Goal: Task Accomplishment & Management: Complete application form

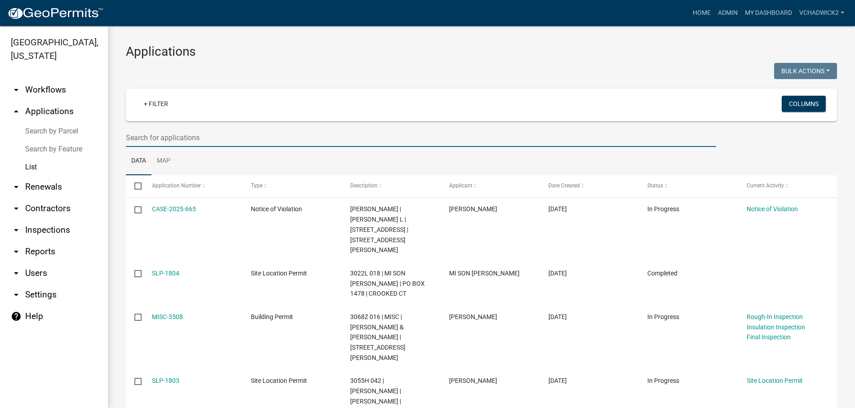
click at [159, 136] on input "text" at bounding box center [421, 138] width 590 height 18
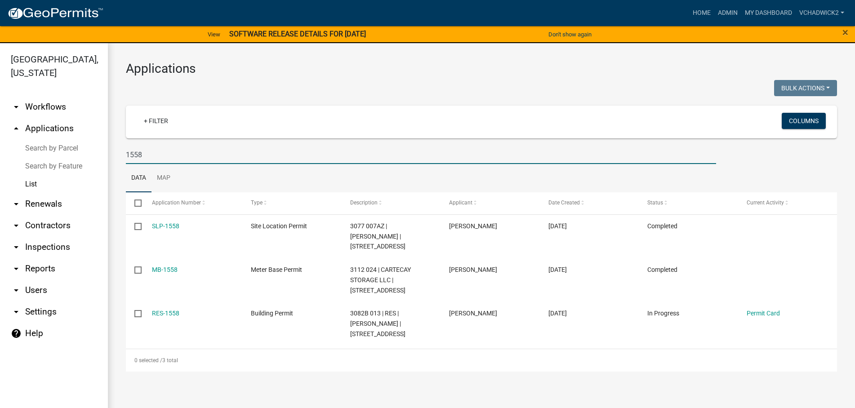
drag, startPoint x: 152, startPoint y: 158, endPoint x: 47, endPoint y: 139, distance: 107.2
click at [126, 146] on input "1558" at bounding box center [421, 155] width 590 height 18
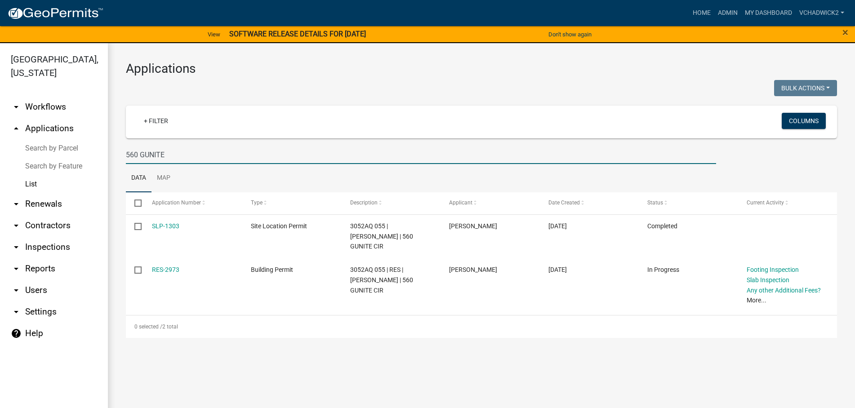
type input "560 GUNITE"
click at [704, 18] on link "Home" at bounding box center [701, 12] width 25 height 17
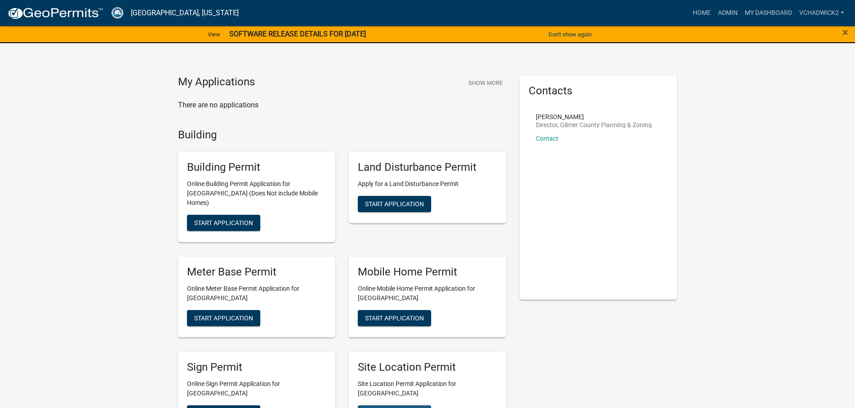
click at [380, 408] on span "Start Application" at bounding box center [394, 412] width 59 height 7
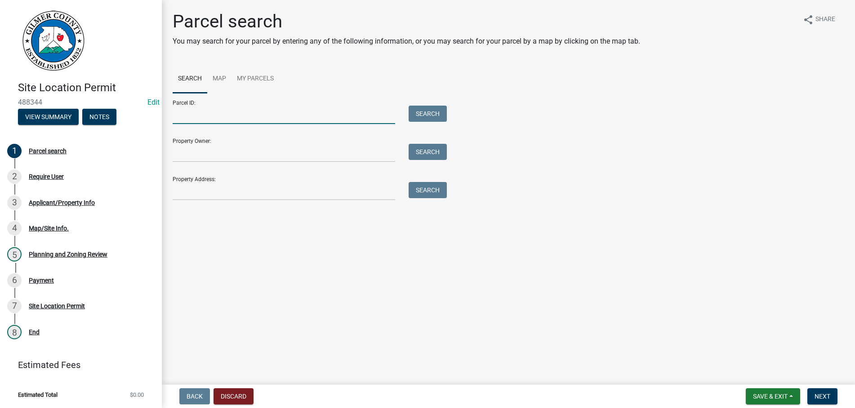
click at [177, 110] on input "Parcel ID:" at bounding box center [284, 115] width 223 height 18
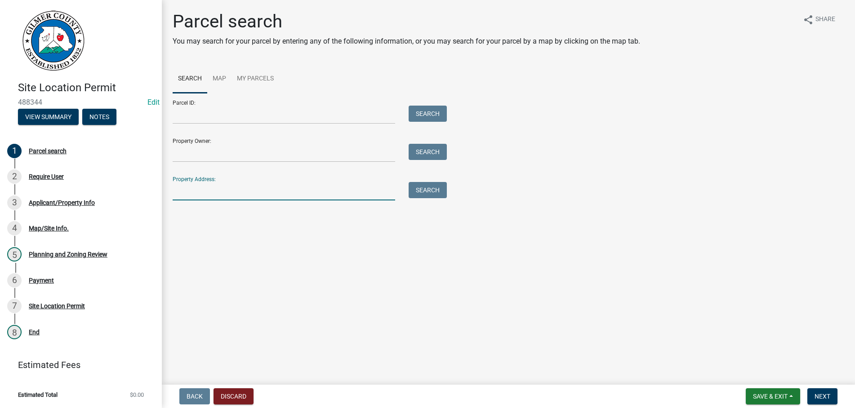
click at [186, 185] on input "Property Address:" at bounding box center [284, 191] width 223 height 18
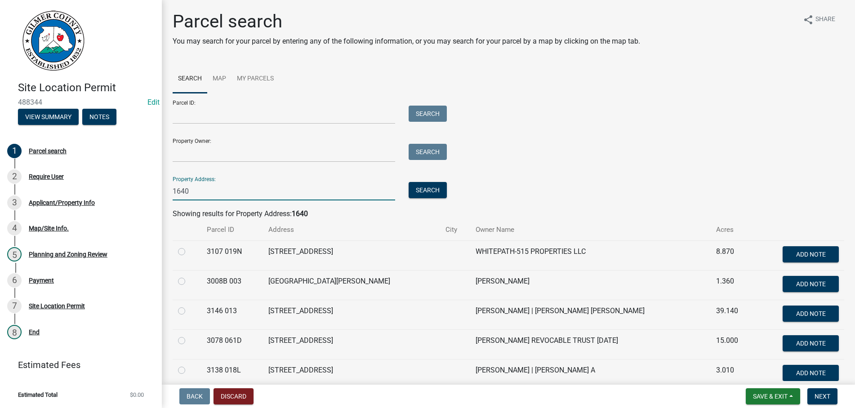
type input "1640"
click at [189, 365] on label at bounding box center [189, 365] width 0 height 0
click at [189, 371] on 018L "radio" at bounding box center [192, 368] width 6 height 6
radio 018L "true"
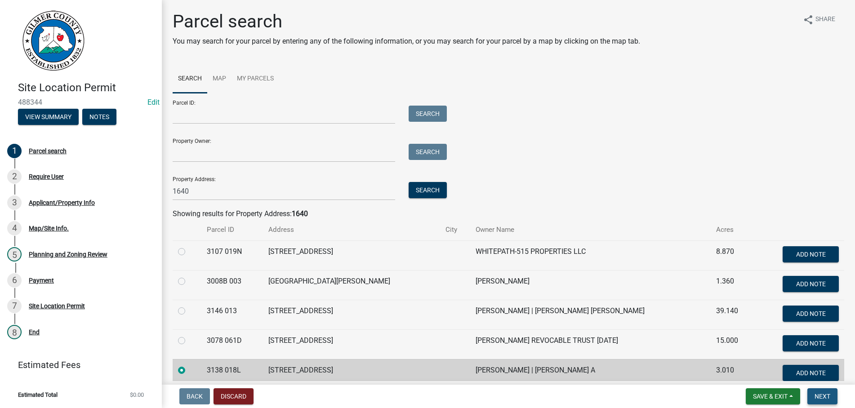
click at [818, 396] on span "Next" at bounding box center [822, 396] width 16 height 7
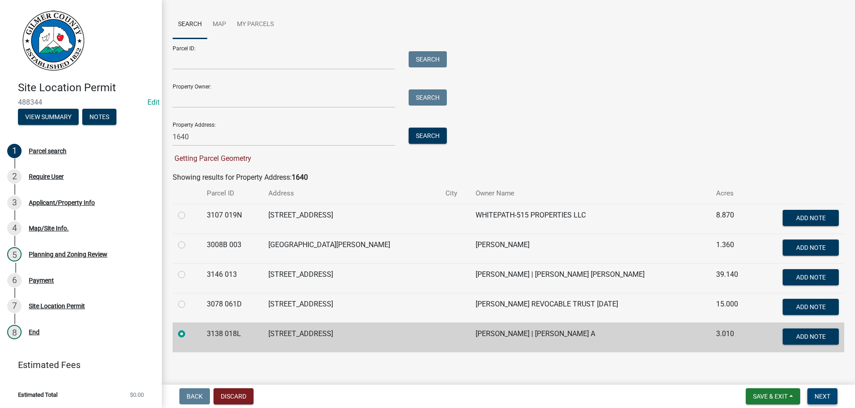
scroll to position [61, 0]
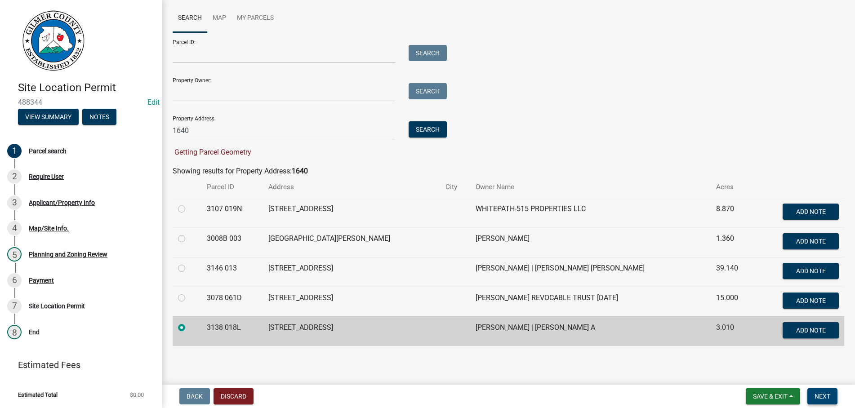
click at [821, 395] on span "Next" at bounding box center [822, 396] width 16 height 7
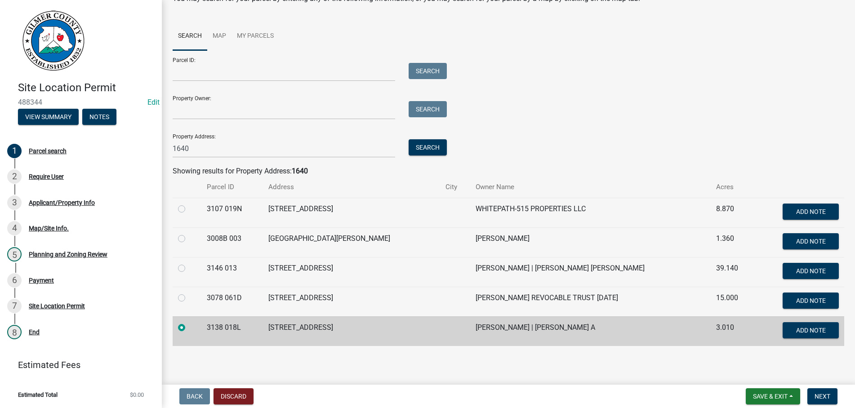
click at [568, 93] on div "Parcel ID: Search Property Owner: Search Property Address: 1640 Search" at bounding box center [509, 103] width 672 height 107
click at [822, 387] on nav "Back Discard Save & Exit Save Save & Exit Next" at bounding box center [508, 396] width 693 height 23
click at [819, 395] on span "Next" at bounding box center [822, 396] width 16 height 7
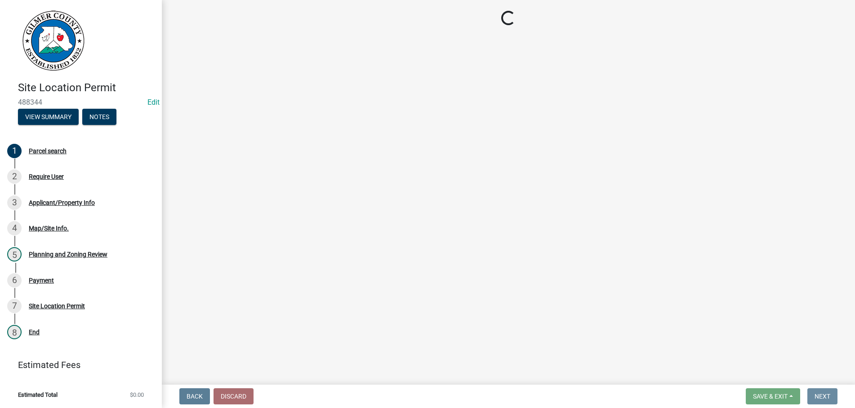
scroll to position [0, 0]
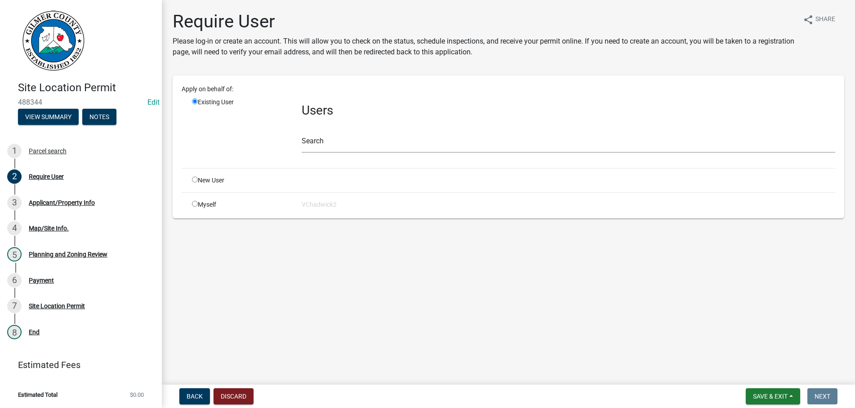
click at [194, 181] on input "radio" at bounding box center [195, 180] width 6 height 6
radio input "true"
radio input "false"
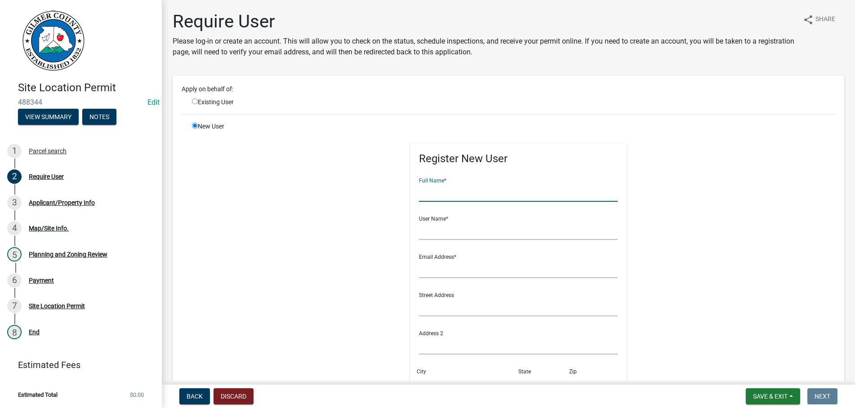
click at [463, 192] on input "text" at bounding box center [518, 192] width 199 height 18
type input "[PERSON_NAME]"
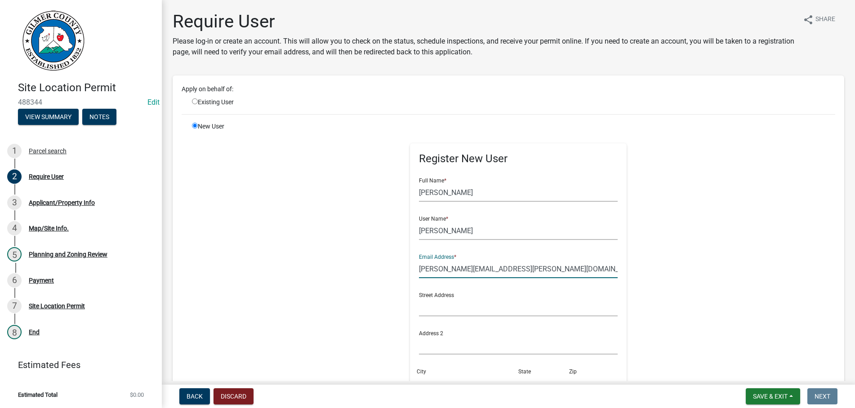
type input "[PERSON_NAME][EMAIL_ADDRESS][PERSON_NAME][DOMAIN_NAME]"
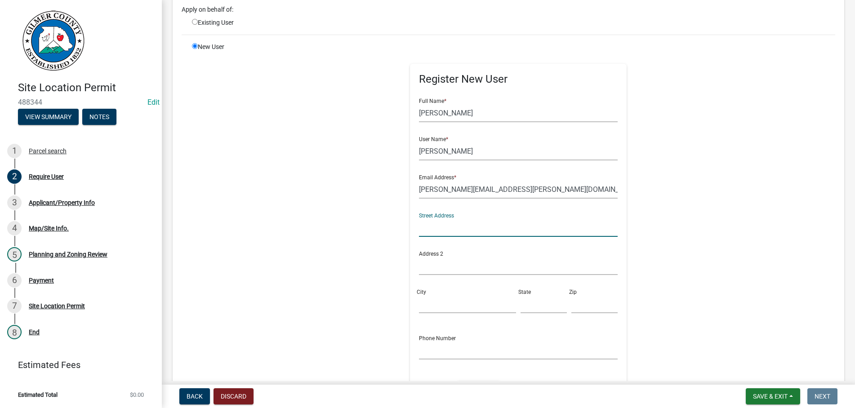
scroll to position [154, 0]
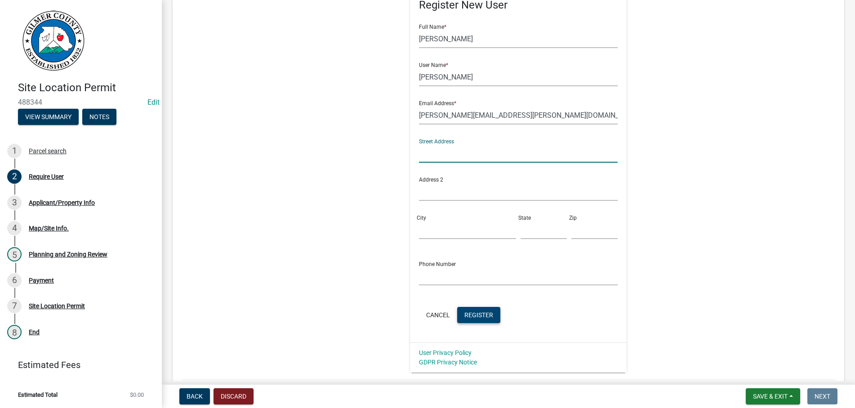
click at [475, 317] on span "Register" at bounding box center [478, 314] width 29 height 7
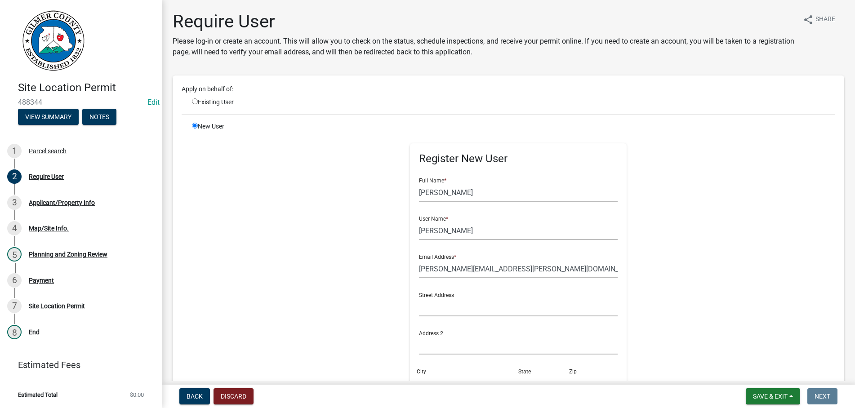
click at [194, 102] on input "radio" at bounding box center [195, 101] width 6 height 6
radio input "true"
radio input "false"
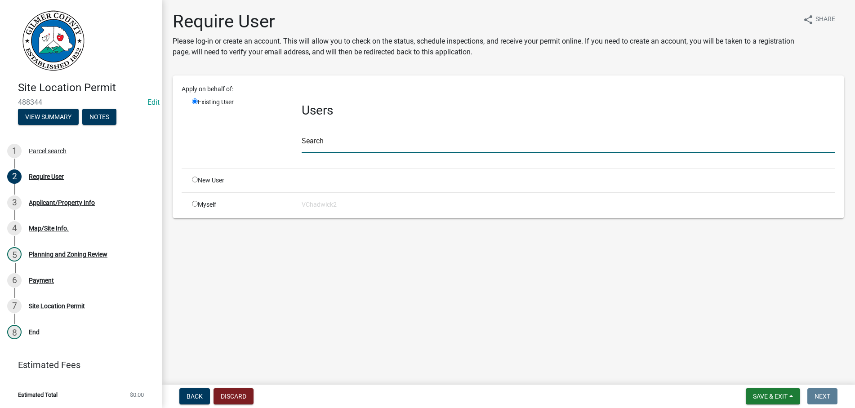
click at [436, 150] on input "text" at bounding box center [569, 143] width 534 height 18
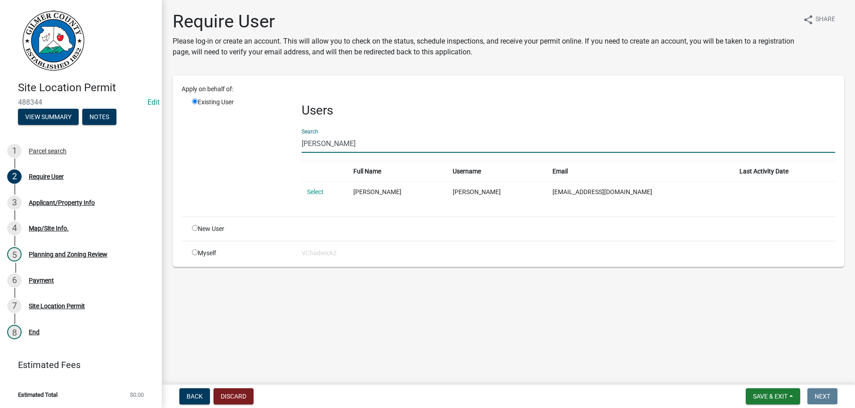
type input "[PERSON_NAME]"
click at [400, 193] on td "[PERSON_NAME]" at bounding box center [398, 192] width 100 height 21
click at [313, 190] on link "Select" at bounding box center [315, 191] width 17 height 7
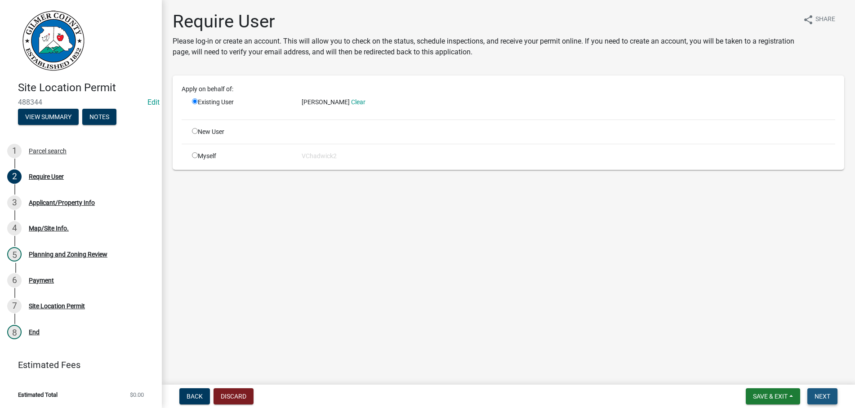
click at [824, 389] on button "Next" at bounding box center [822, 396] width 30 height 16
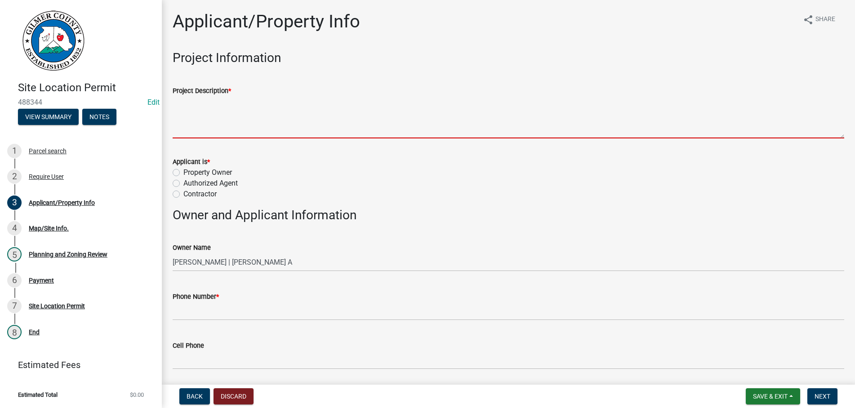
click at [198, 125] on textarea "Project Description *" at bounding box center [509, 117] width 672 height 42
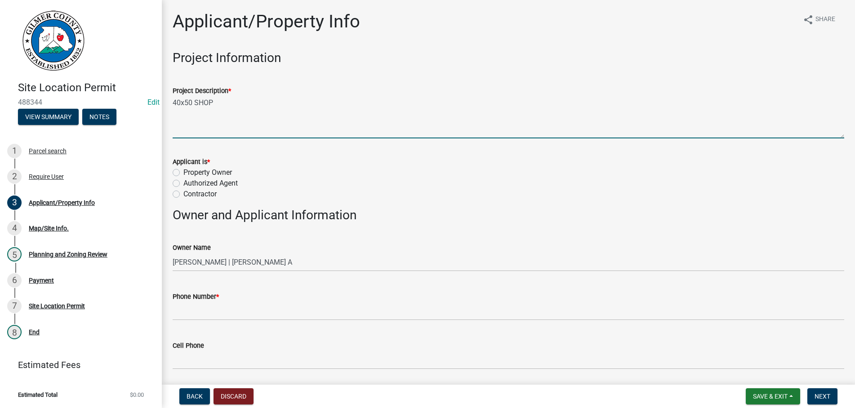
type textarea "40x50 SHOP"
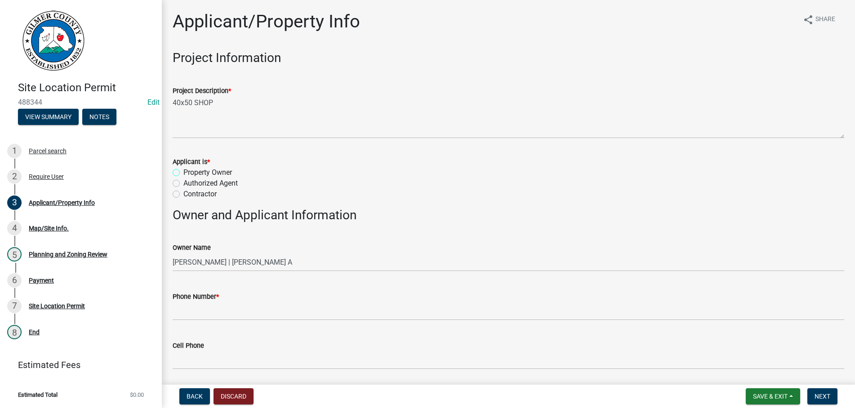
click at [183, 167] on input "Property Owner" at bounding box center [186, 170] width 6 height 6
radio input "true"
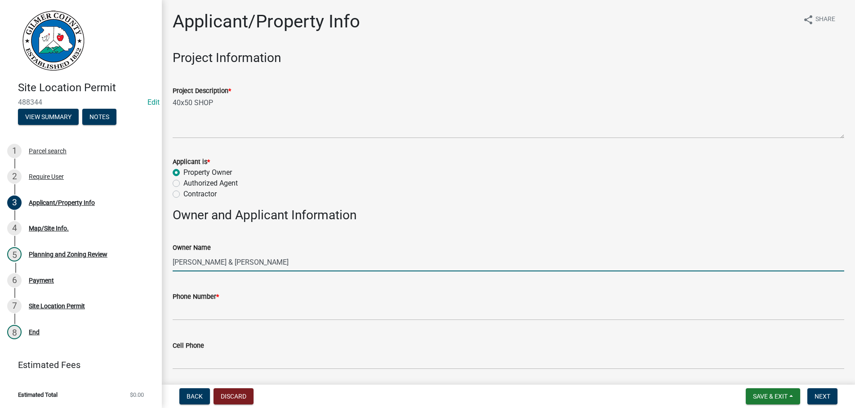
type input "[PERSON_NAME] & [PERSON_NAME]"
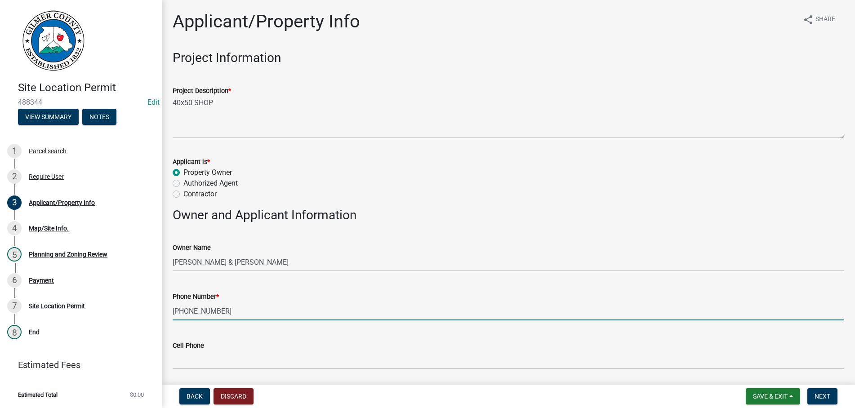
type input "[PHONE_NUMBER]"
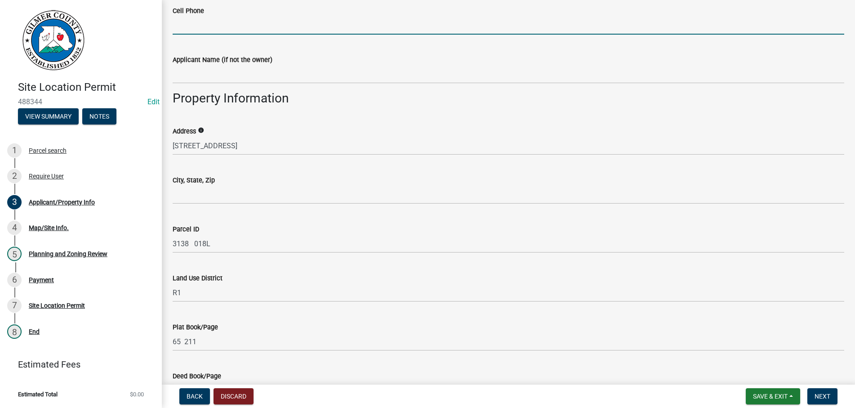
scroll to position [359, 0]
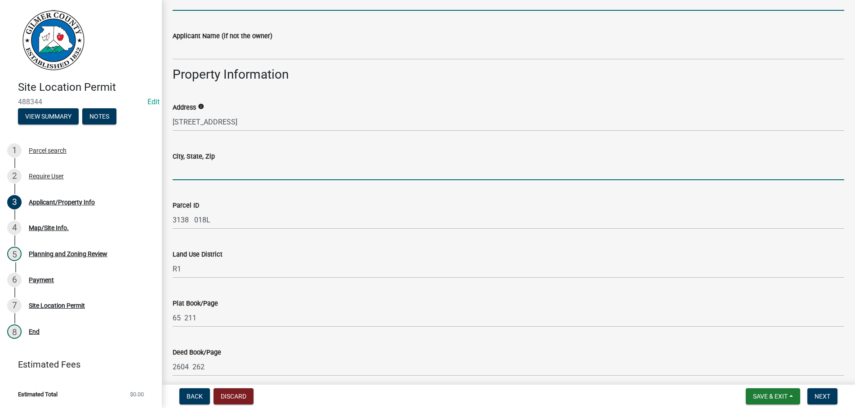
click at [232, 169] on input "City, State, Zip" at bounding box center [509, 171] width 672 height 18
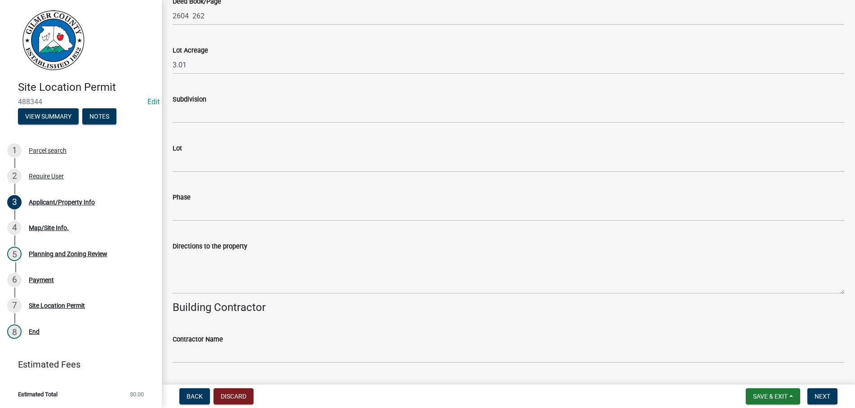
scroll to position [769, 0]
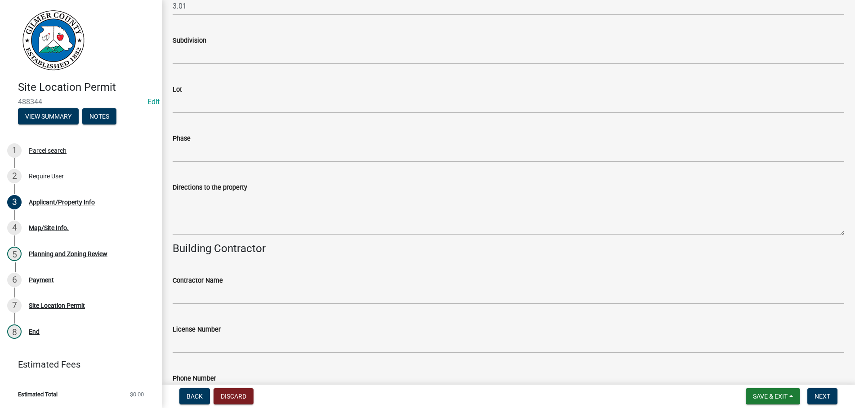
type input "ELLIJAY GA 30536"
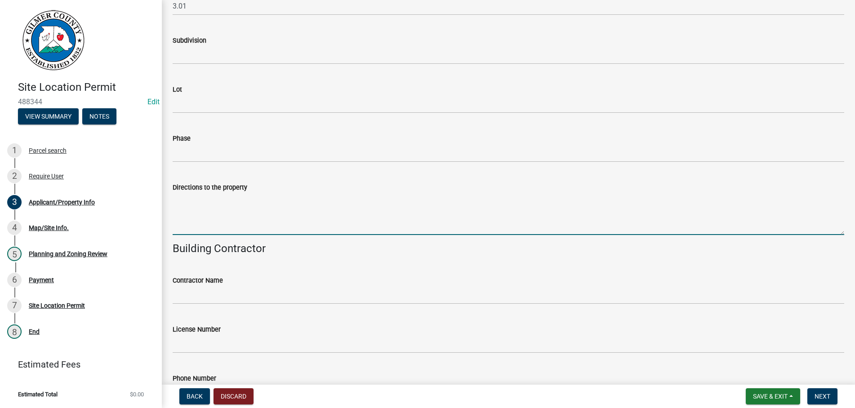
click at [256, 220] on textarea "Directions to the property" at bounding box center [509, 214] width 672 height 42
click at [517, 201] on textarea "52 E - RT ON [PERSON_NAME] BRIDGE - LT ON [PERSON_NAME] ON [PERSON_NAME] - LT O…" at bounding box center [509, 214] width 672 height 42
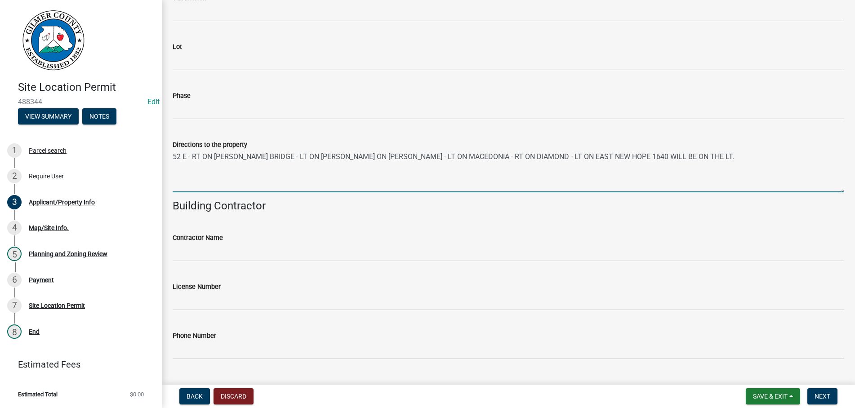
scroll to position [832, 0]
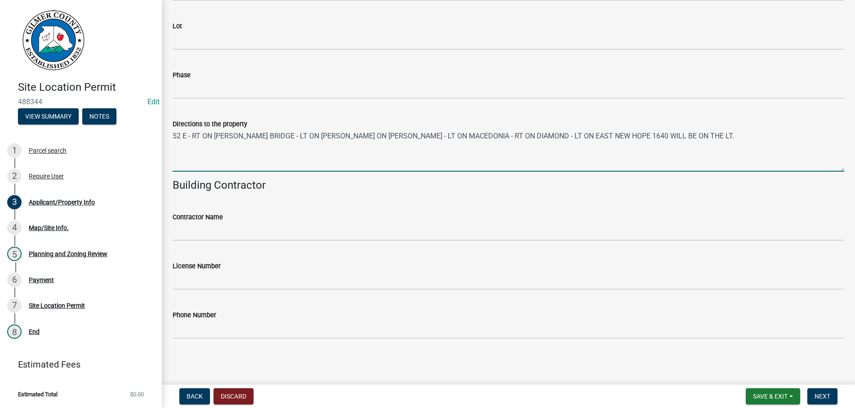
type textarea "52 E - RT ON [PERSON_NAME] BRIDGE - LT ON [PERSON_NAME] ON [PERSON_NAME] - LT O…"
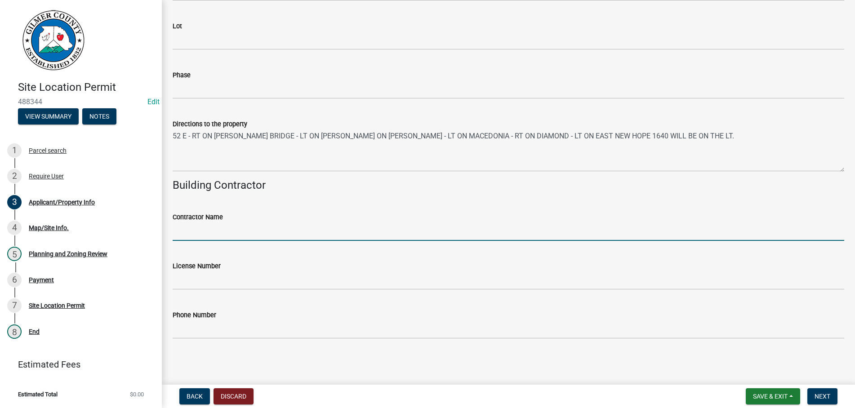
click at [212, 231] on input "Contractor Name" at bounding box center [509, 232] width 672 height 18
type input "HOMEOWNER"
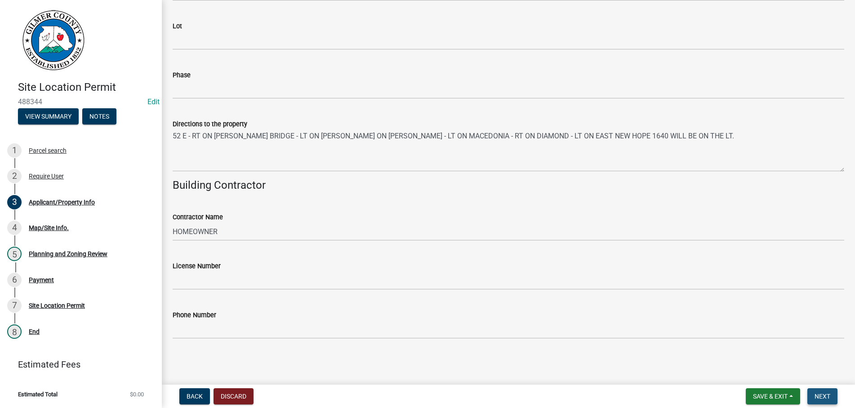
click at [821, 397] on span "Next" at bounding box center [822, 396] width 16 height 7
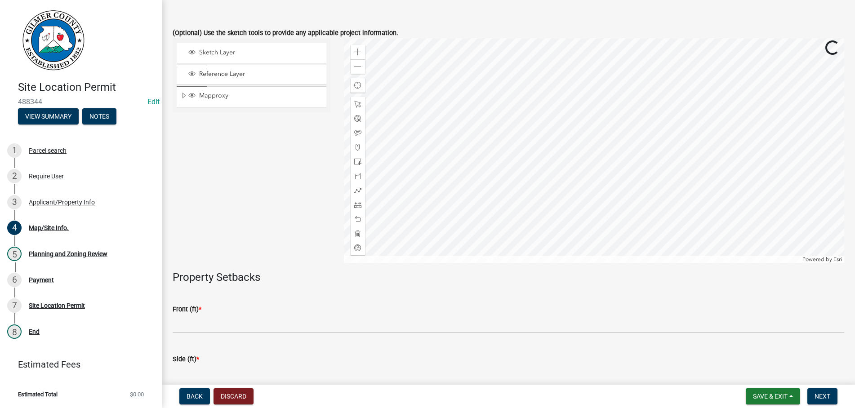
scroll to position [154, 0]
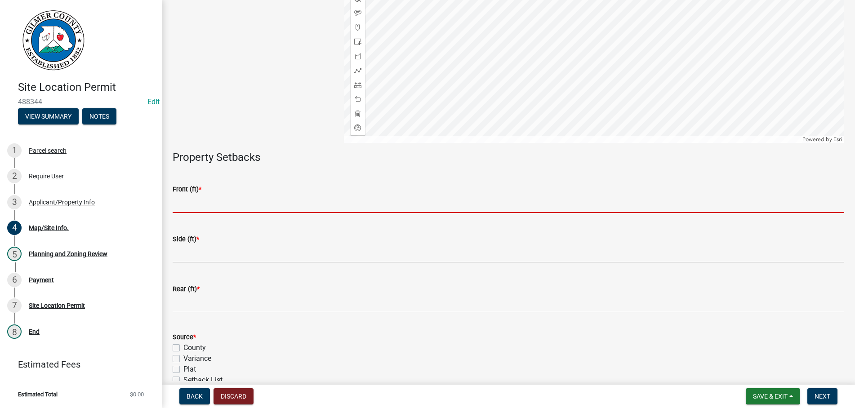
click at [206, 201] on input "text" at bounding box center [509, 204] width 672 height 18
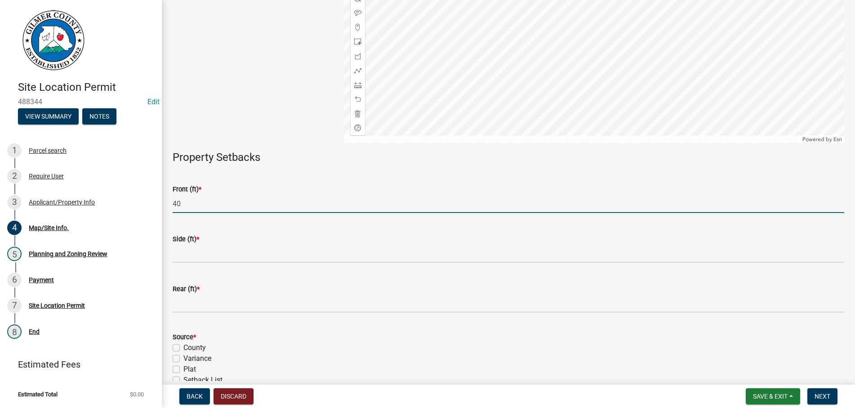
type input "40"
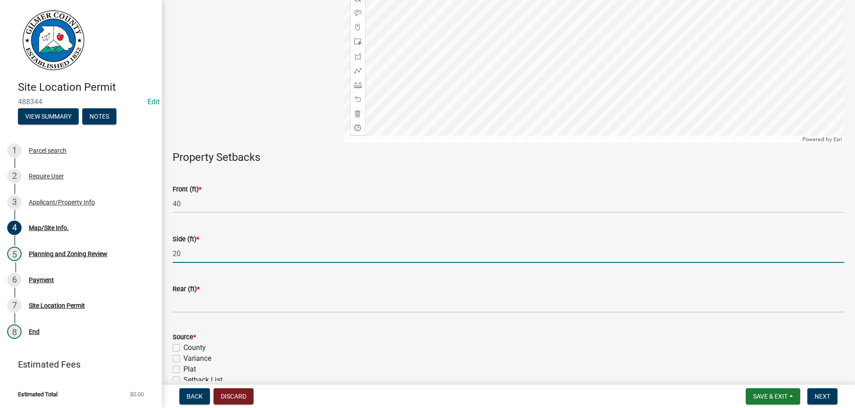
type input "20"
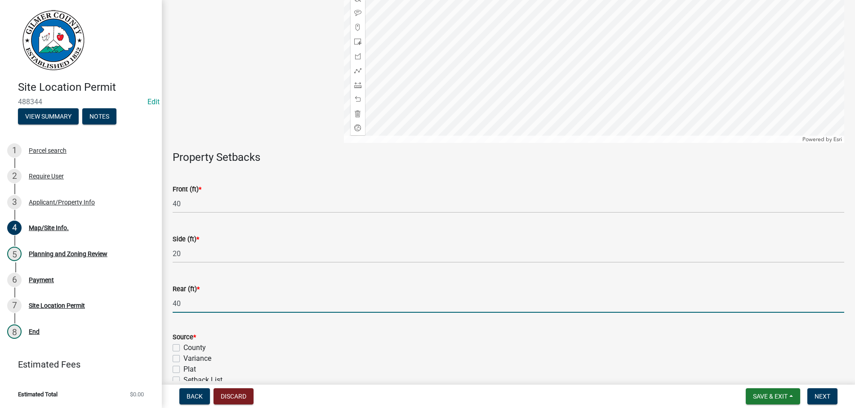
type input "40"
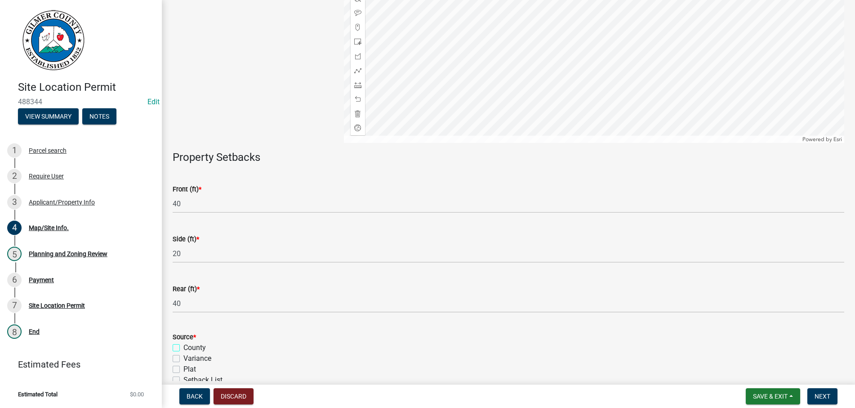
click at [183, 343] on input "County" at bounding box center [186, 346] width 6 height 6
checkbox input "true"
checkbox input "false"
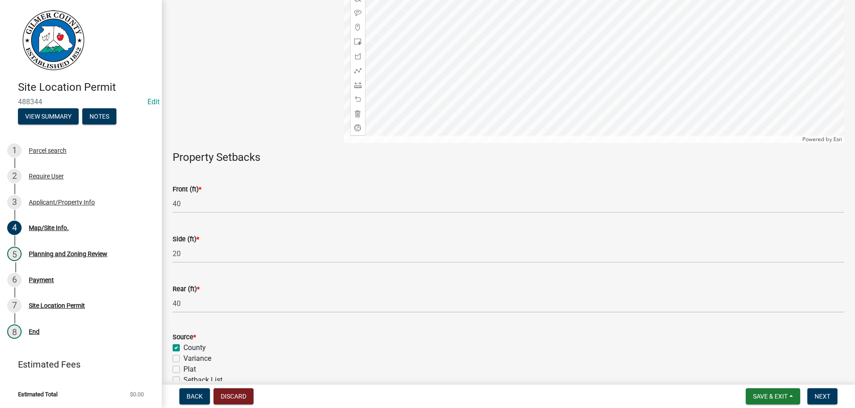
scroll to position [253, 0]
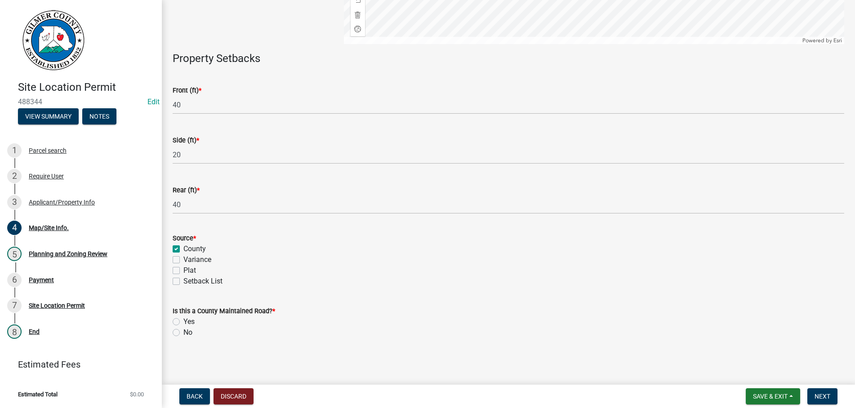
click at [183, 320] on label "Yes" at bounding box center [188, 321] width 11 height 11
click at [183, 320] on input "Yes" at bounding box center [186, 319] width 6 height 6
radio input "true"
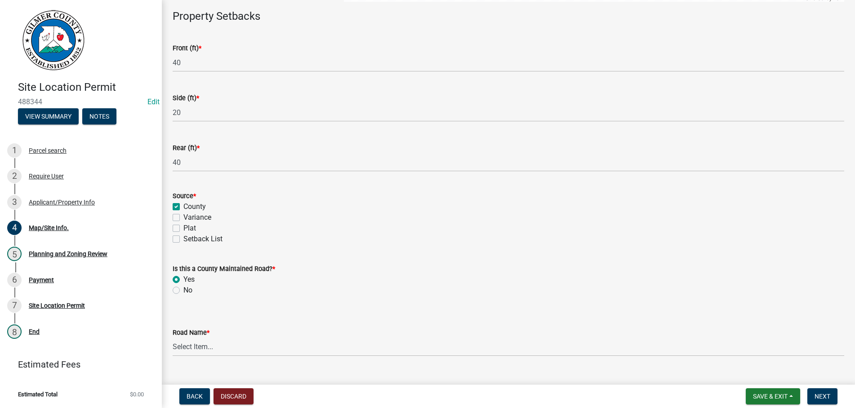
scroll to position [313, 0]
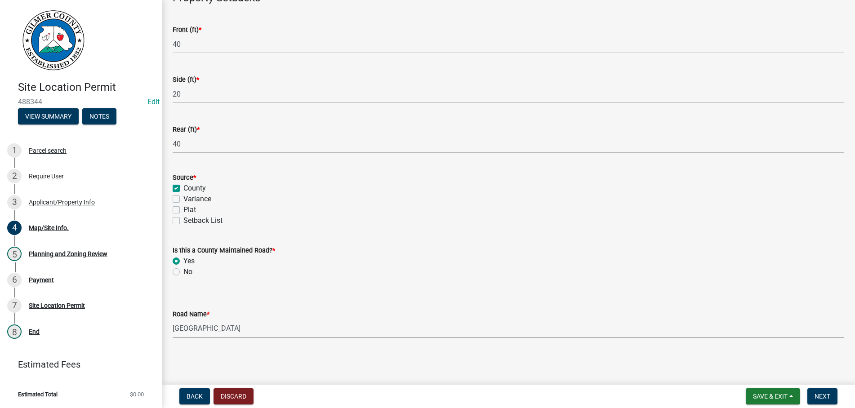
select select "cce81bf3-d1a6-444a-b428-d31bcf88daed"
click at [413, 126] on div "Rear (ft) *" at bounding box center [509, 129] width 672 height 11
click at [829, 396] on span "Next" at bounding box center [822, 396] width 16 height 7
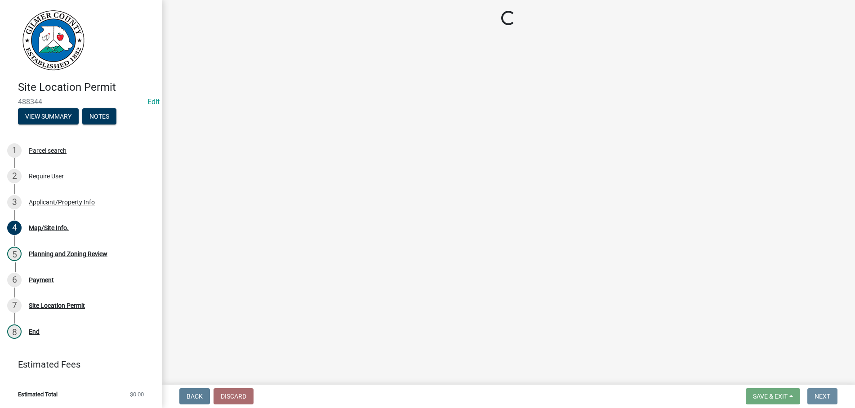
scroll to position [0, 0]
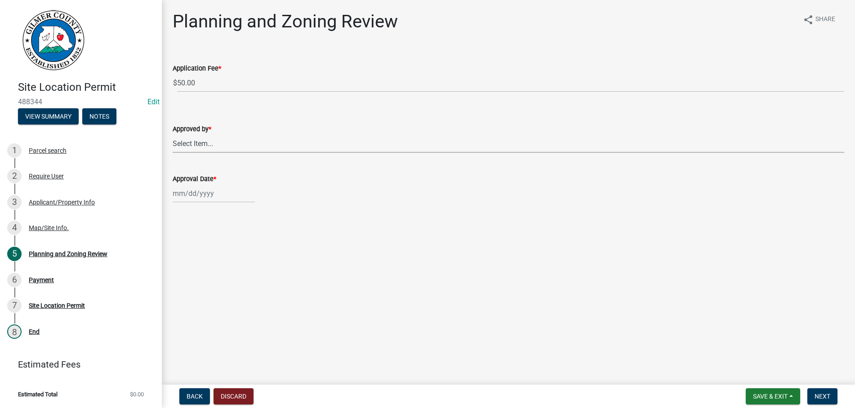
click at [173, 134] on select "Select Item... [PERSON_NAME] [PERSON_NAME] [PERSON_NAME] [PERSON_NAME] [PERSON_…" at bounding box center [509, 143] width 672 height 18
click option "[PERSON_NAME]" at bounding box center [0, 0] width 0 height 0
select select "b44f7338-8171-40f4-83dd-b8ba3065c966"
click at [228, 195] on input "Approval Date *" at bounding box center [214, 193] width 82 height 18
select select "10"
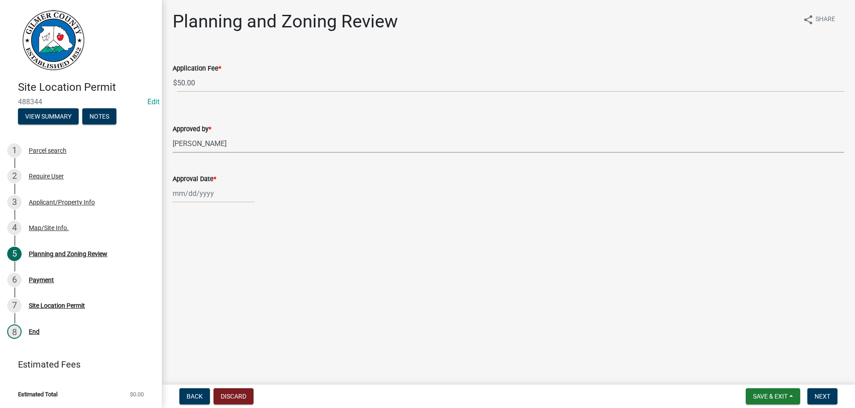
select select "2025"
type input "[DATE]"
click at [824, 399] on span "Next" at bounding box center [822, 396] width 16 height 7
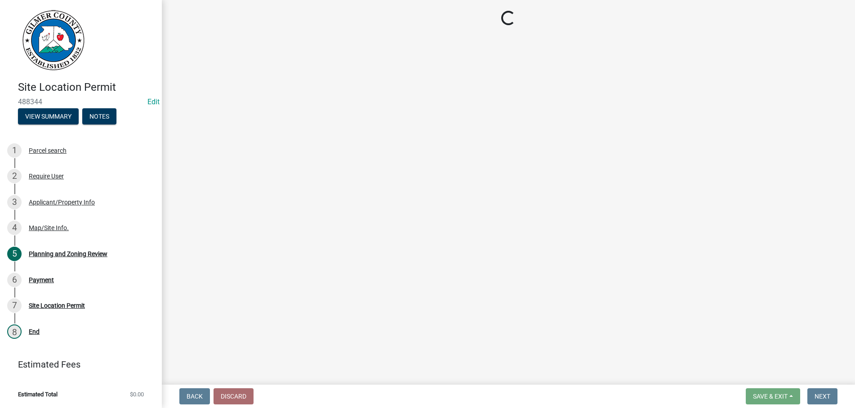
select select "2: 1"
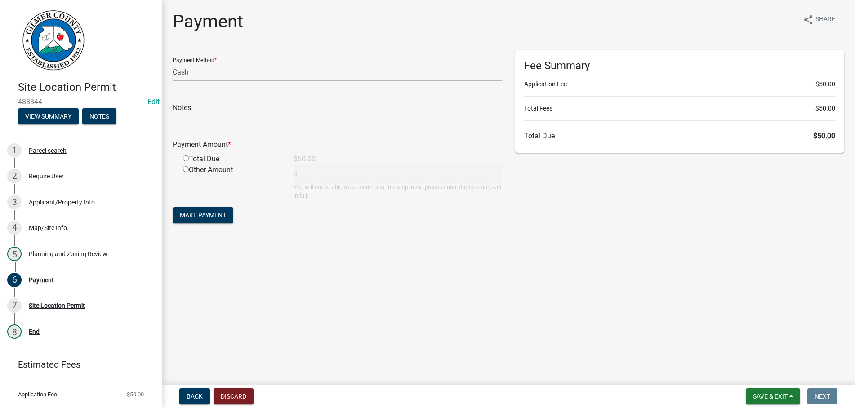
click at [186, 159] on input "radio" at bounding box center [186, 159] width 6 height 6
radio input "true"
type input "50"
click at [205, 209] on button "Make Payment" at bounding box center [203, 215] width 61 height 16
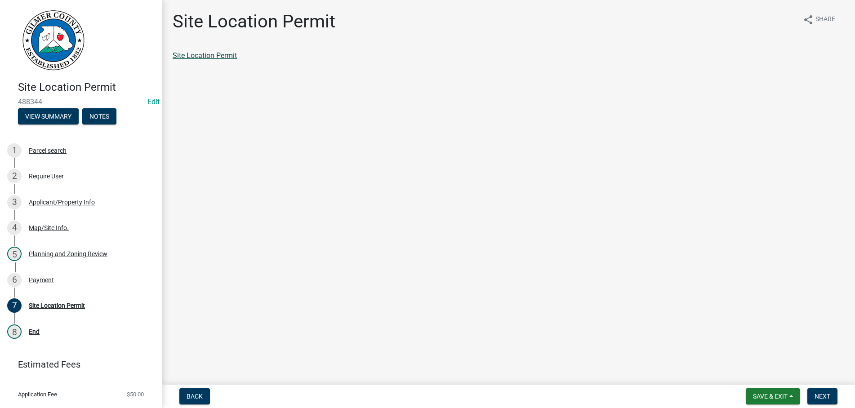
click at [214, 57] on link "Site Location Permit" at bounding box center [205, 55] width 64 height 9
click at [212, 54] on link "Site Location Permit" at bounding box center [205, 55] width 64 height 9
click at [816, 396] on span "Next" at bounding box center [822, 396] width 16 height 7
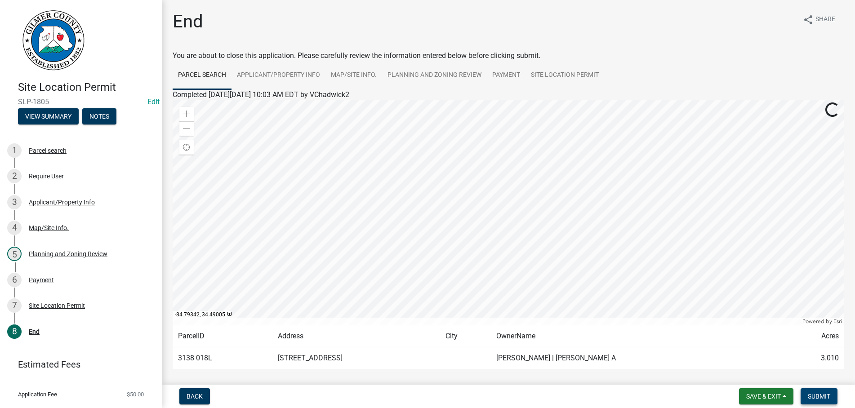
click at [811, 394] on span "Submit" at bounding box center [819, 396] width 22 height 7
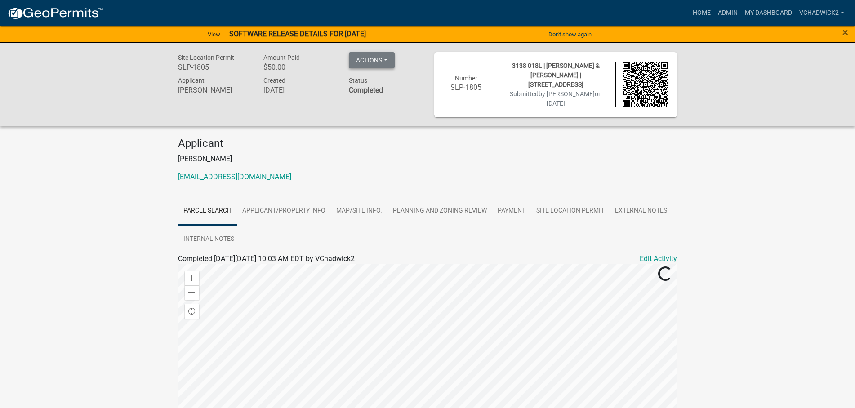
click at [376, 62] on button "Actions" at bounding box center [372, 60] width 46 height 16
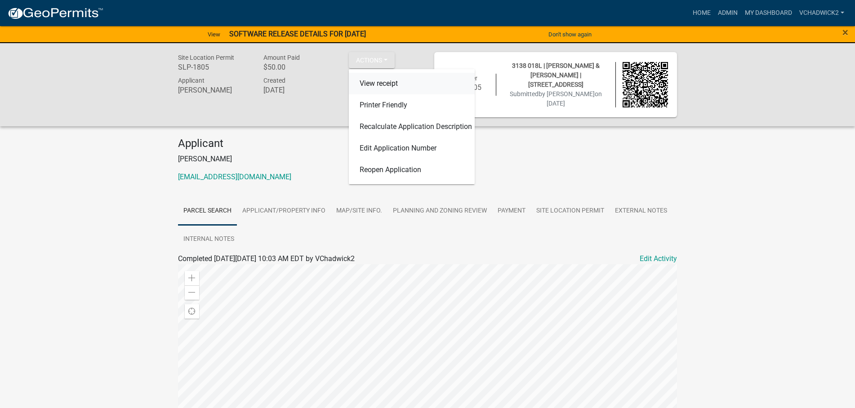
click at [374, 83] on link "View receipt" at bounding box center [412, 84] width 126 height 22
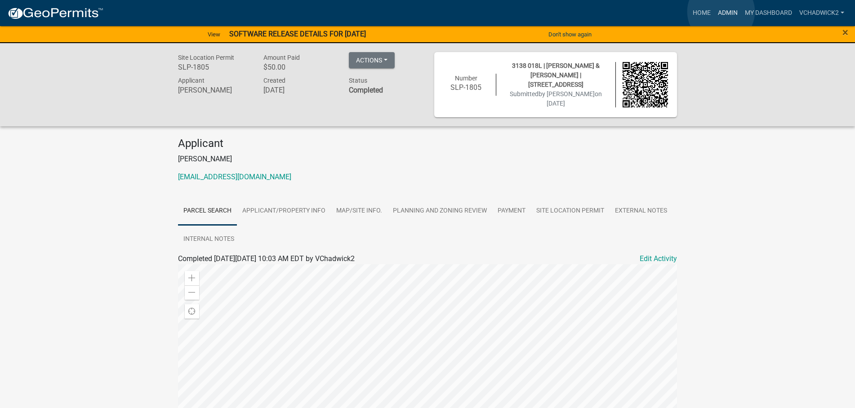
click at [721, 12] on link "Admin" at bounding box center [727, 12] width 27 height 17
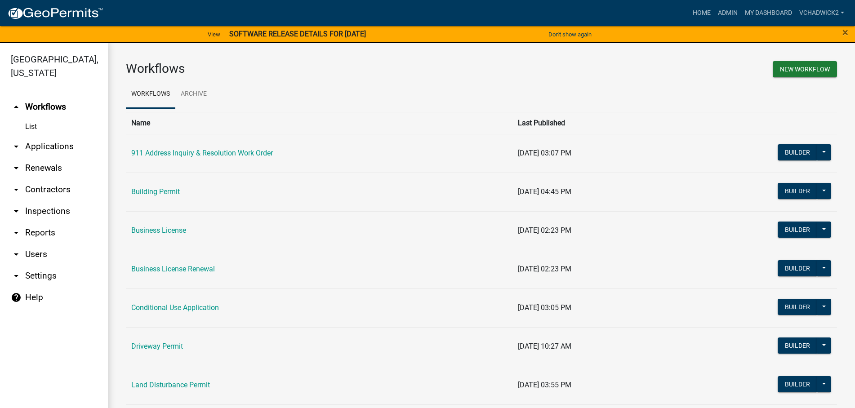
click at [32, 143] on link "arrow_drop_down Applications" at bounding box center [54, 147] width 108 height 22
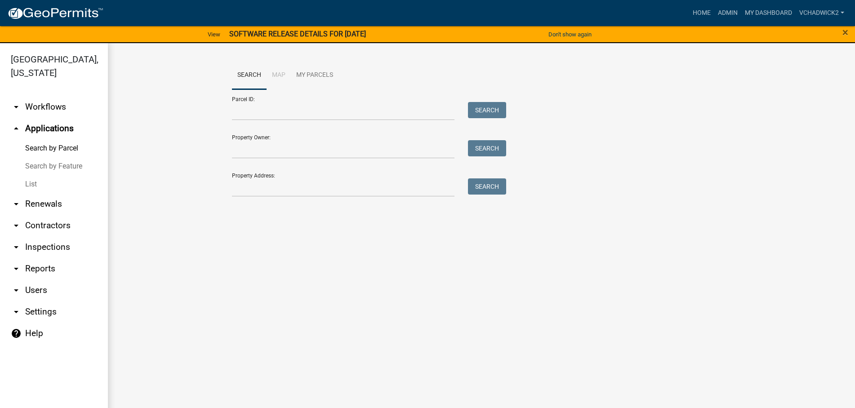
click at [23, 181] on link "List" at bounding box center [54, 184] width 108 height 18
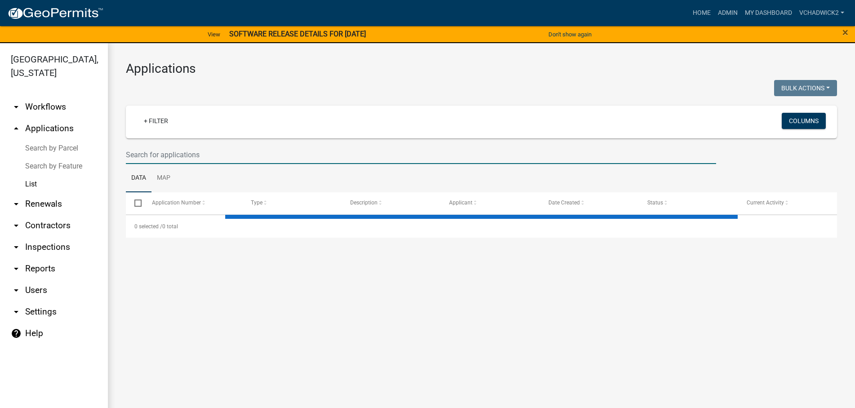
click at [205, 158] on input "text" at bounding box center [421, 155] width 590 height 18
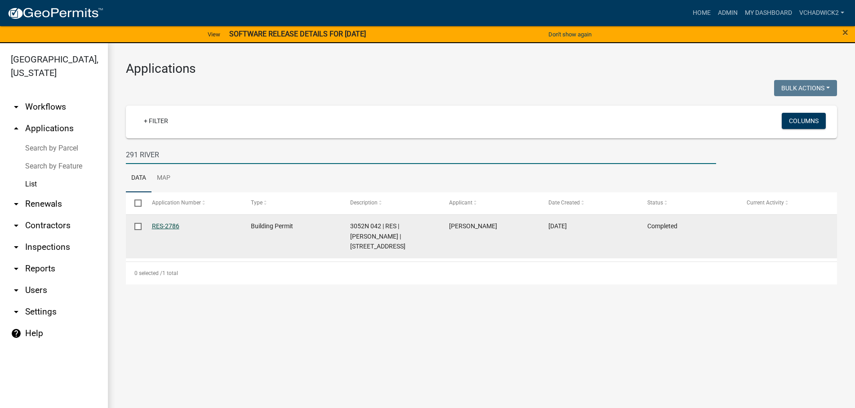
type input "291 RIVER"
click at [163, 227] on link "RES-2786" at bounding box center [165, 226] width 27 height 7
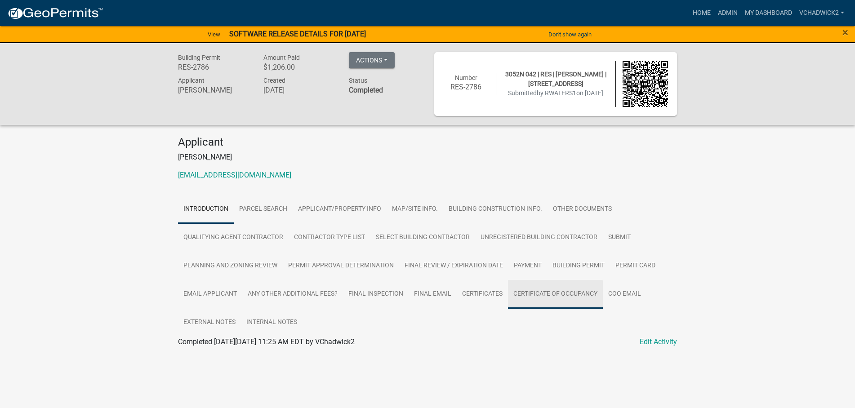
click at [565, 289] on link "Certificate of Occupancy" at bounding box center [555, 294] width 95 height 29
click at [187, 350] on link "Certificate of Occupancy" at bounding box center [217, 352] width 78 height 9
click at [733, 9] on link "Admin" at bounding box center [727, 12] width 27 height 17
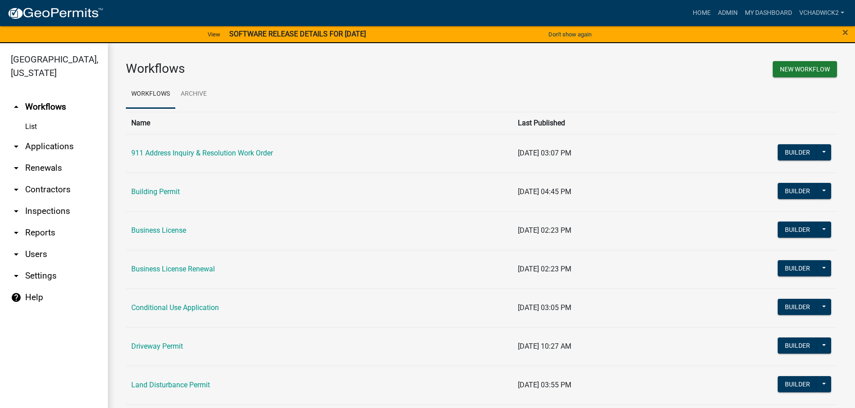
click at [36, 147] on link "arrow_drop_down Applications" at bounding box center [54, 147] width 108 height 22
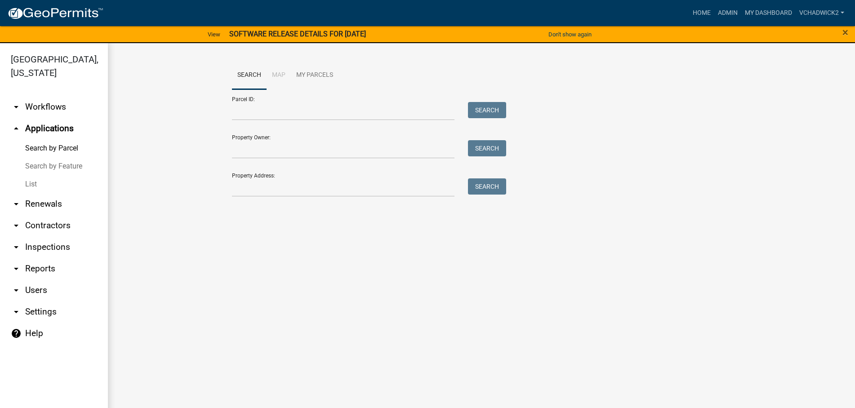
click at [26, 184] on link "List" at bounding box center [54, 184] width 108 height 18
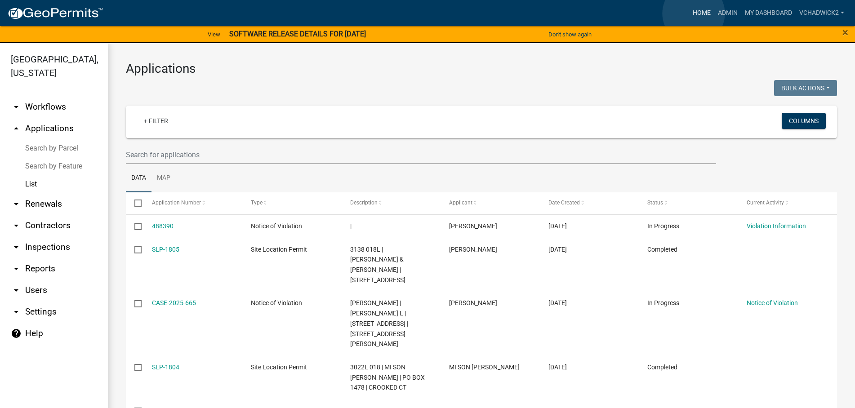
click at [694, 13] on link "Home" at bounding box center [701, 12] width 25 height 17
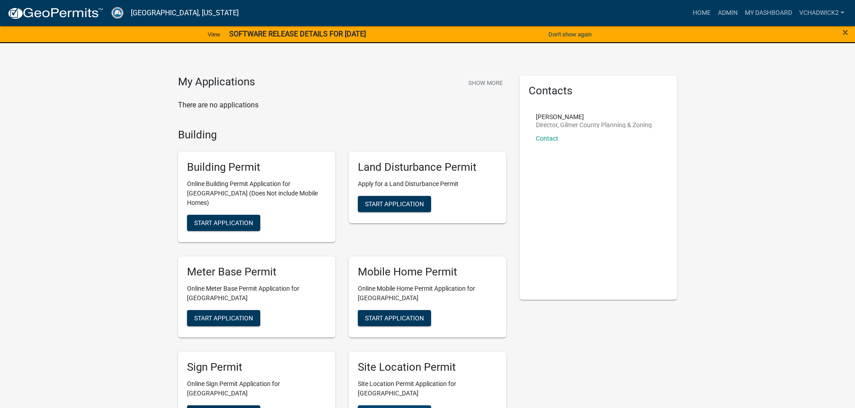
click at [393, 405] on button "Start Application" at bounding box center [394, 413] width 73 height 16
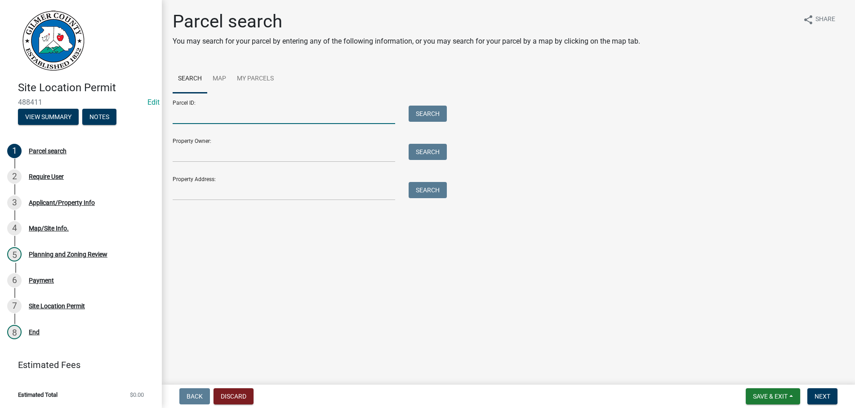
click at [211, 112] on input "Parcel ID:" at bounding box center [284, 115] width 223 height 18
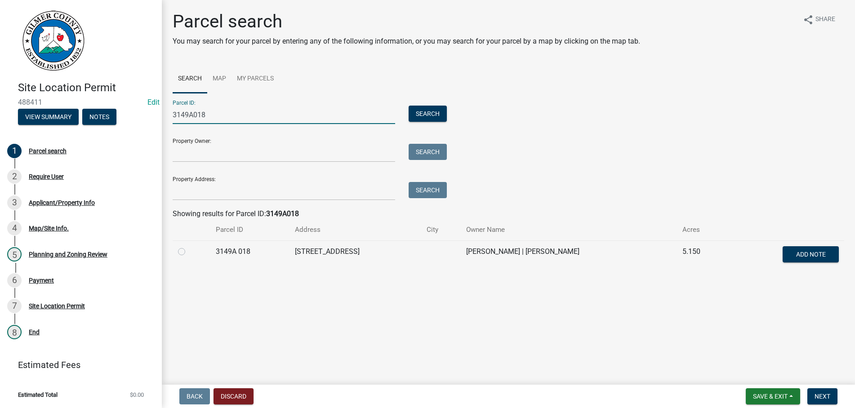
type input "3149A018"
click at [189, 246] on label at bounding box center [189, 246] width 0 height 0
click at [189, 252] on 018 "radio" at bounding box center [192, 249] width 6 height 6
radio 018 "true"
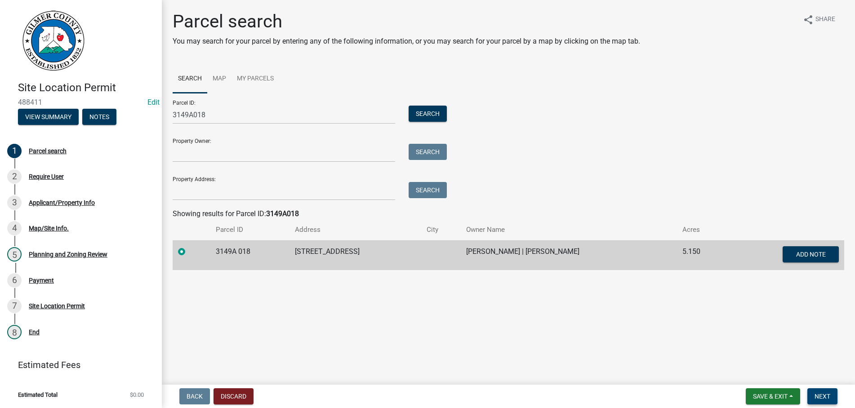
click at [829, 397] on span "Next" at bounding box center [822, 396] width 16 height 7
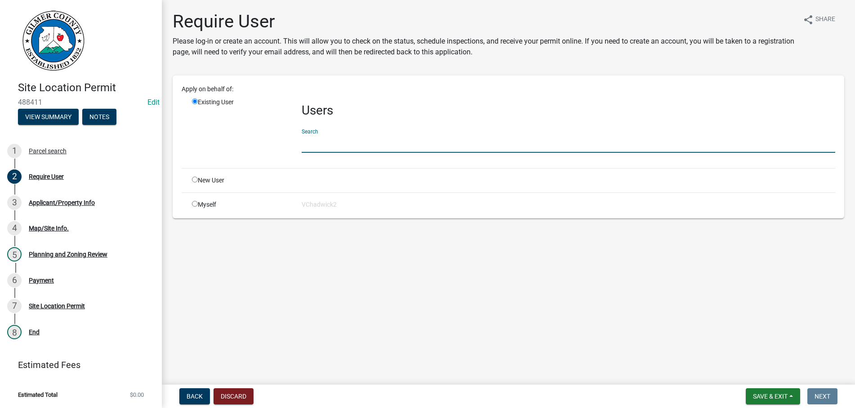
click at [329, 142] on input "text" at bounding box center [569, 143] width 534 height 18
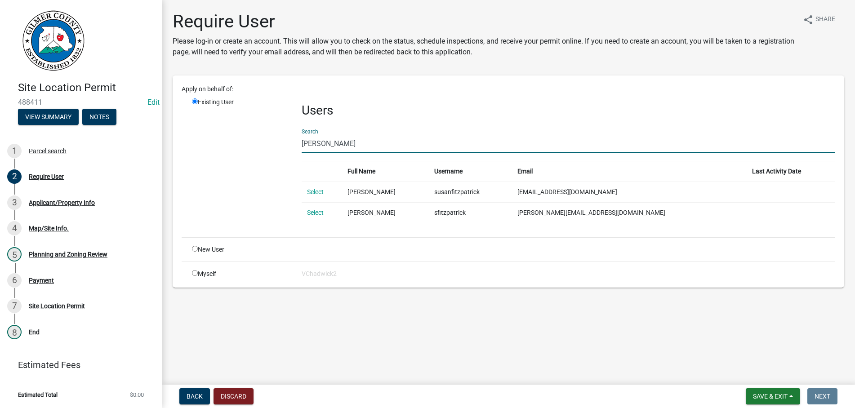
type input "[PERSON_NAME]"
click at [196, 248] on input "radio" at bounding box center [195, 249] width 6 height 6
radio input "true"
radio input "false"
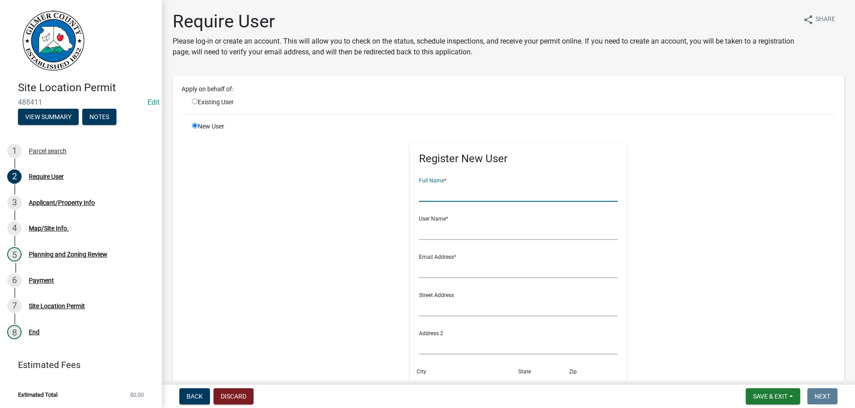
click at [451, 192] on input "text" at bounding box center [518, 192] width 199 height 18
type input "[PERSON_NAME]"
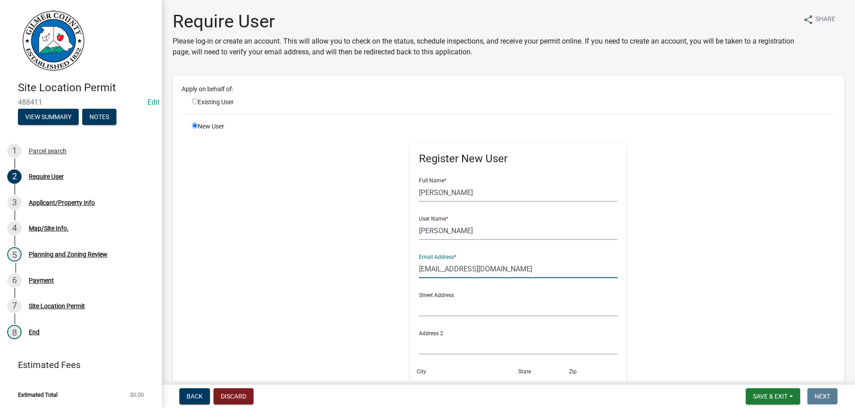
type input "[EMAIL_ADDRESS][DOMAIN_NAME]"
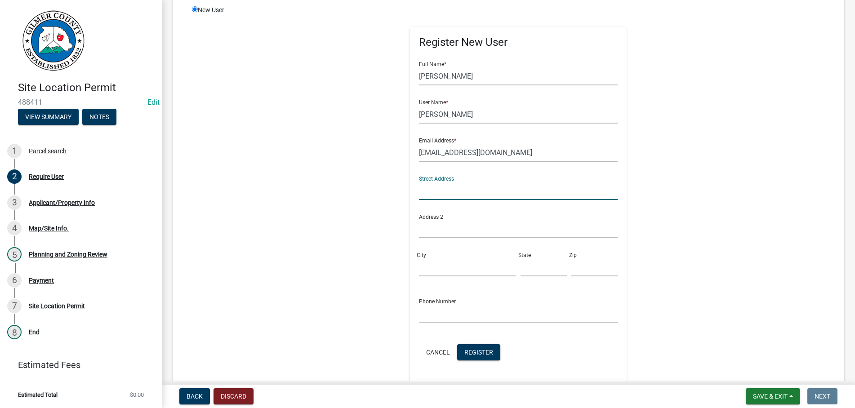
scroll to position [154, 0]
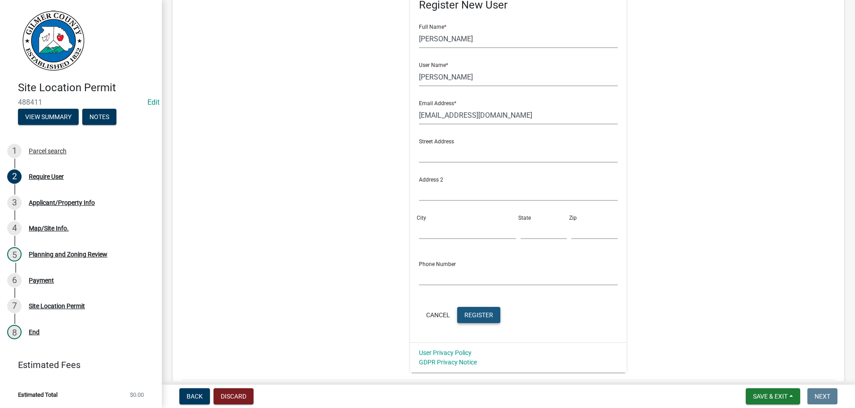
click at [483, 318] on span "Register" at bounding box center [478, 314] width 29 height 7
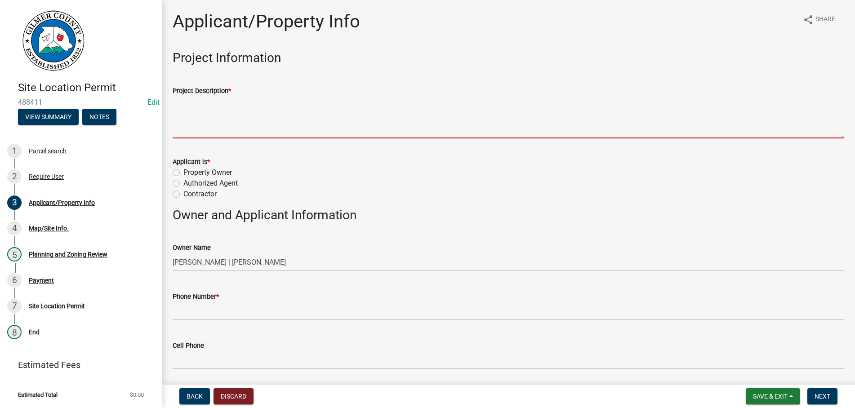
click at [249, 107] on textarea "Project Description *" at bounding box center [509, 117] width 672 height 42
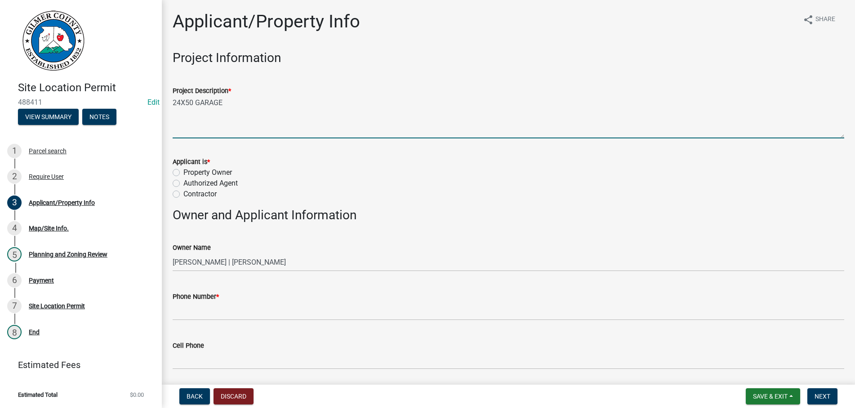
type textarea "24X50 GARAGE"
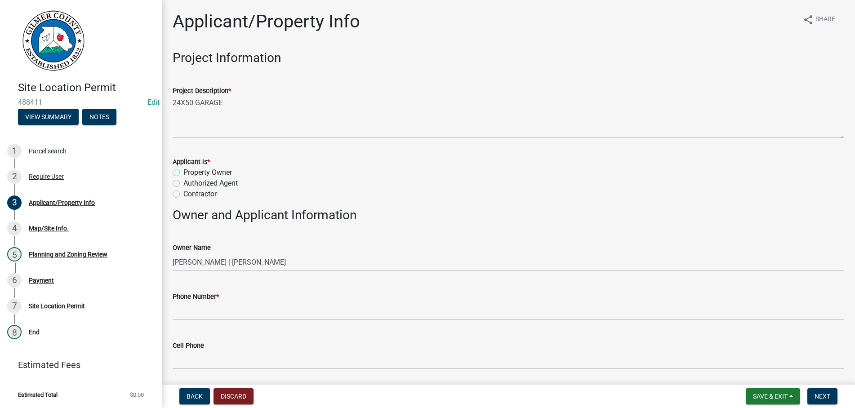
click at [183, 167] on input "Property Owner" at bounding box center [186, 170] width 6 height 6
radio input "true"
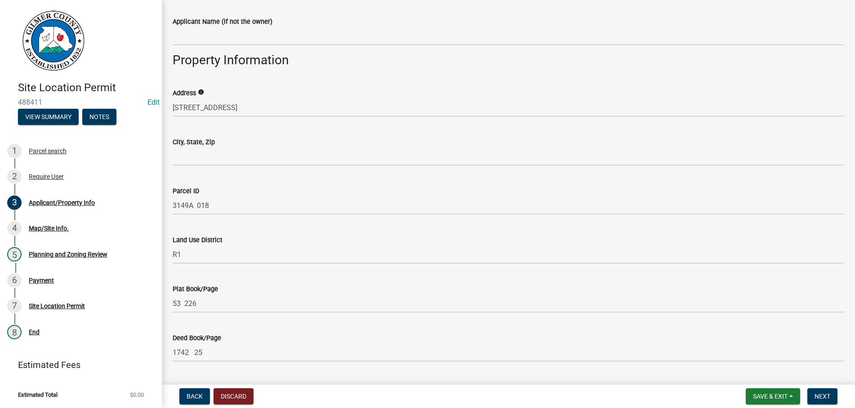
scroll to position [410, 0]
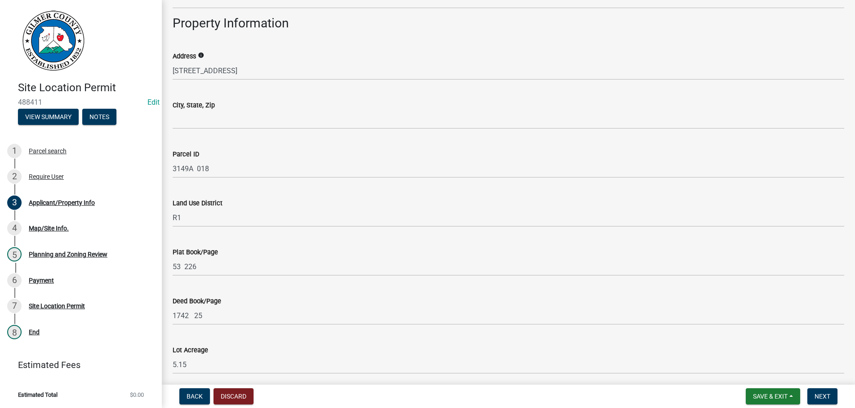
type input "[PHONE_NUMBER]"
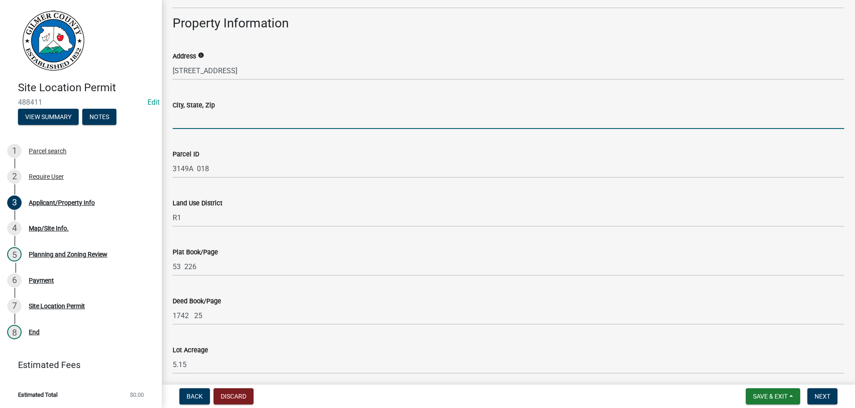
click at [202, 120] on input "City, State, Zip" at bounding box center [509, 120] width 672 height 18
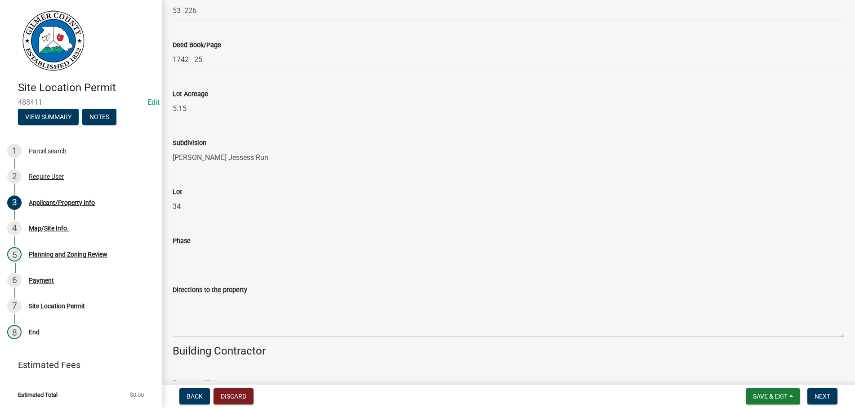
scroll to position [717, 0]
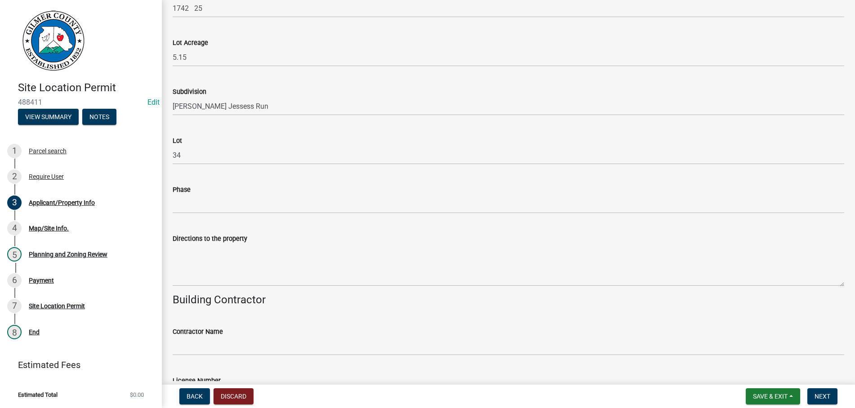
type input "ELLIJAY GA 30536"
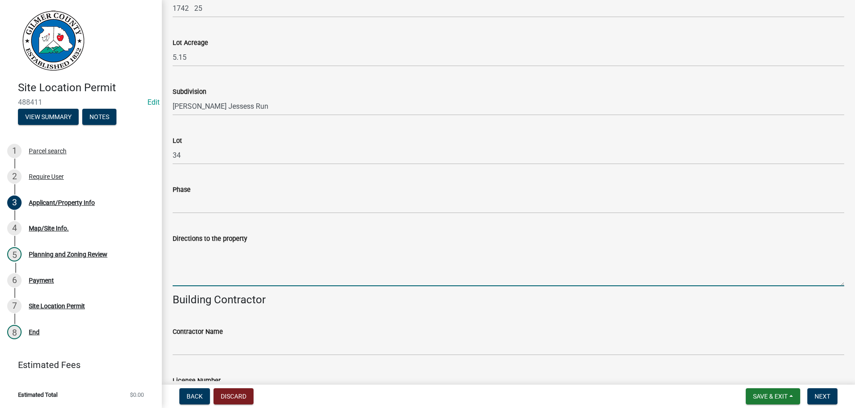
click at [205, 247] on textarea "Directions to the property" at bounding box center [509, 265] width 672 height 42
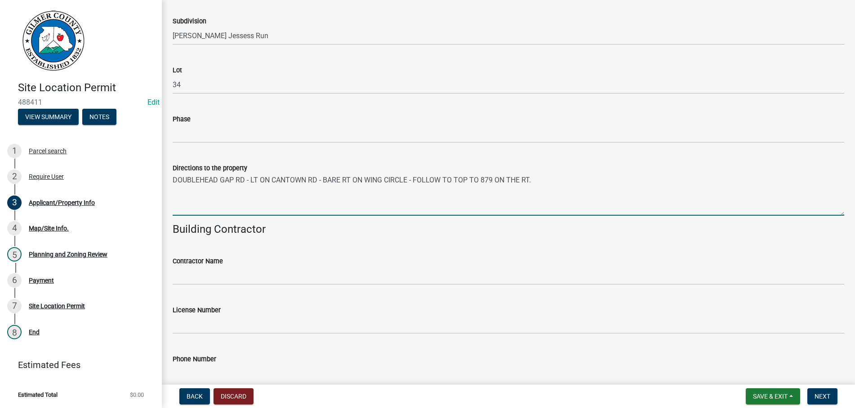
scroll to position [832, 0]
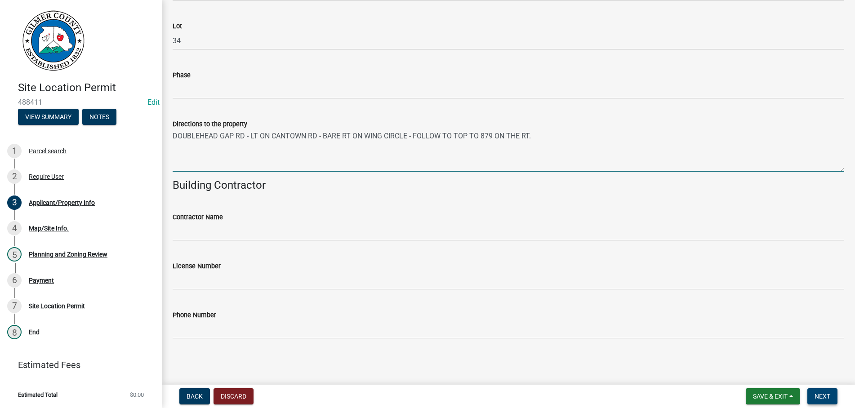
type textarea "DOUBLEHEAD GAP RD - LT ON CANTOWN RD - BARE RT ON WING CIRCLE - FOLLOW TO TOP T…"
click at [822, 394] on span "Next" at bounding box center [822, 396] width 16 height 7
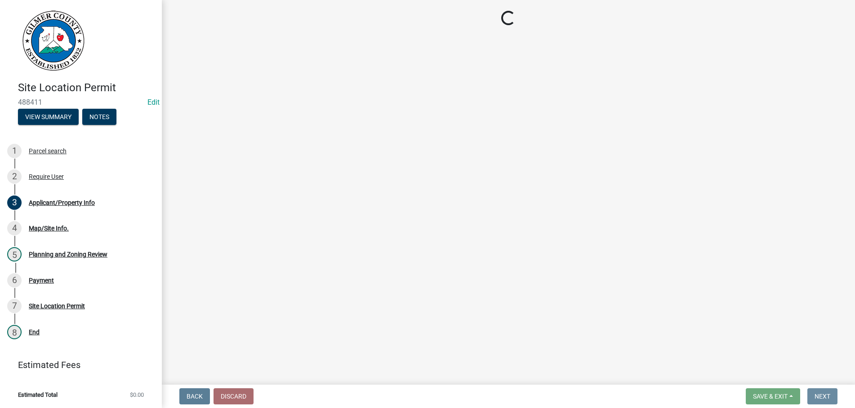
scroll to position [0, 0]
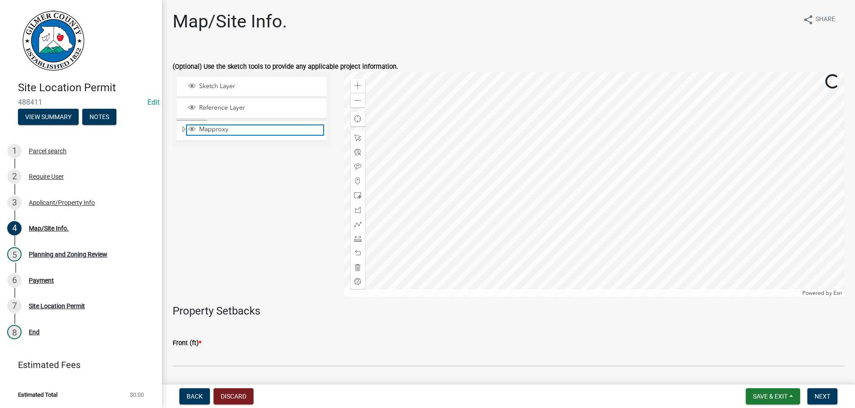
click at [238, 133] on span "Mapproxy" at bounding box center [260, 129] width 126 height 8
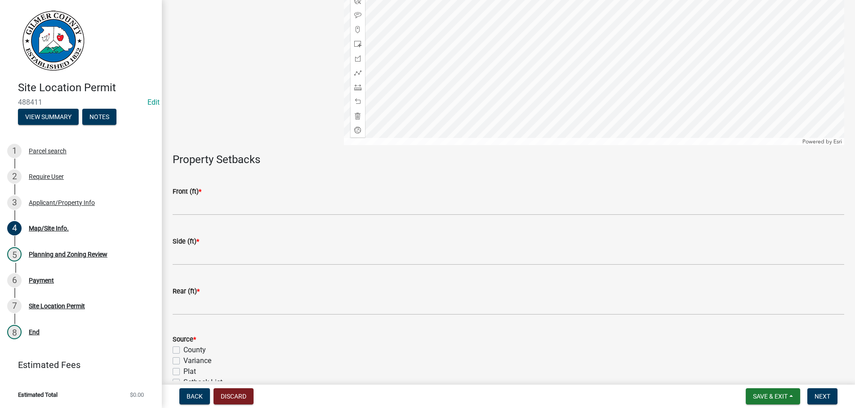
scroll to position [253, 0]
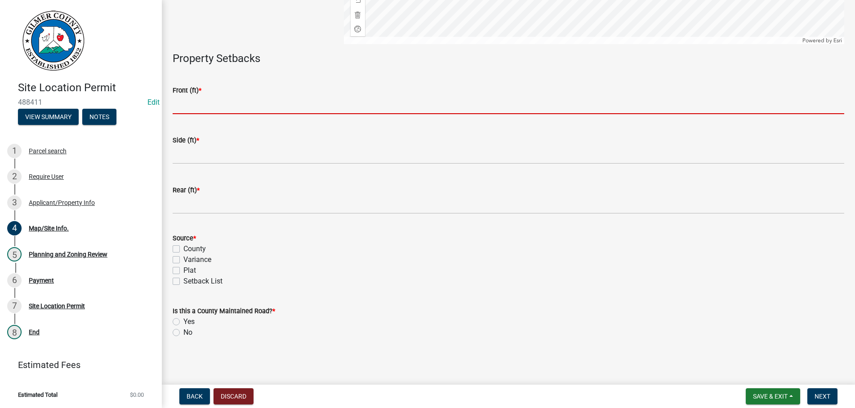
click at [214, 103] on input "text" at bounding box center [509, 105] width 672 height 18
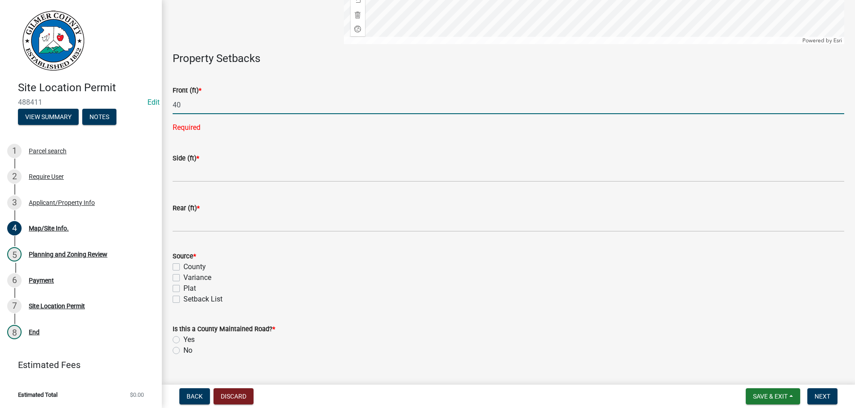
type input "40"
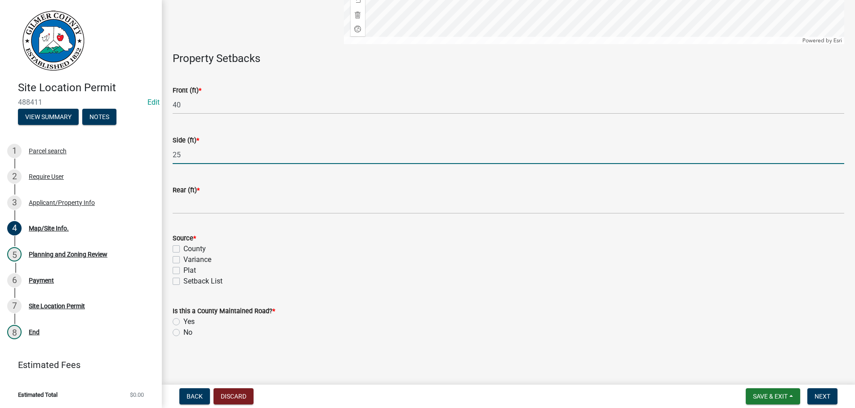
type input "25"
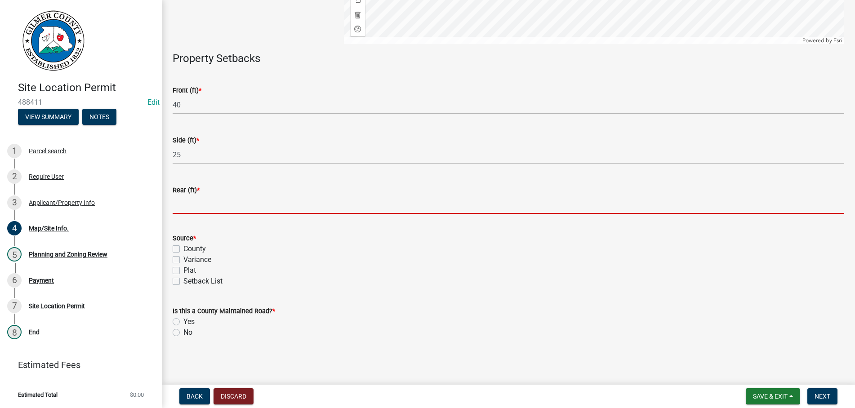
type input "5"
type input "1"
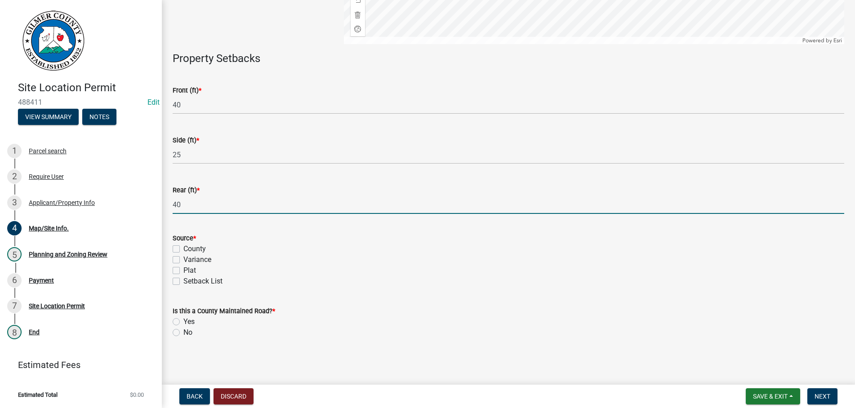
type input "40"
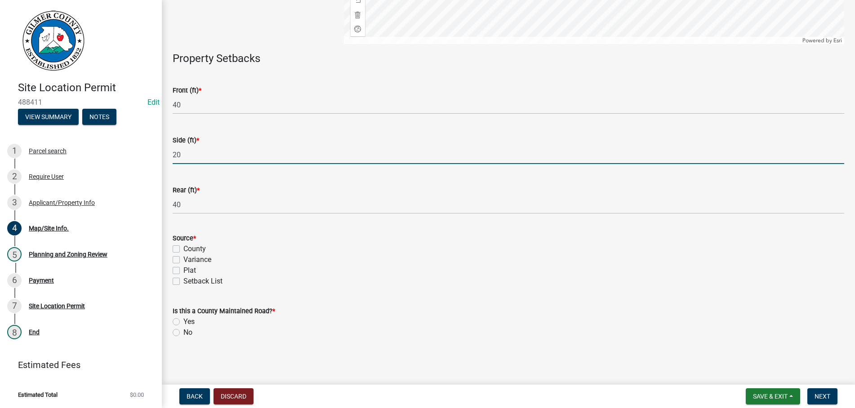
type input "20"
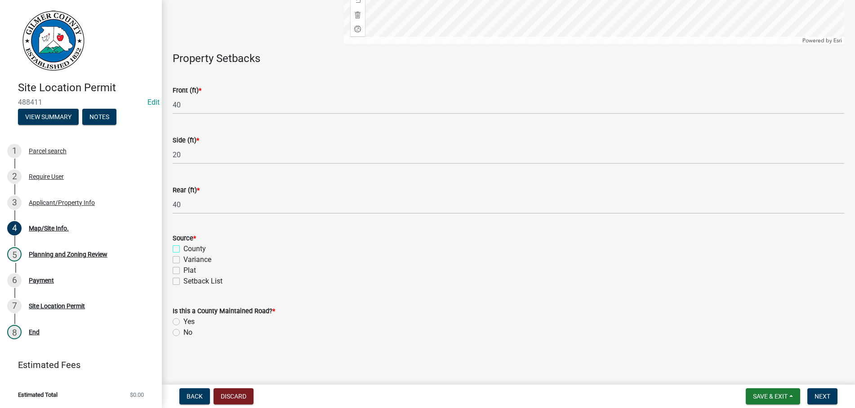
click at [183, 244] on input "County" at bounding box center [186, 247] width 6 height 6
checkbox input "true"
checkbox input "false"
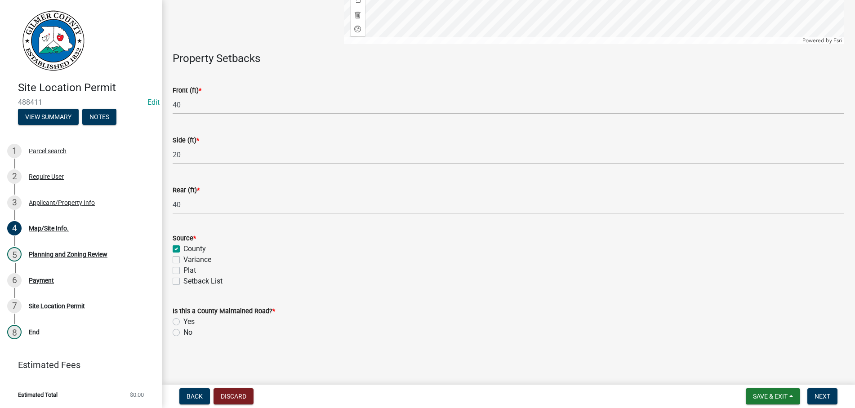
click at [183, 331] on label "No" at bounding box center [187, 332] width 9 height 11
click at [183, 331] on input "No" at bounding box center [186, 330] width 6 height 6
radio input "true"
click at [821, 392] on button "Next" at bounding box center [822, 396] width 30 height 16
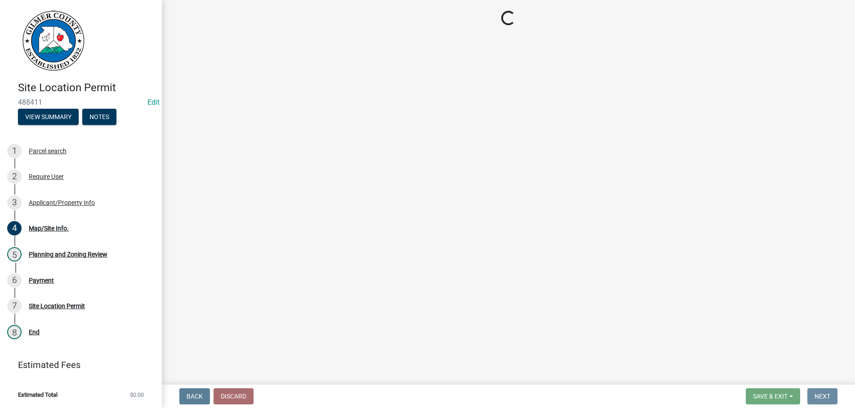
scroll to position [0, 0]
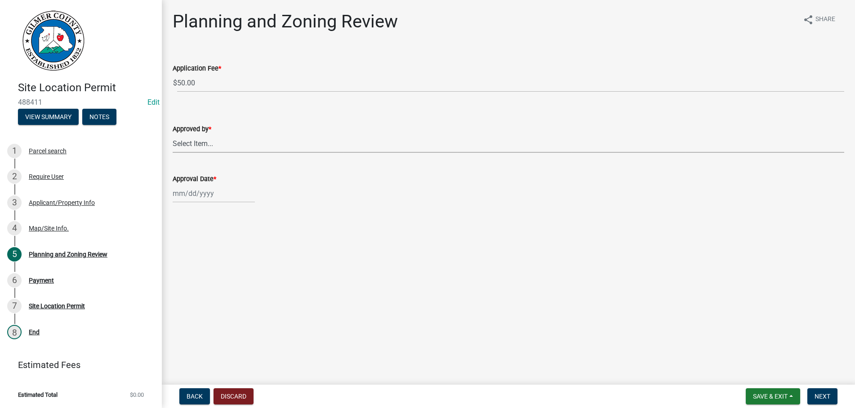
click at [173, 134] on select "Select Item... [PERSON_NAME] [PERSON_NAME] [PERSON_NAME] [PERSON_NAME] [PERSON_…" at bounding box center [509, 143] width 672 height 18
click option "[PERSON_NAME]" at bounding box center [0, 0] width 0 height 0
select select "b44f7338-8171-40f4-83dd-b8ba3065c966"
select select "10"
select select "2025"
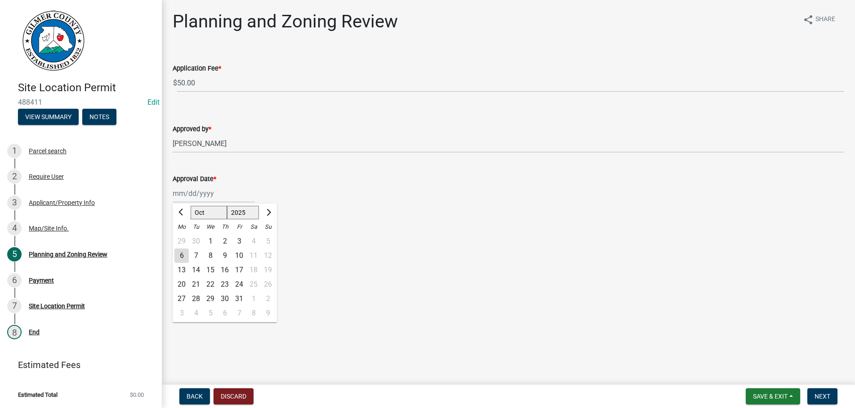
type input "[DATE]"
click at [819, 391] on button "Next" at bounding box center [822, 396] width 30 height 16
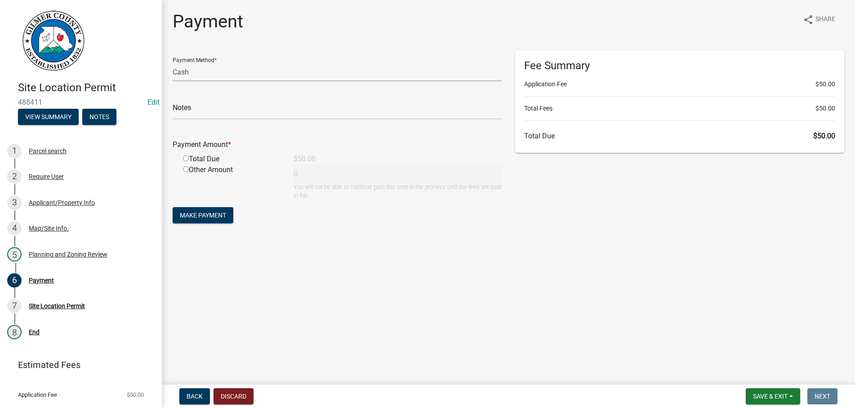
click at [173, 63] on select "Credit Card POS Check Cash" at bounding box center [337, 72] width 329 height 18
select select "1: 0"
click option "Check" at bounding box center [0, 0] width 0 height 0
click at [219, 107] on input "text" at bounding box center [337, 110] width 329 height 18
type input "4498"
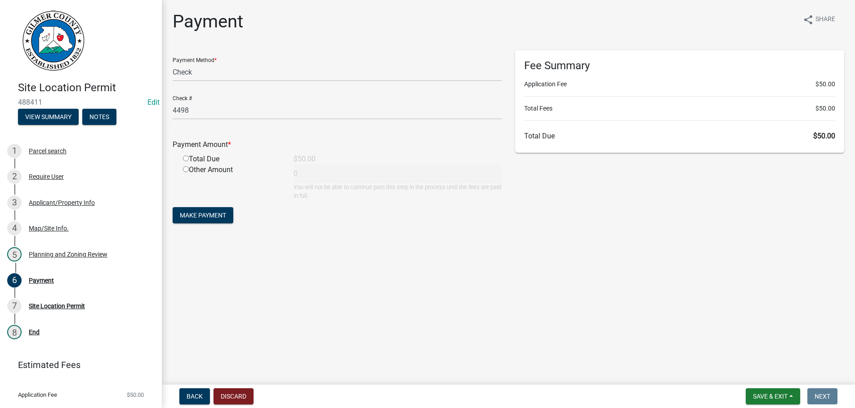
click at [183, 156] on input "radio" at bounding box center [186, 159] width 6 height 6
radio input "true"
type input "50"
click at [173, 207] on button "Make Payment" at bounding box center [203, 215] width 61 height 16
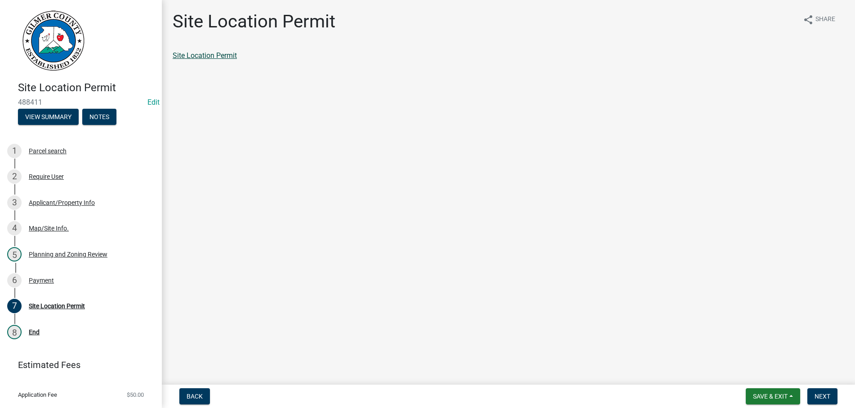
click at [213, 55] on link "Site Location Permit" at bounding box center [205, 55] width 64 height 9
click at [823, 392] on button "Next" at bounding box center [822, 396] width 30 height 16
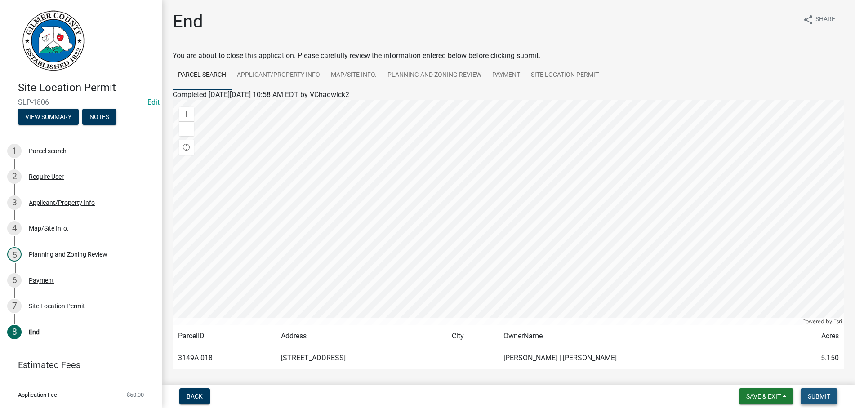
click at [823, 392] on button "Submit" at bounding box center [819, 396] width 37 height 16
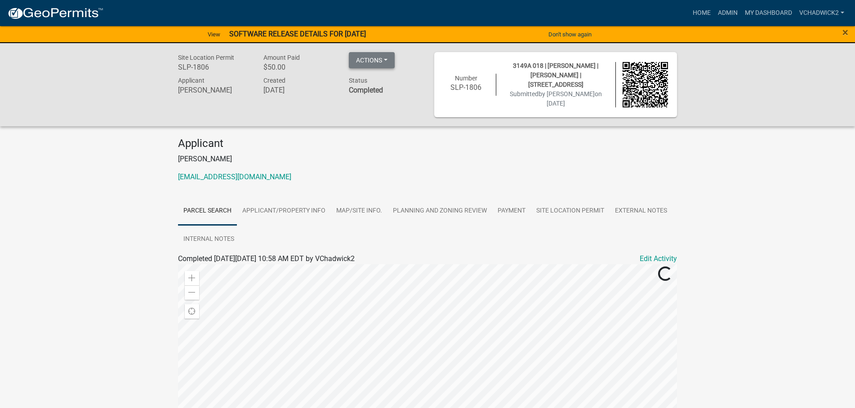
click at [373, 58] on button "Actions" at bounding box center [372, 60] width 46 height 16
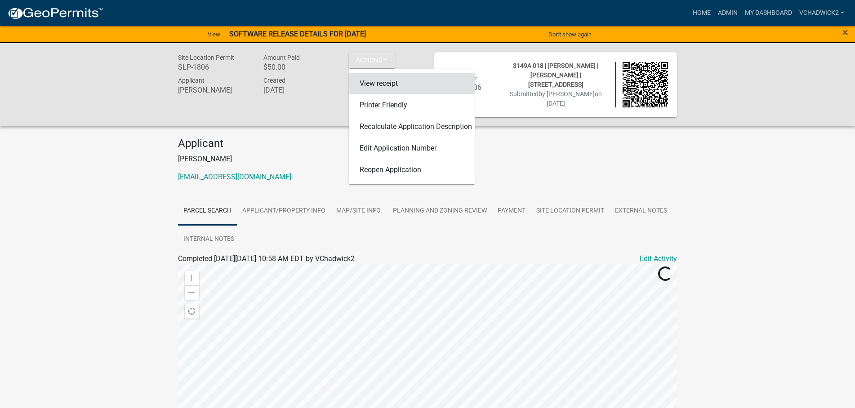
click at [373, 80] on link "View receipt" at bounding box center [412, 84] width 126 height 22
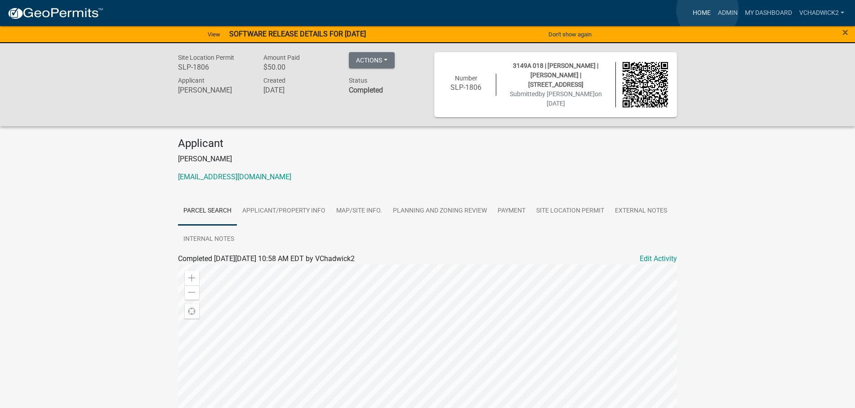
click at [708, 10] on link "Home" at bounding box center [701, 12] width 25 height 17
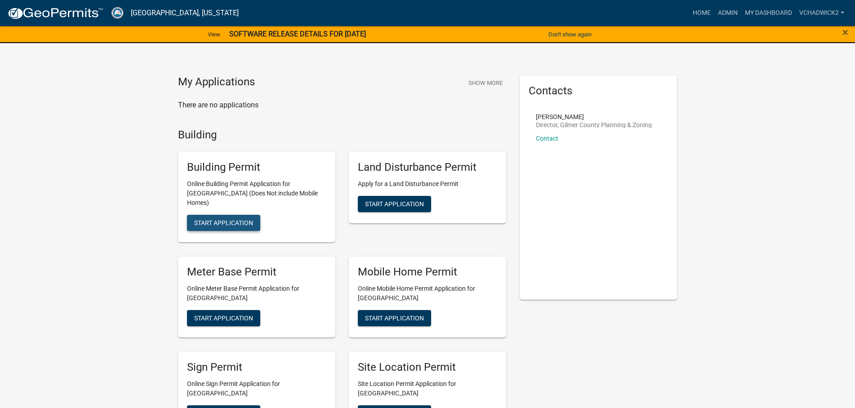
click at [200, 219] on span "Start Application" at bounding box center [223, 222] width 59 height 7
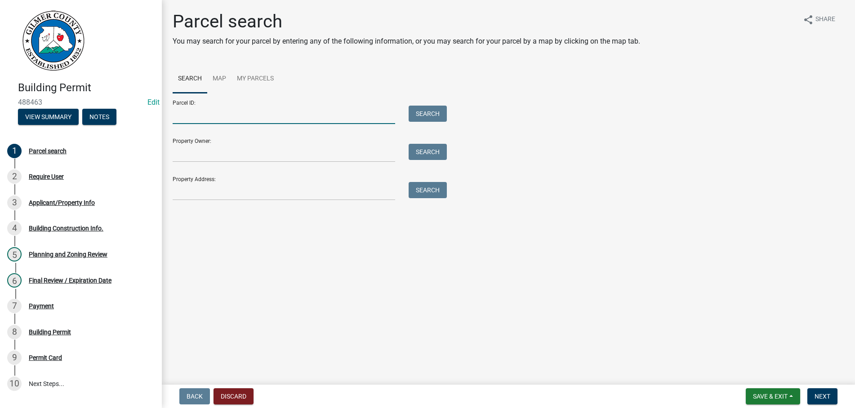
click at [213, 117] on input "Parcel ID:" at bounding box center [284, 115] width 223 height 18
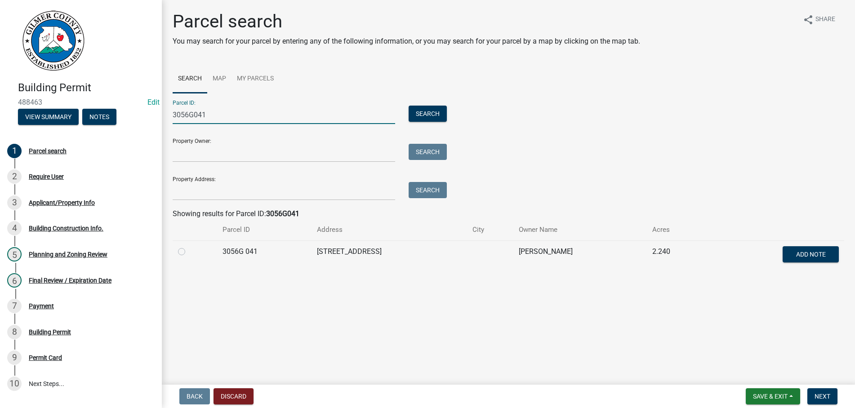
type input "3056G041"
click at [189, 246] on label at bounding box center [189, 246] width 0 height 0
click at [189, 248] on 041 "radio" at bounding box center [192, 249] width 6 height 6
radio 041 "true"
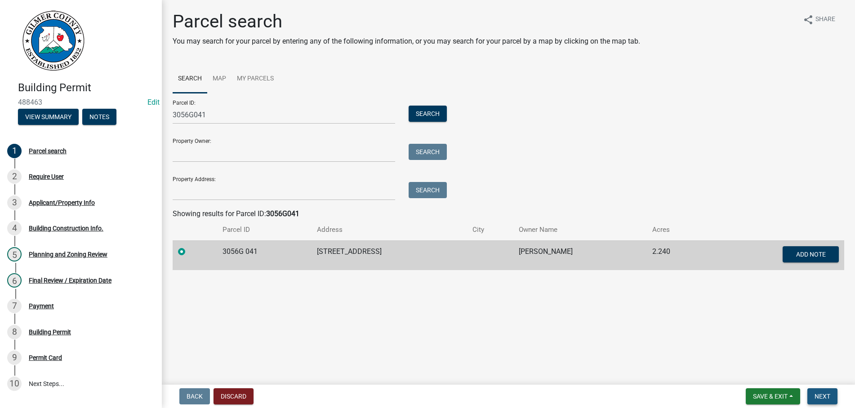
click at [818, 397] on span "Next" at bounding box center [822, 396] width 16 height 7
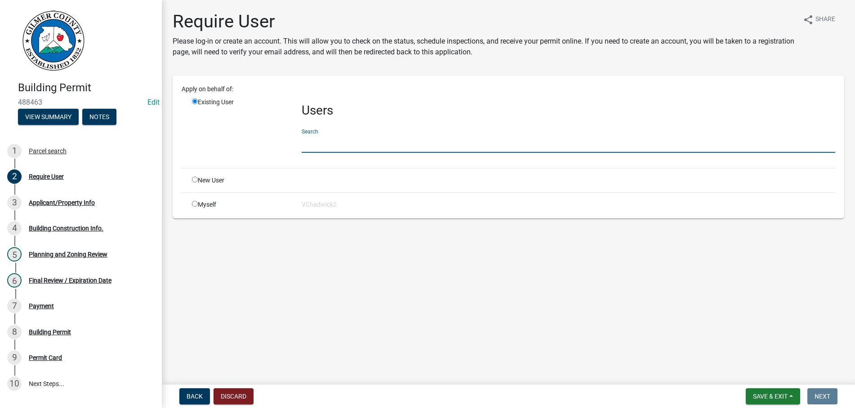
click at [332, 146] on input "text" at bounding box center [569, 143] width 534 height 18
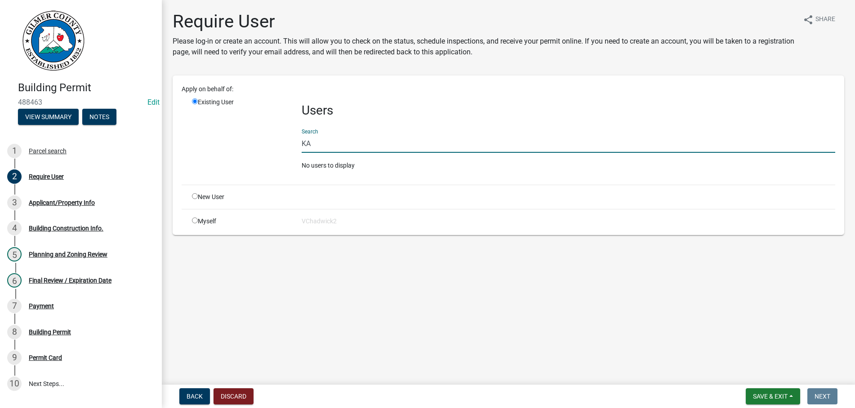
type input "K"
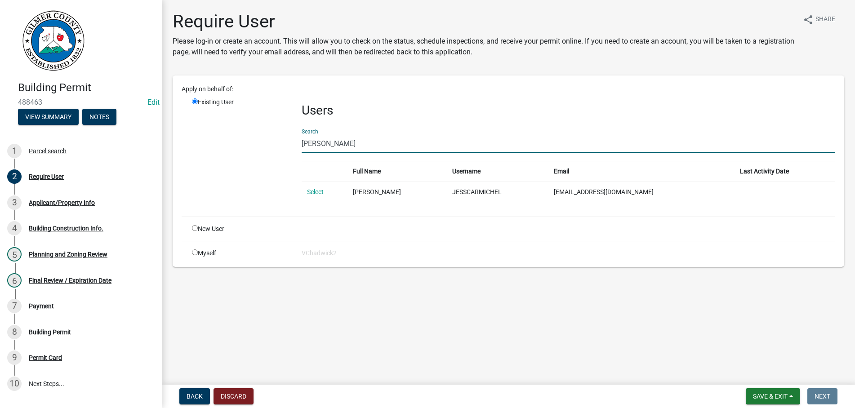
type input "[PERSON_NAME]"
click at [193, 230] on input "radio" at bounding box center [195, 228] width 6 height 6
radio input "true"
radio input "false"
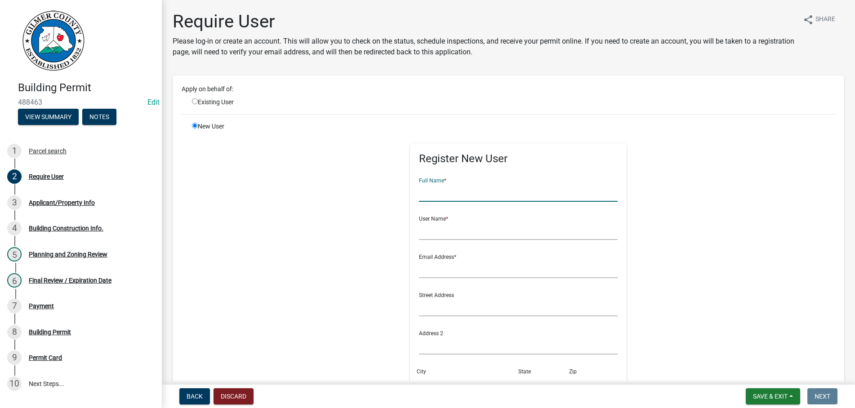
click at [439, 193] on input "text" at bounding box center [518, 192] width 199 height 18
type input "[PERSON_NAME]"
drag, startPoint x: 507, startPoint y: 190, endPoint x: 386, endPoint y: 194, distance: 121.4
click at [419, 194] on input "[PERSON_NAME]" at bounding box center [518, 192] width 199 height 18
paste input "[PERSON_NAME]"
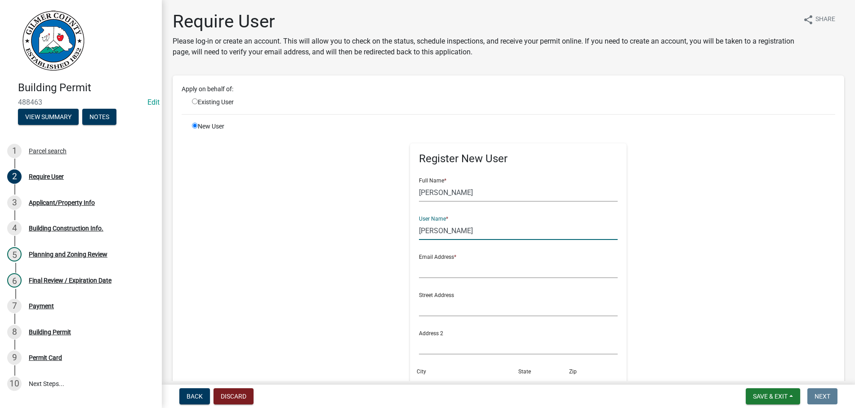
type input "[PERSON_NAME]"
type input "J"
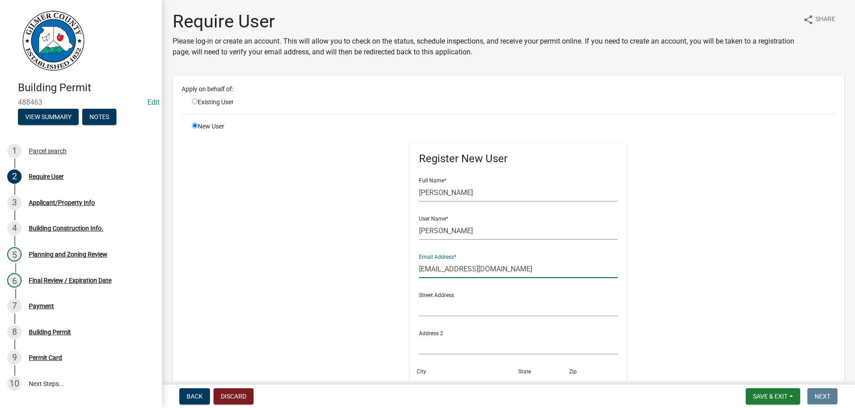
type input "[EMAIL_ADDRESS][DOMAIN_NAME]"
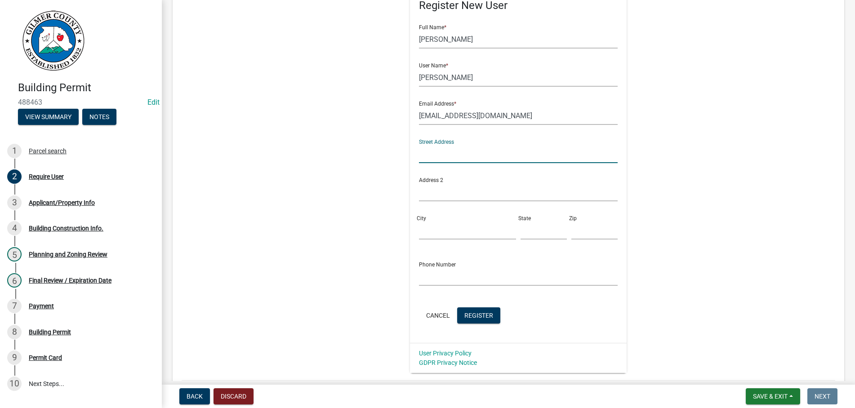
scroll to position [154, 0]
click at [468, 311] on button "Register" at bounding box center [478, 315] width 43 height 16
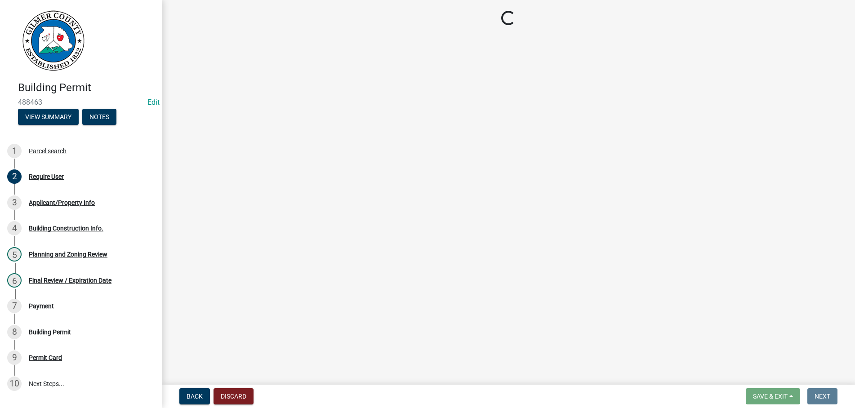
scroll to position [0, 0]
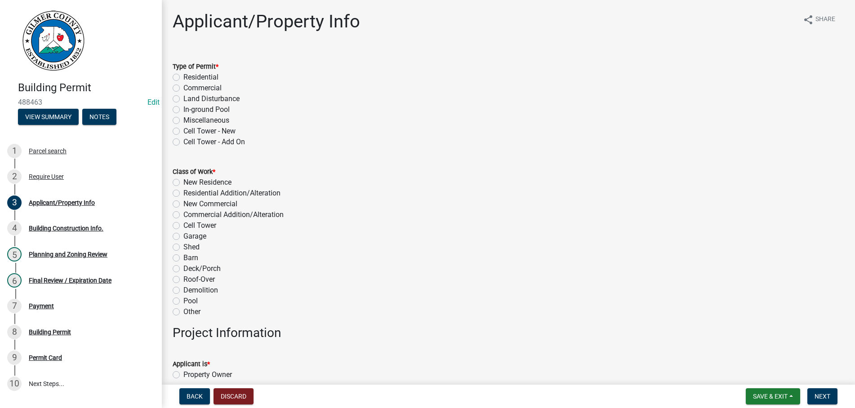
click at [183, 77] on label "Residential" at bounding box center [200, 77] width 35 height 11
click at [183, 77] on input "Residential" at bounding box center [186, 75] width 6 height 6
radio input "true"
click at [183, 270] on label "Deck/Porch" at bounding box center [201, 268] width 37 height 11
click at [183, 269] on input "Deck/Porch" at bounding box center [186, 266] width 6 height 6
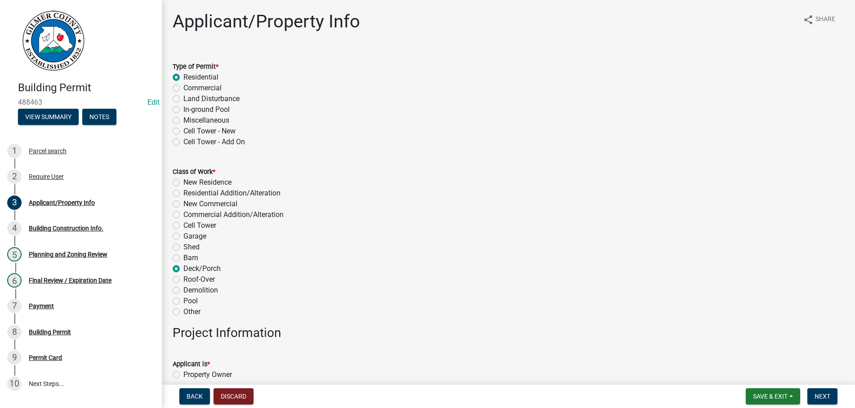
radio input "true"
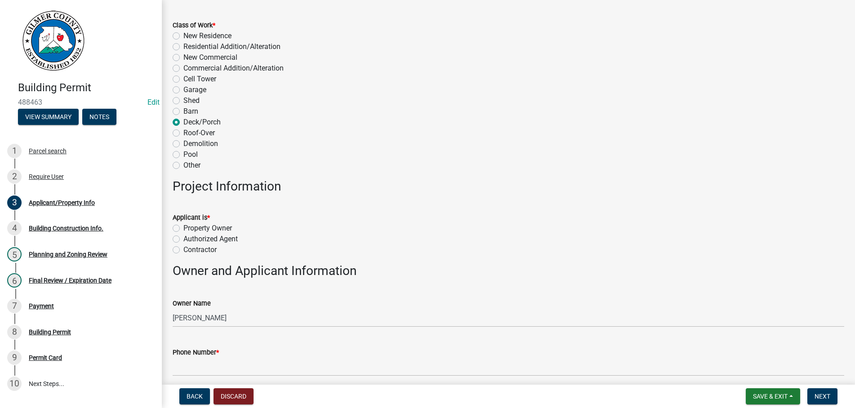
scroll to position [205, 0]
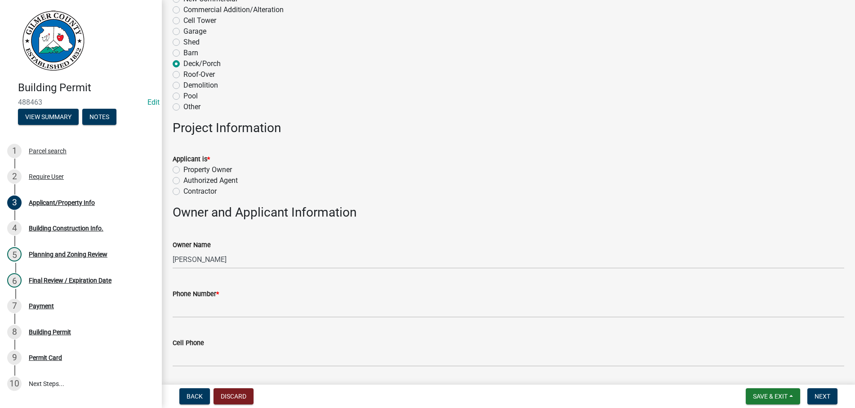
click at [183, 181] on label "Authorized Agent" at bounding box center [210, 180] width 54 height 11
click at [183, 181] on input "Authorized Agent" at bounding box center [186, 178] width 6 height 6
radio input "true"
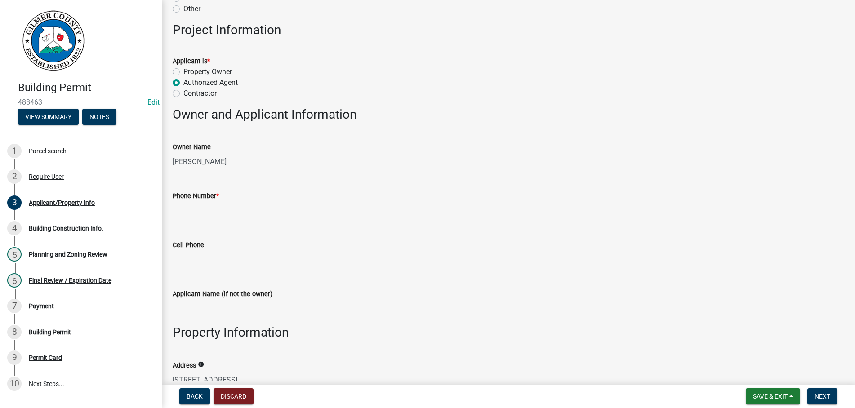
scroll to position [359, 0]
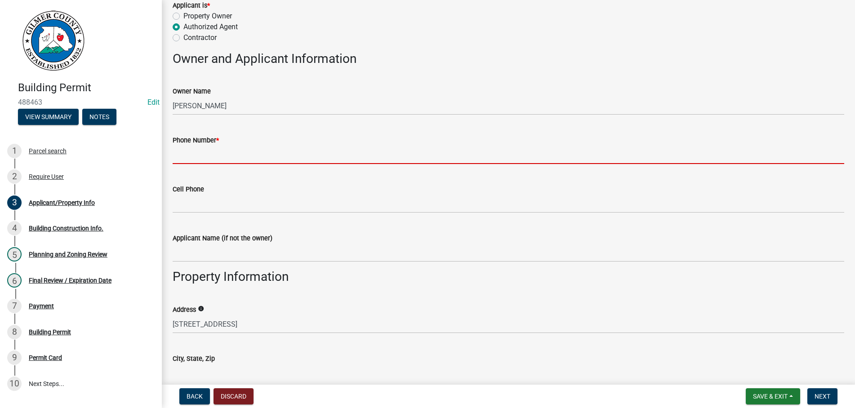
click at [238, 160] on input "Phone Number *" at bounding box center [509, 155] width 672 height 18
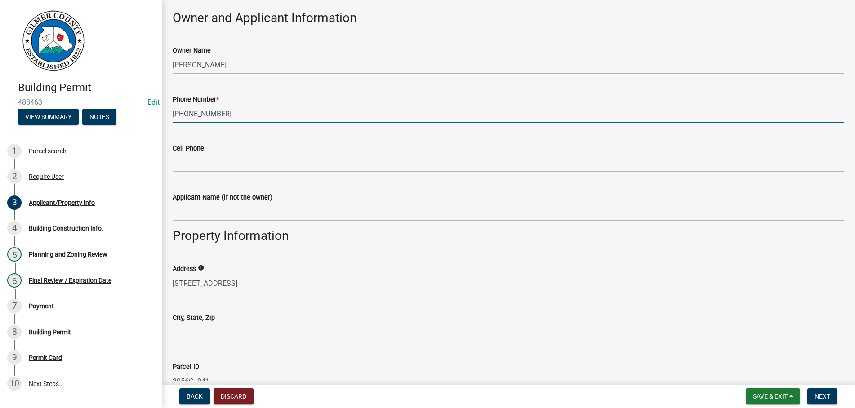
scroll to position [615, 0]
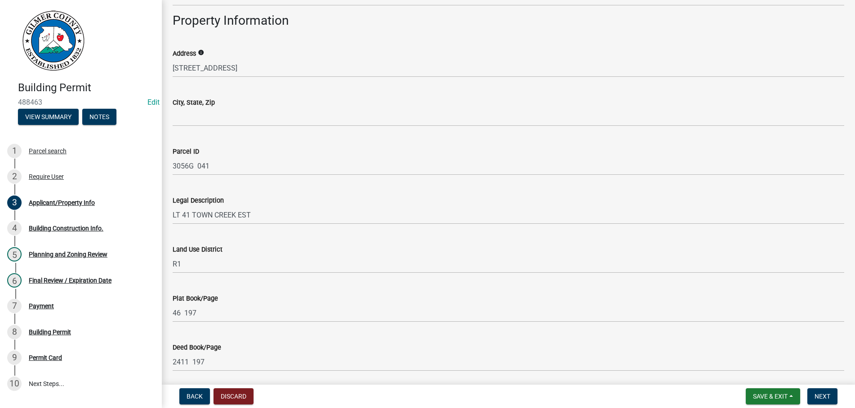
type input "[PHONE_NUMBER]"
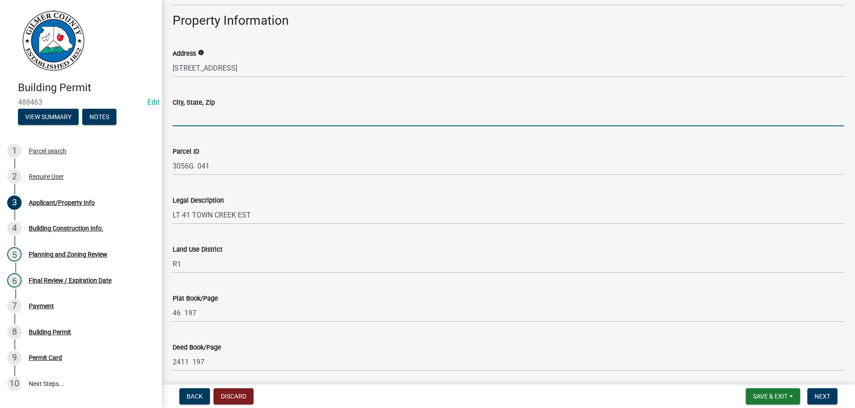
click at [220, 116] on input "City, State, Zip" at bounding box center [509, 117] width 672 height 18
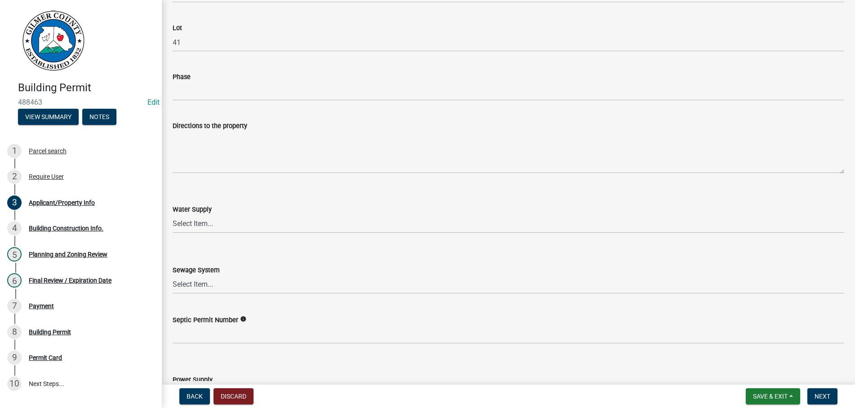
scroll to position [1127, 0]
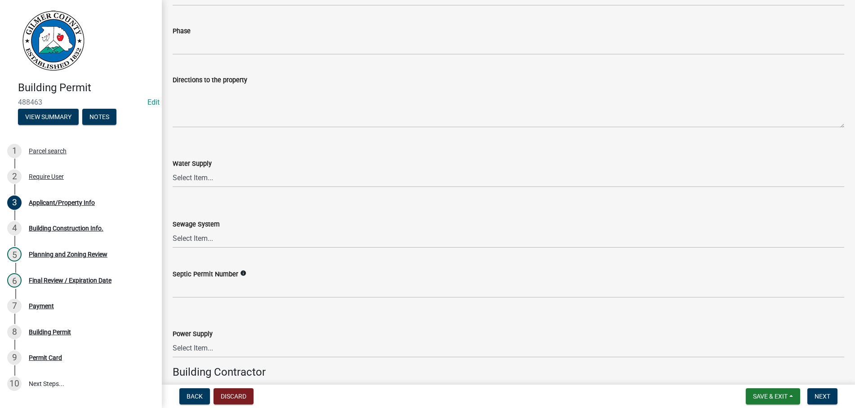
type input "TALKING ROCK GA 30175"
drag, startPoint x: 202, startPoint y: 85, endPoint x: 202, endPoint y: 91, distance: 5.8
click at [202, 91] on form "Directions to the property" at bounding box center [509, 101] width 672 height 53
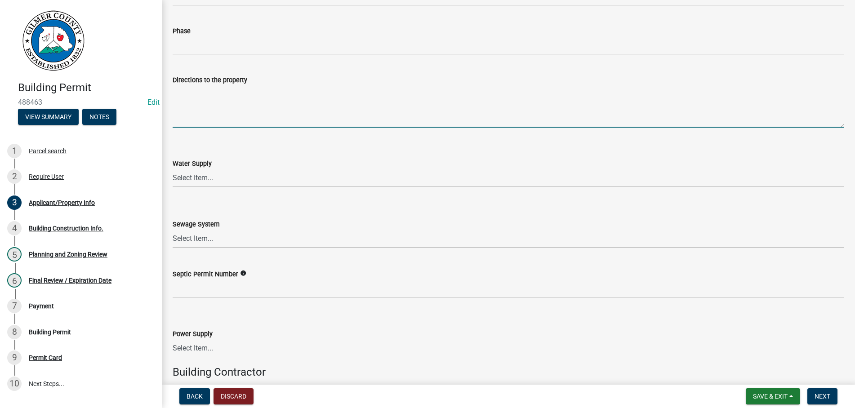
click at [201, 96] on textarea "Directions to the property" at bounding box center [509, 106] width 672 height 42
paste textarea "OLD 5 S - RT ON TOWN CREEK RD - STRAIGHT UP HILL & 579 IS ON THE LEFT. MAILBOX …"
type textarea "OLD 5 S - RT ON TOWN CREEK RD - STRAIGHT UP HILL & 579 IS ON THE LEFT. MAILBOX …"
click at [173, 230] on select "Select Item... Septic Community Public" at bounding box center [509, 239] width 672 height 18
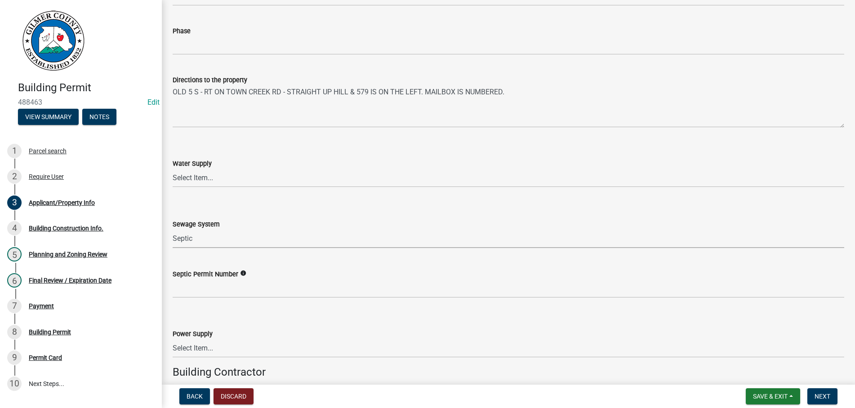
click option "Septic" at bounding box center [0, 0] width 0 height 0
select select "92a37e23-3b7d-408e-b3c7-0afbe39b0942"
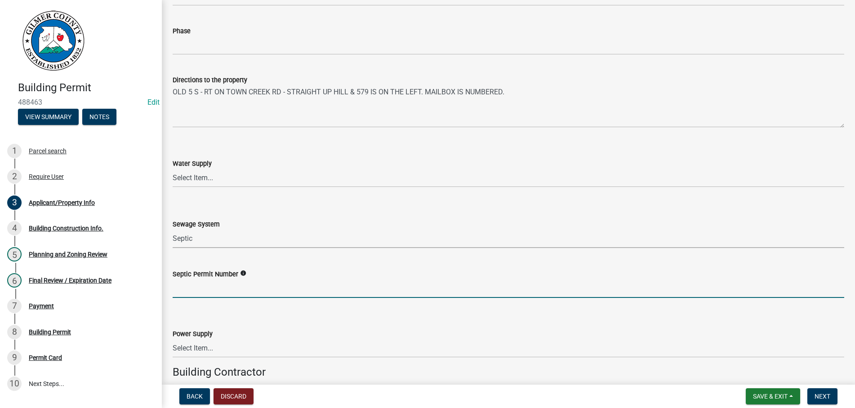
click at [203, 293] on input "Septic Permit Number" at bounding box center [509, 289] width 672 height 18
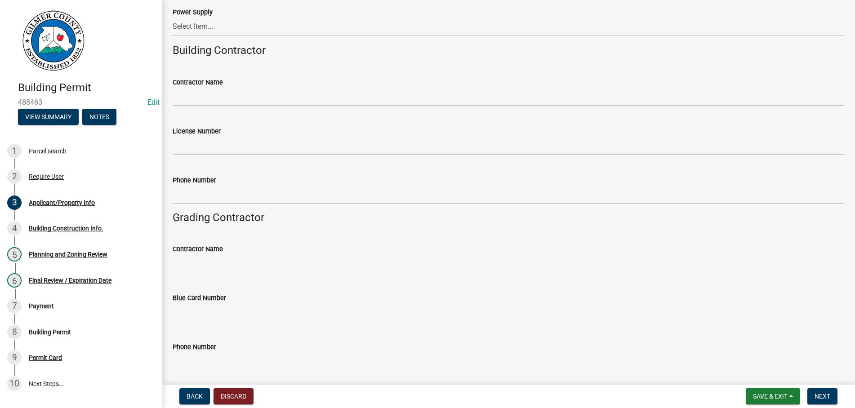
scroll to position [1481, 0]
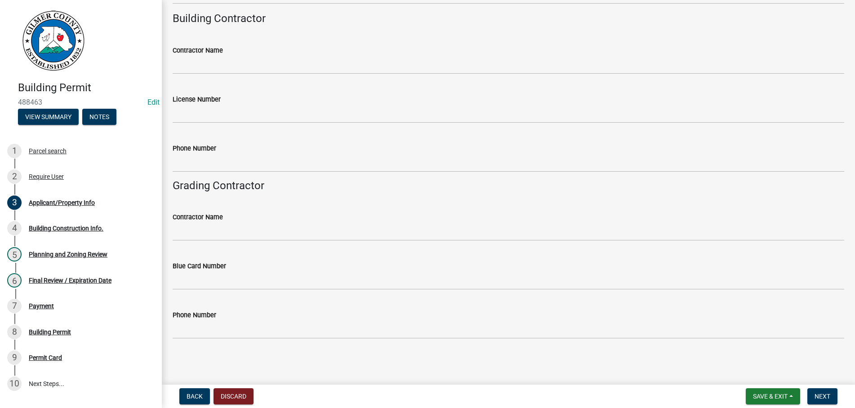
type input "02247"
click at [195, 74] on wm-data-entity-input "Contractor Name" at bounding box center [509, 56] width 672 height 49
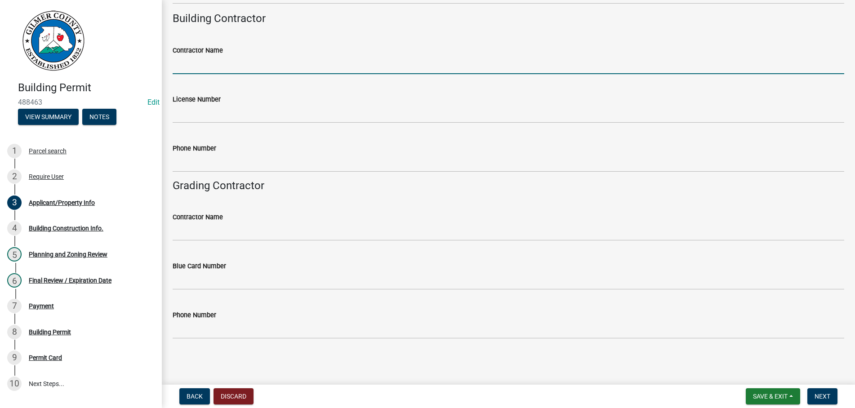
click at [197, 65] on input "Contractor Name" at bounding box center [509, 65] width 672 height 18
type input "HOMEOWNER"
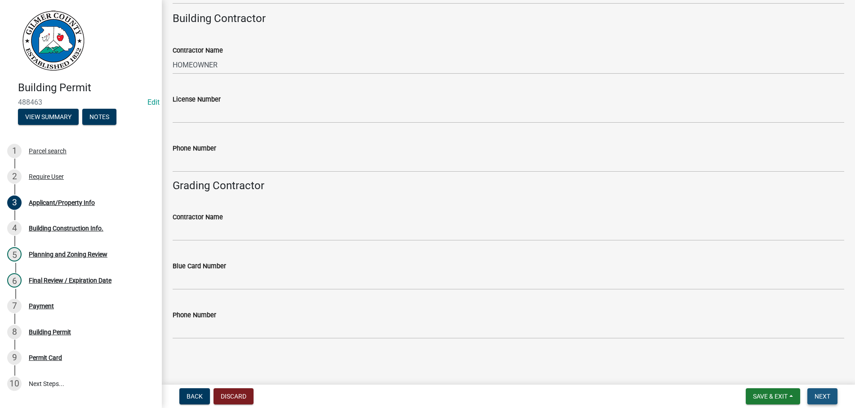
click at [829, 393] on span "Next" at bounding box center [822, 396] width 16 height 7
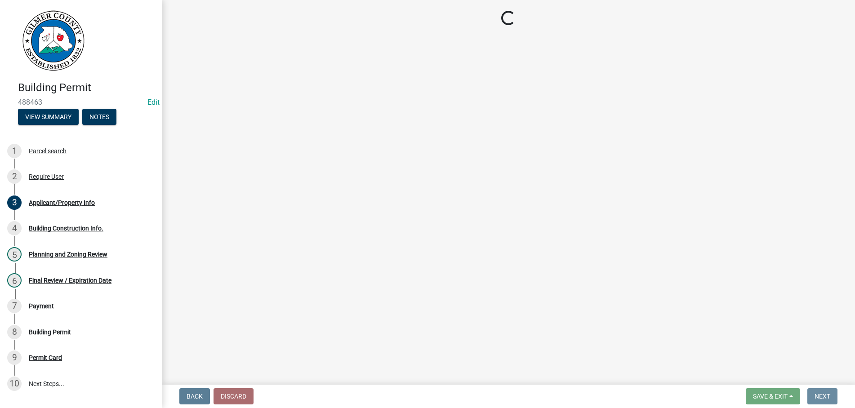
scroll to position [0, 0]
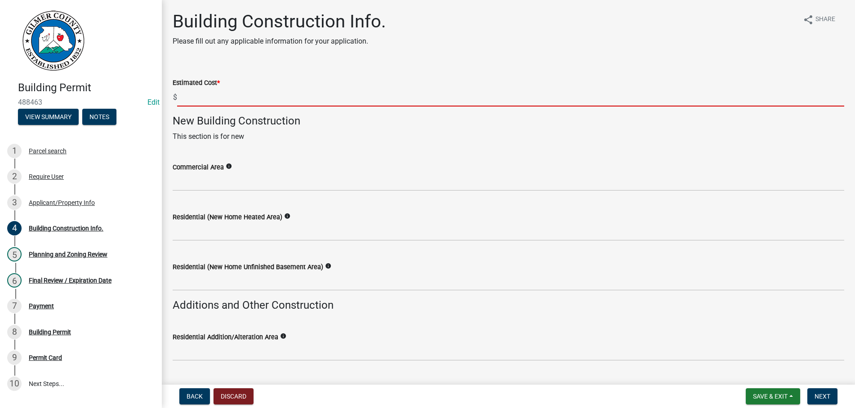
click at [239, 93] on input "text" at bounding box center [510, 97] width 667 height 18
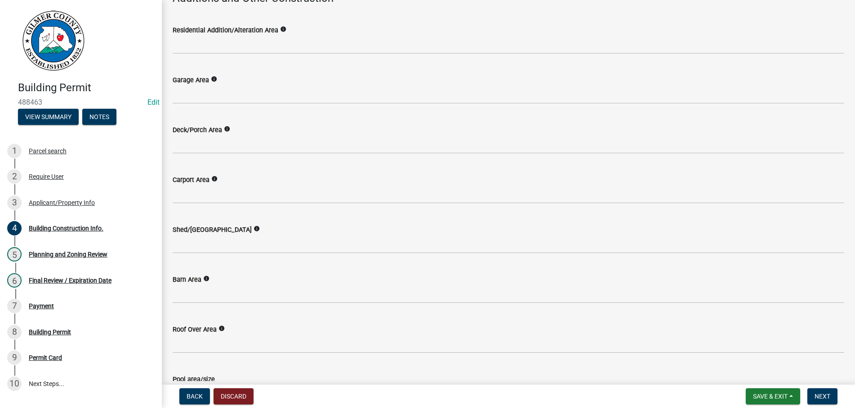
scroll to position [307, 0]
type input "6000"
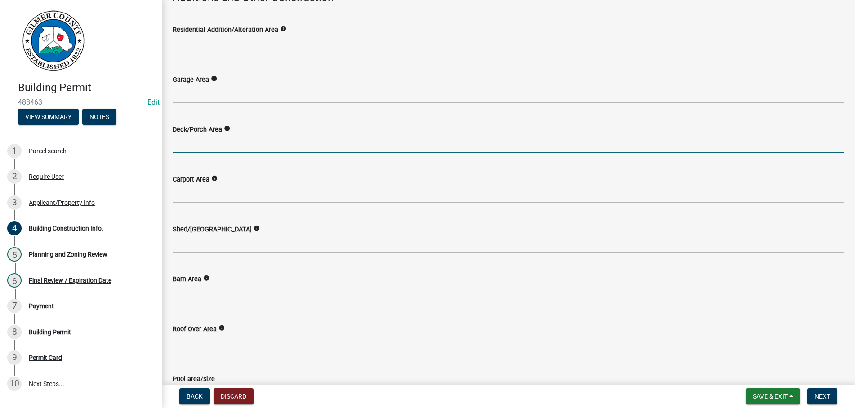
click at [222, 151] on input "text" at bounding box center [509, 144] width 672 height 18
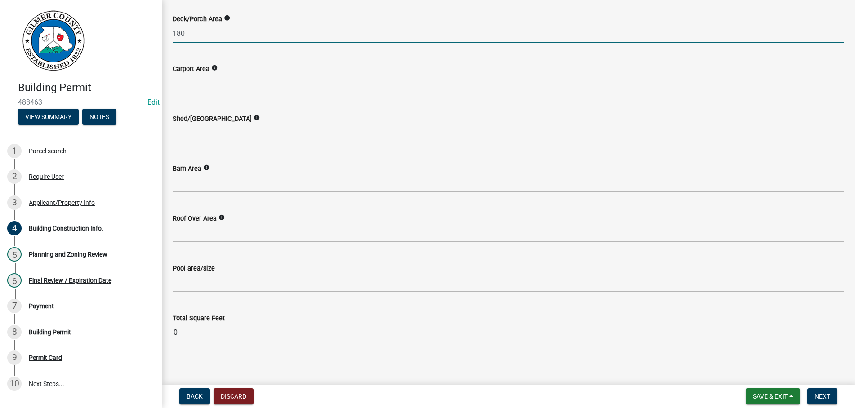
scroll to position [422, 0]
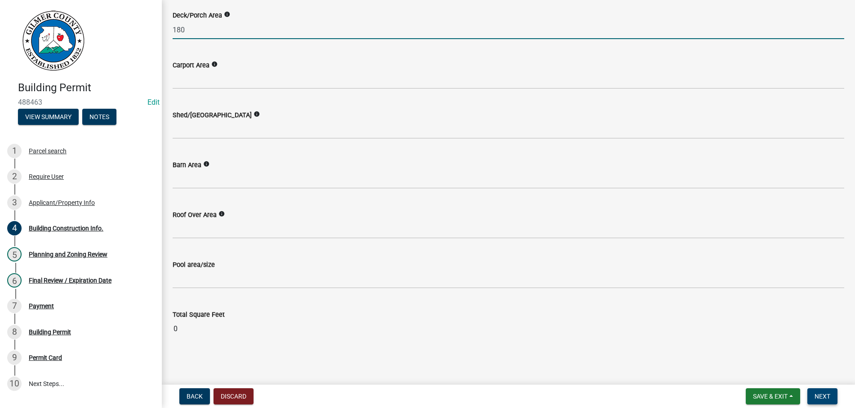
type input "180"
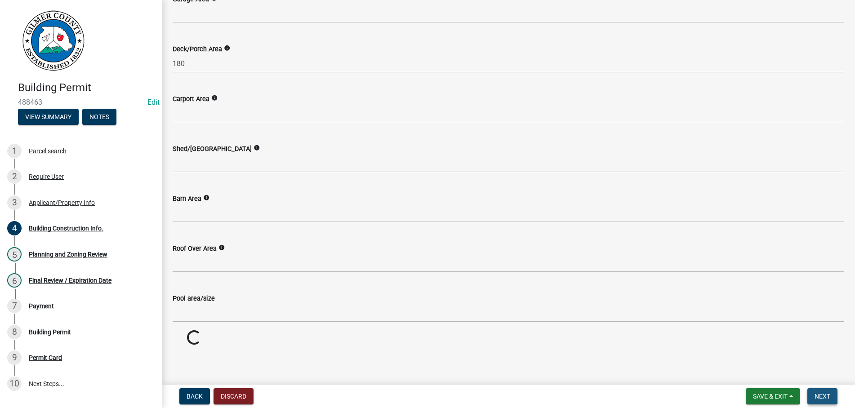
scroll to position [387, 0]
click at [816, 393] on span "Next" at bounding box center [822, 396] width 16 height 7
click at [823, 393] on span "Next" at bounding box center [822, 396] width 16 height 7
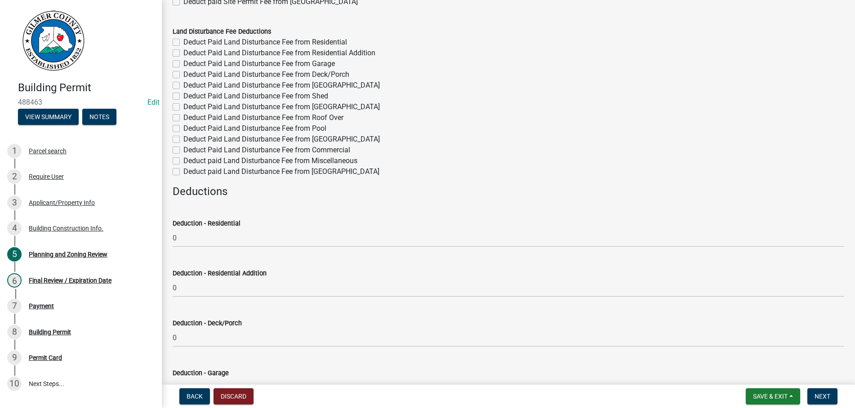
scroll to position [0, 0]
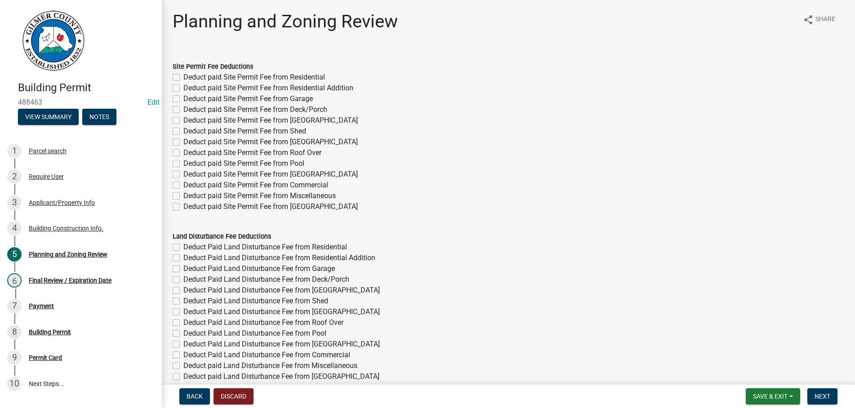
click at [183, 109] on label "Deduct paid Site Permit Fee from Deck/Porch" at bounding box center [255, 109] width 144 height 11
click at [183, 109] on input "Deduct paid Site Permit Fee from Deck/Porch" at bounding box center [186, 107] width 6 height 6
checkbox input "true"
checkbox input "false"
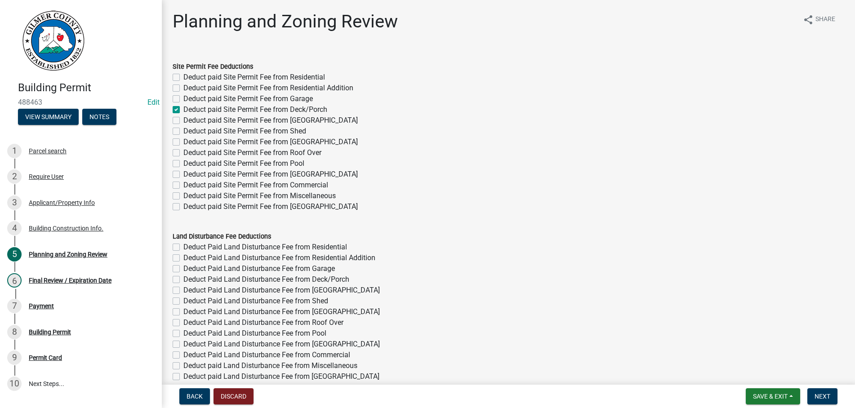
checkbox input "false"
checkbox input "true"
checkbox input "false"
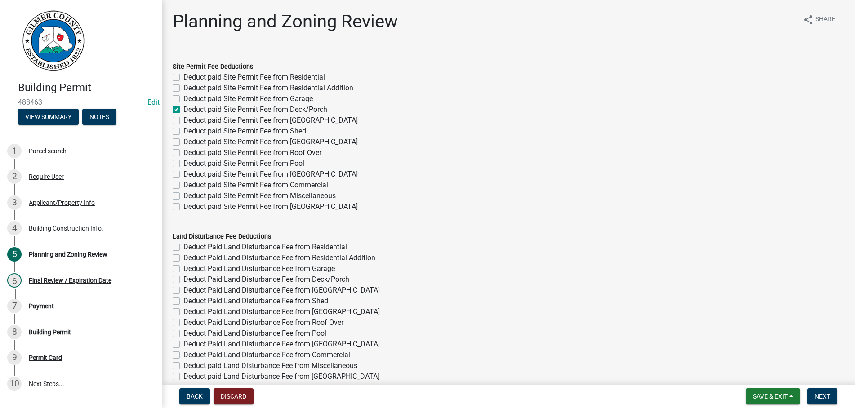
checkbox input "false"
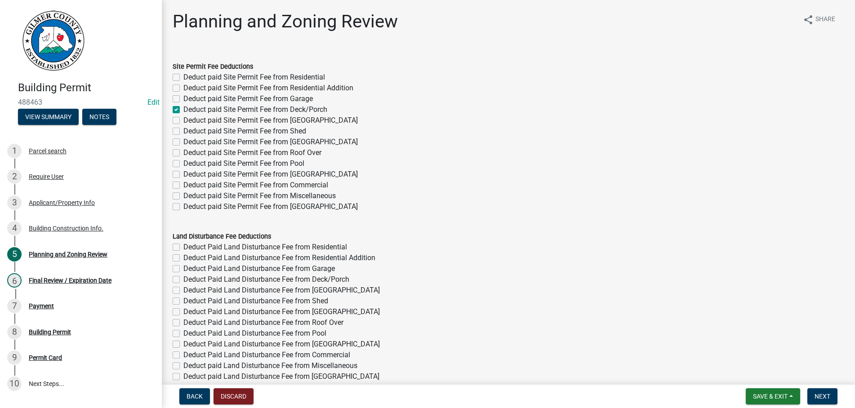
checkbox input "false"
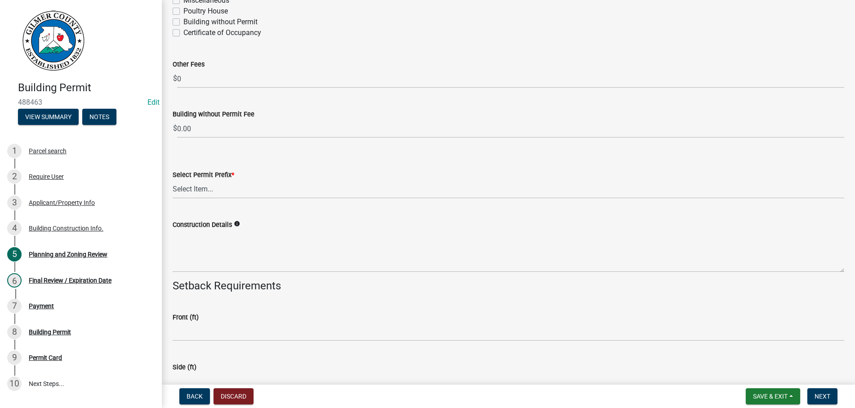
scroll to position [1742, 0]
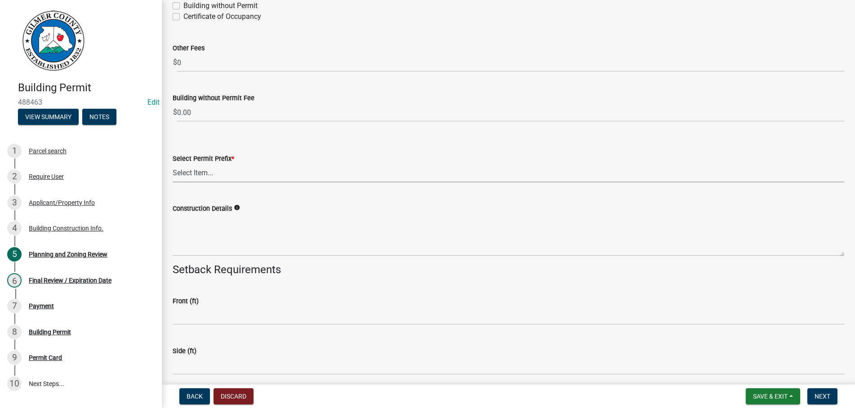
click at [173, 164] on select "Select Item... RES COMM MB LAND POOL MISC CELL TOWER - NEW CELL TOWER - ADD ON" at bounding box center [509, 173] width 672 height 18
click option "MISC" at bounding box center [0, 0] width 0 height 0
select select "d8142ddf-27f7-42b0-ba1e-04fee764576f"
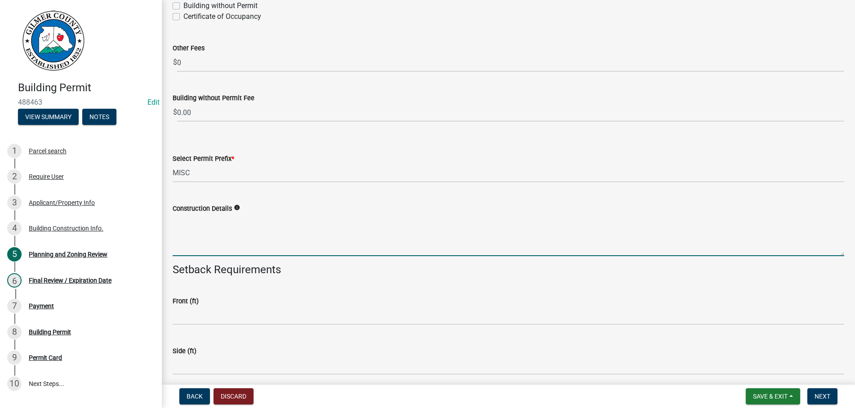
click at [253, 234] on textarea "Construction Details" at bounding box center [509, 235] width 672 height 42
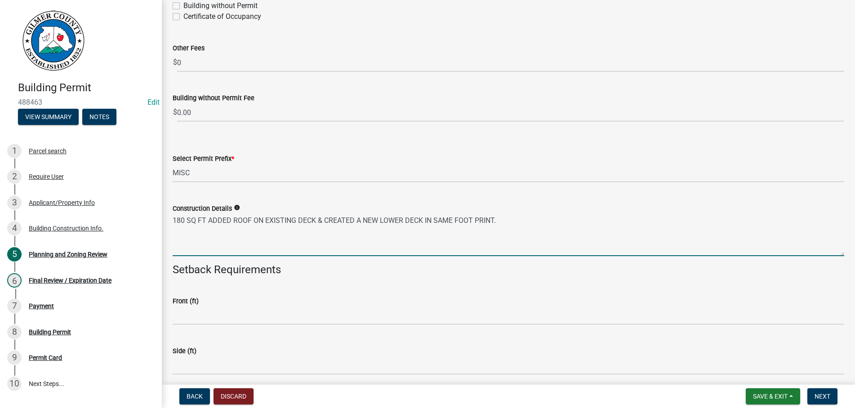
scroll to position [1895, 0]
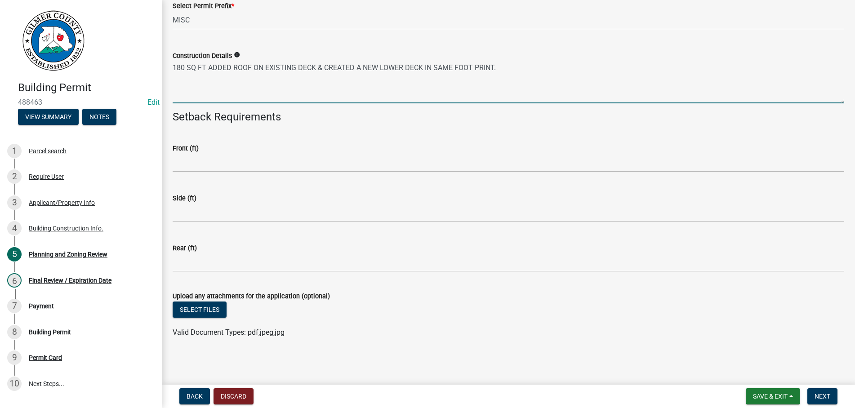
type textarea "180 SQ FT ADDED ROOF ON EXISTING DECK & CREATED A NEW LOWER DECK IN SAME FOOT P…"
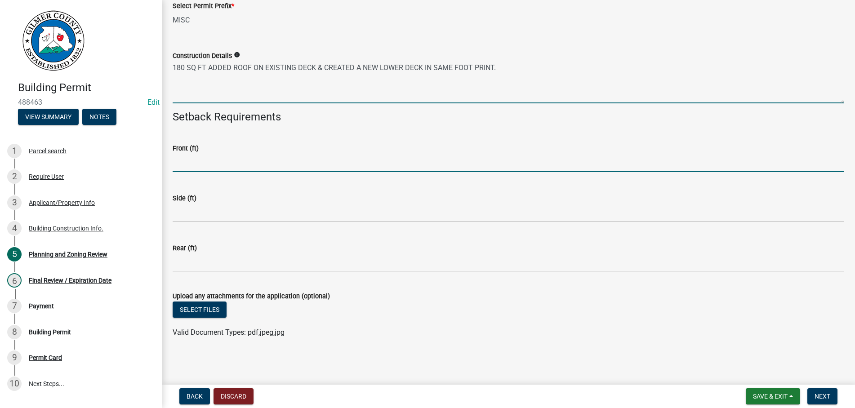
click at [220, 160] on input "text" at bounding box center [509, 163] width 672 height 18
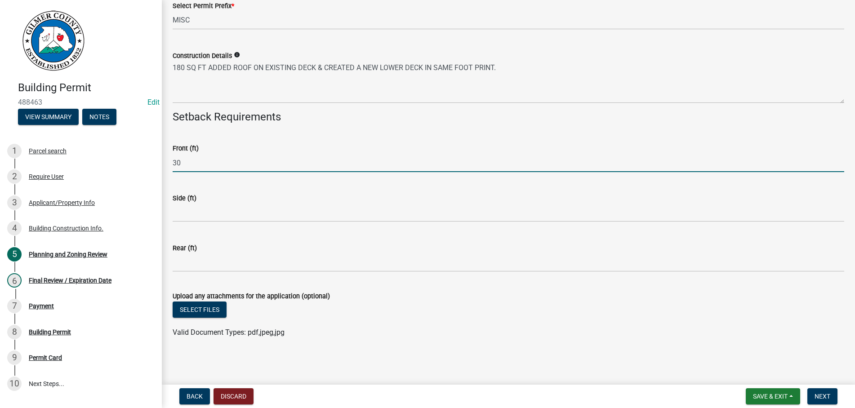
type input "30"
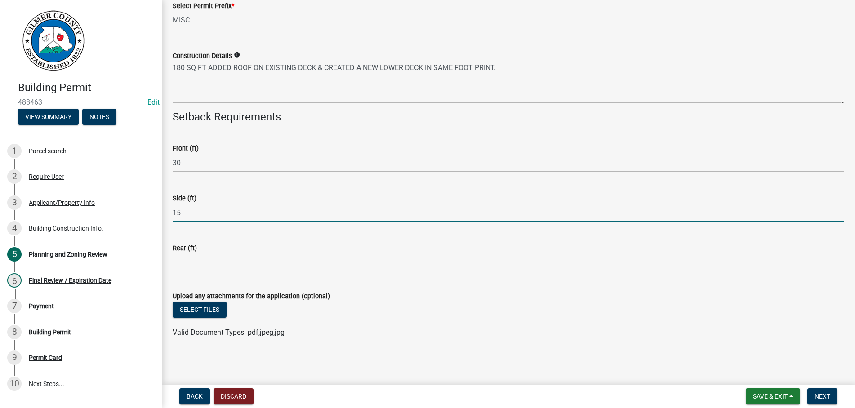
type input "15"
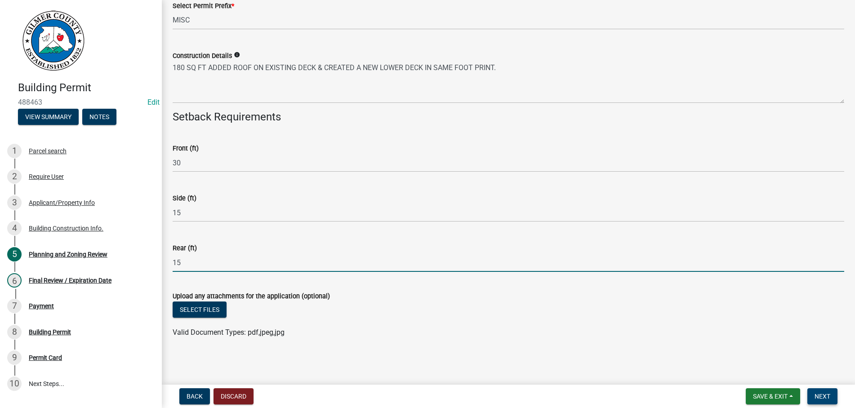
type input "15"
click at [822, 393] on span "Next" at bounding box center [822, 396] width 16 height 7
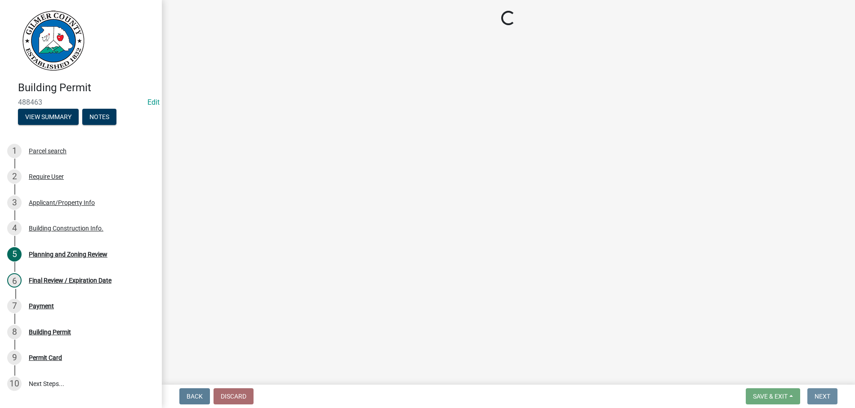
scroll to position [0, 0]
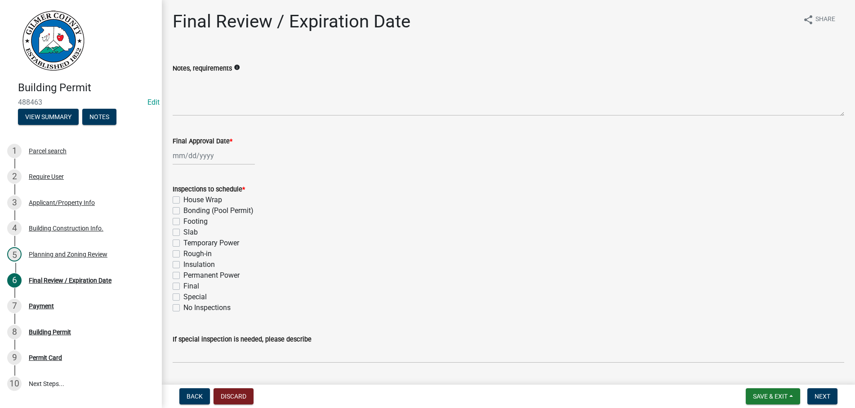
select select "10"
select select "2025"
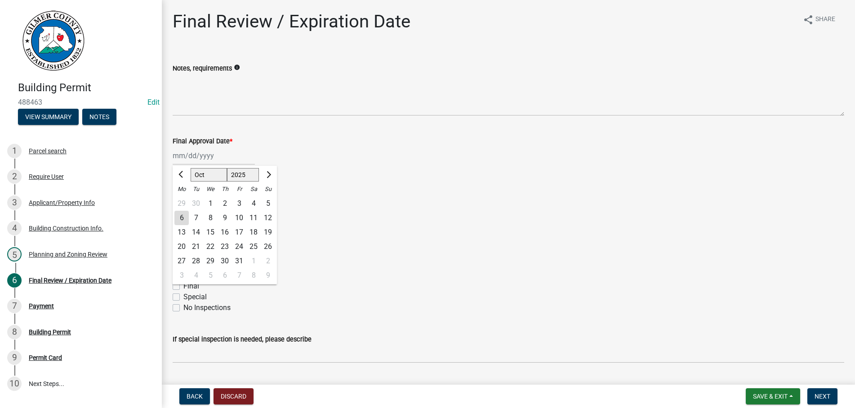
click at [204, 153] on input "Final Approval Date *" at bounding box center [214, 156] width 82 height 18
type input "[DATE]"
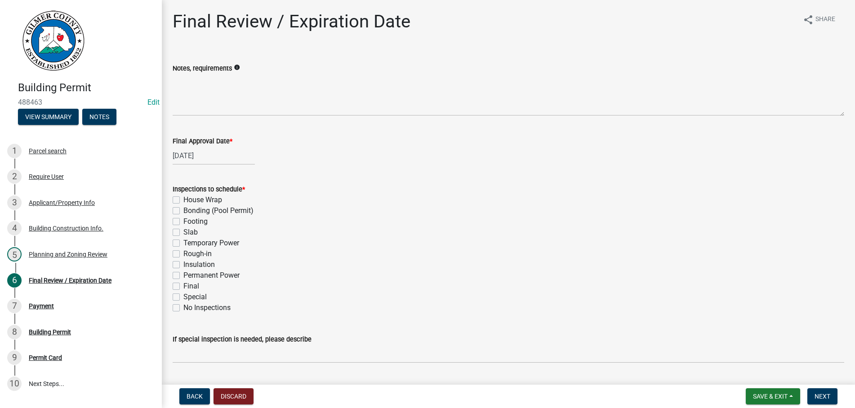
click at [183, 222] on label "Footing" at bounding box center [195, 221] width 24 height 11
click at [183, 222] on input "Footing" at bounding box center [186, 219] width 6 height 6
checkbox input "true"
checkbox input "false"
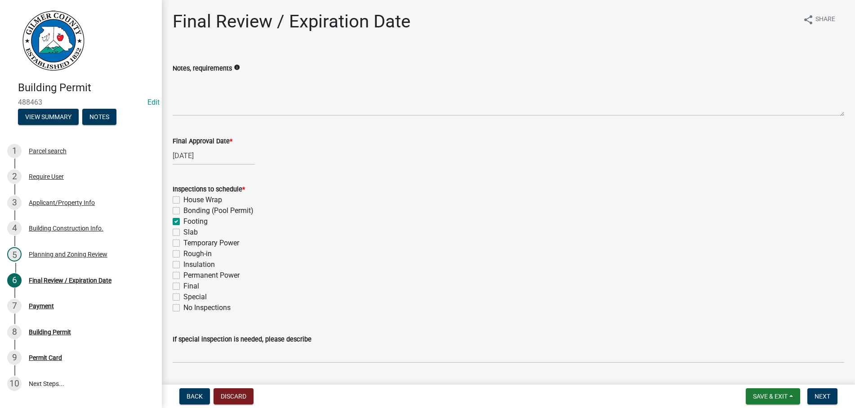
checkbox input "true"
checkbox input "false"
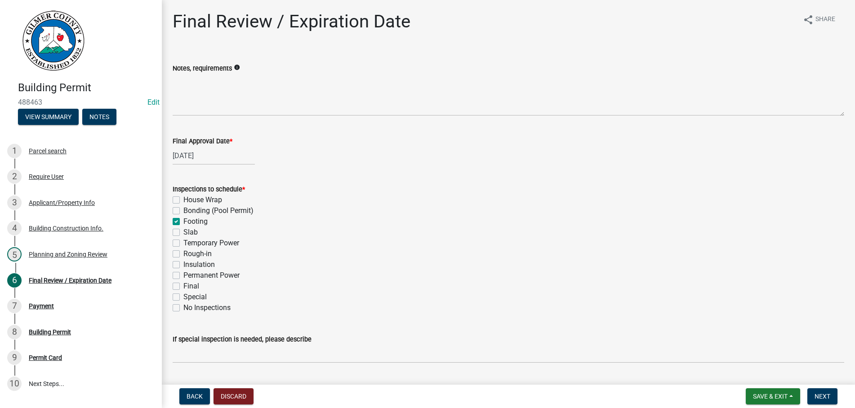
checkbox input "false"
click at [183, 286] on label "Final" at bounding box center [191, 286] width 16 height 11
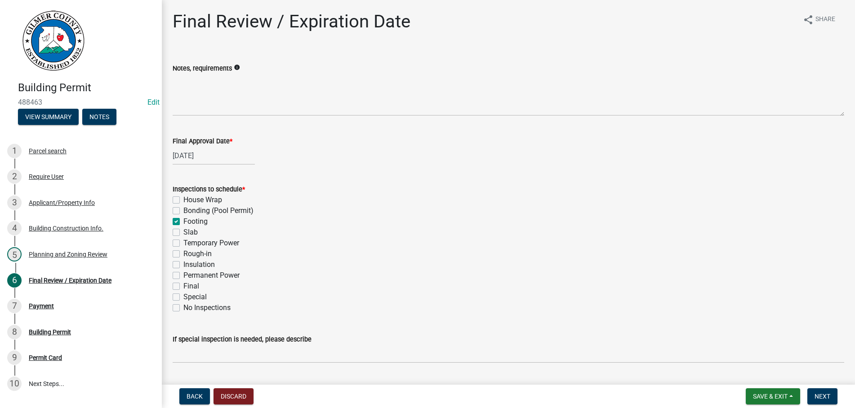
click at [183, 286] on input "Final" at bounding box center [186, 284] width 6 height 6
checkbox input "true"
checkbox input "false"
checkbox input "true"
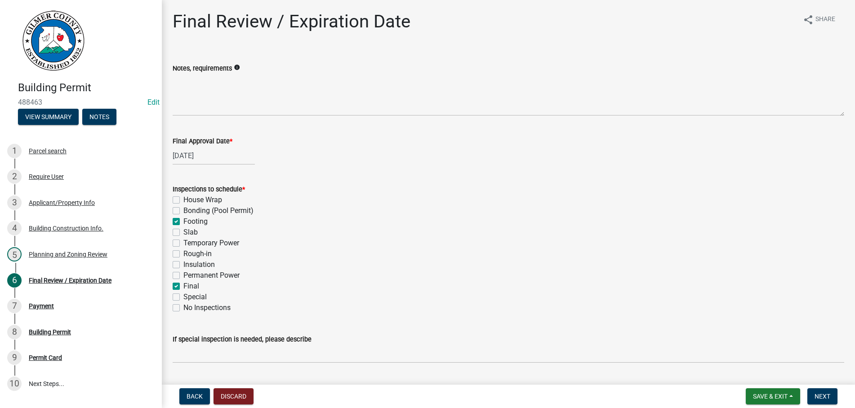
checkbox input "false"
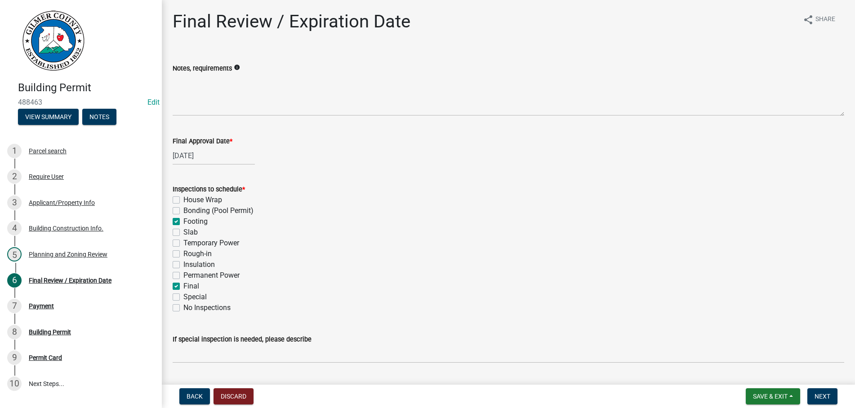
checkbox input "true"
checkbox input "false"
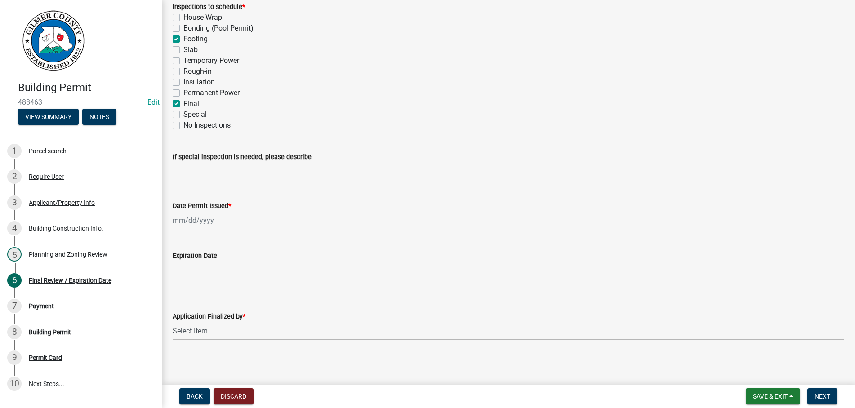
scroll to position [185, 0]
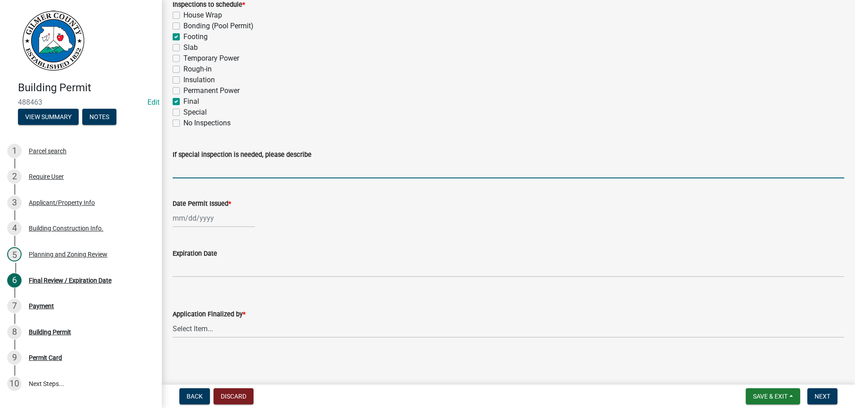
select select "10"
select select "2025"
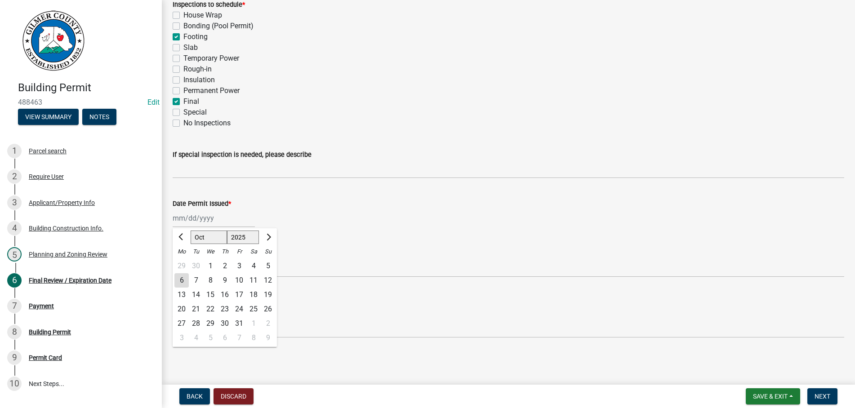
type input "[DATE]"
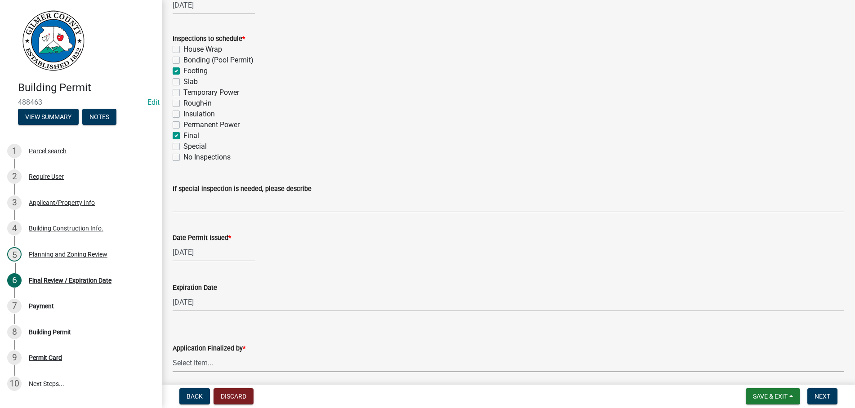
click at [173, 354] on select "Select Item... [PERSON_NAME] [PERSON_NAME] [PERSON_NAME] [PERSON_NAME] [PERSON_…" at bounding box center [509, 363] width 672 height 18
click option "[PERSON_NAME]" at bounding box center [0, 0] width 0 height 0
select select "b44f7338-8171-40f4-83dd-b8ba3065c966"
click at [582, 108] on div "Rough-in" at bounding box center [509, 103] width 672 height 11
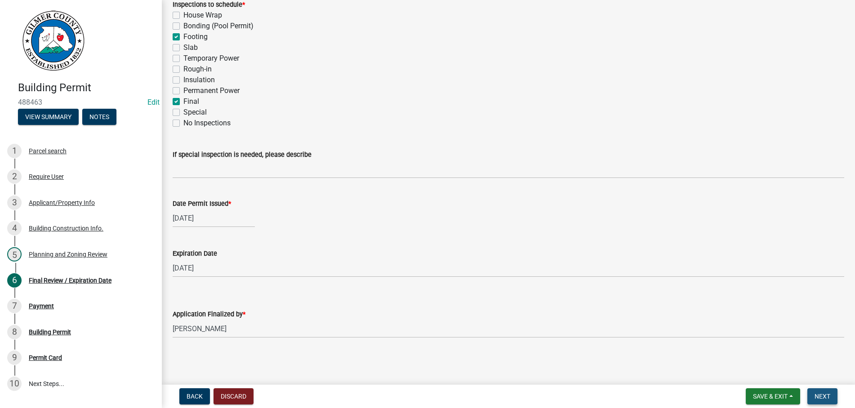
click at [816, 395] on span "Next" at bounding box center [822, 396] width 16 height 7
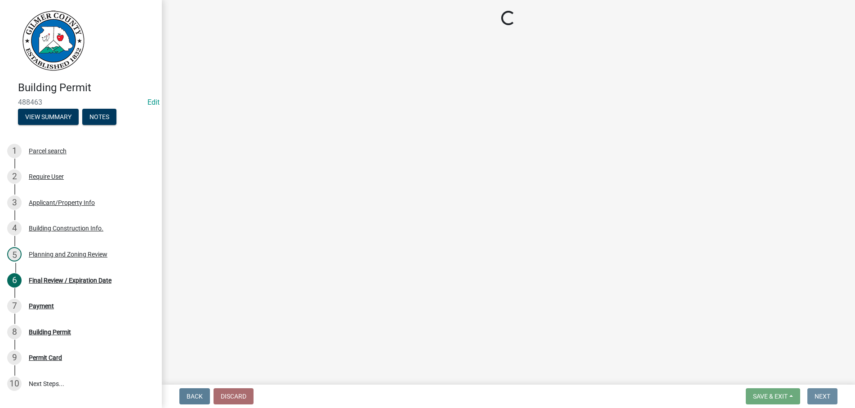
scroll to position [0, 0]
select select "2: 1"
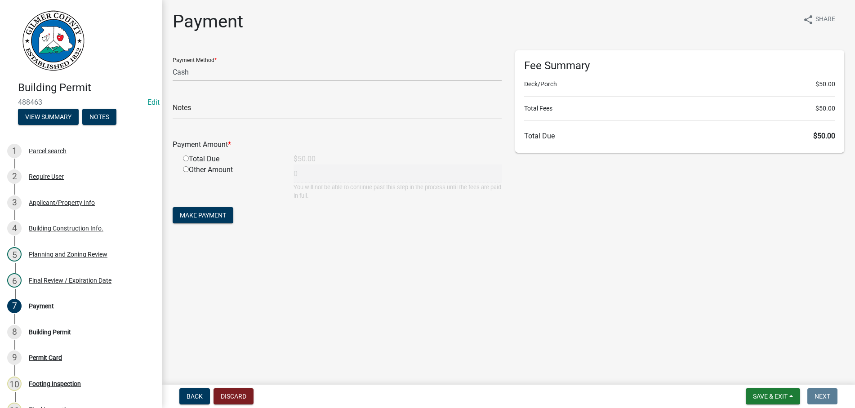
click at [186, 160] on input "radio" at bounding box center [186, 159] width 6 height 6
radio input "true"
type input "50"
click at [188, 212] on span "Make Payment" at bounding box center [203, 215] width 46 height 7
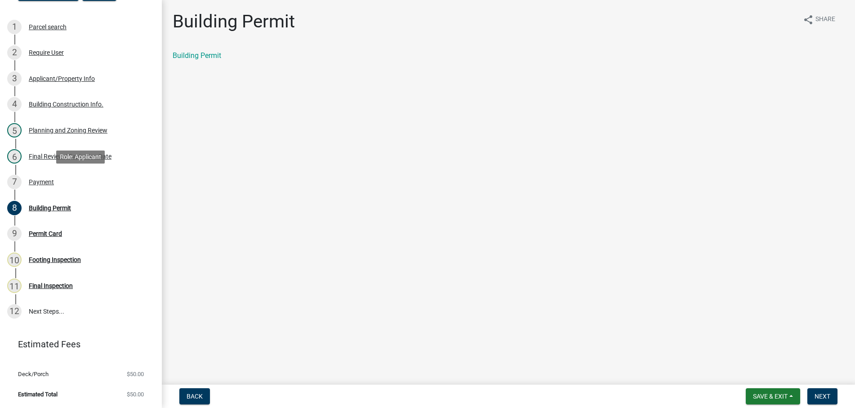
click at [37, 181] on div "Payment" at bounding box center [41, 182] width 25 height 6
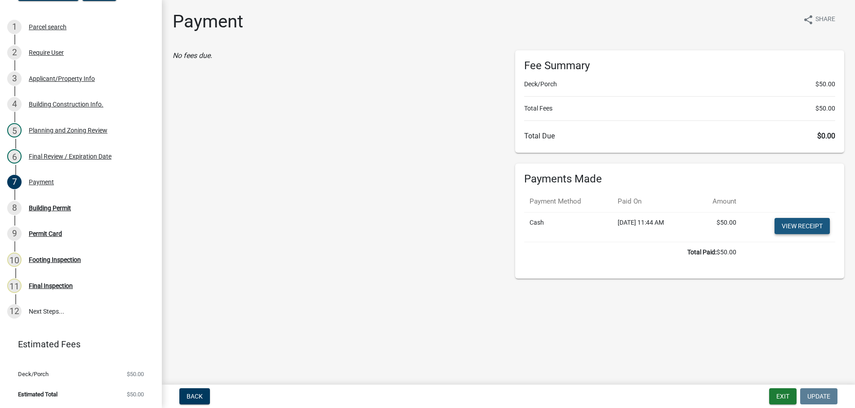
click at [805, 224] on link "View receipt" at bounding box center [801, 226] width 55 height 16
click at [33, 202] on div "8 Building Permit" at bounding box center [77, 208] width 140 height 14
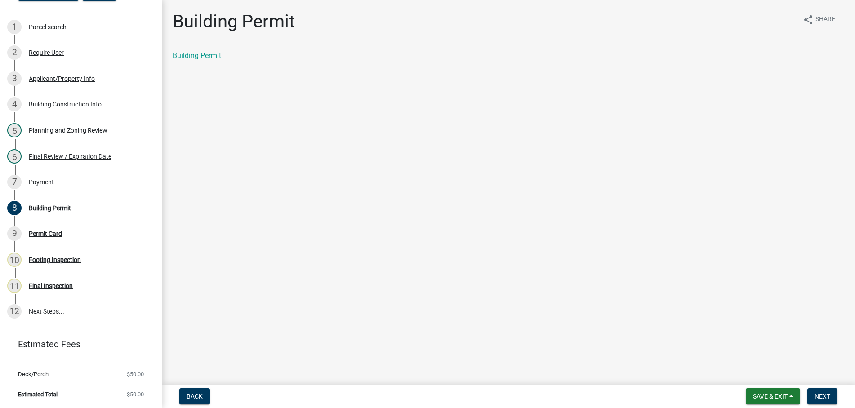
click at [198, 53] on link "Building Permit" at bounding box center [197, 55] width 49 height 9
click at [821, 394] on span "Next" at bounding box center [822, 396] width 16 height 7
click at [196, 53] on link "Permit Card" at bounding box center [191, 55] width 37 height 9
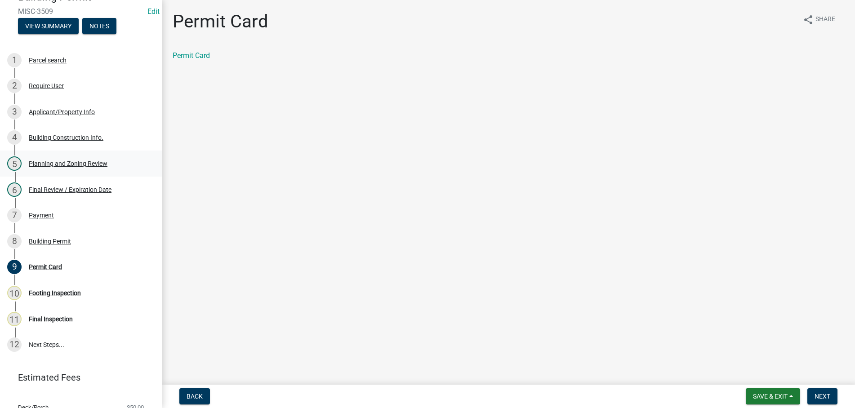
scroll to position [78, 0]
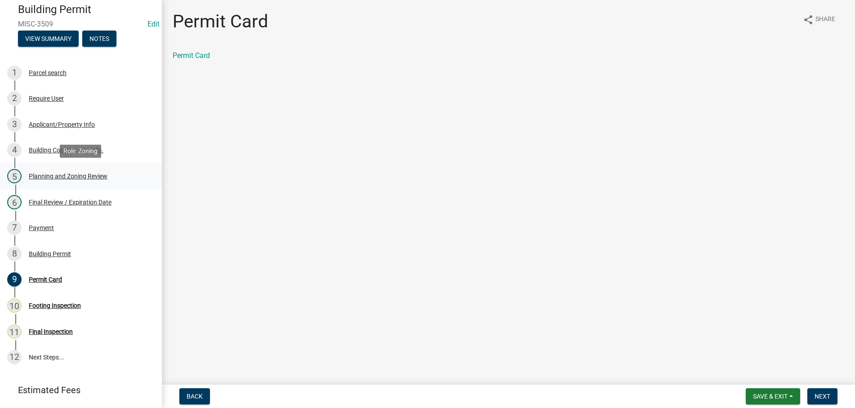
click at [53, 173] on div "Planning and Zoning Review" at bounding box center [68, 176] width 79 height 6
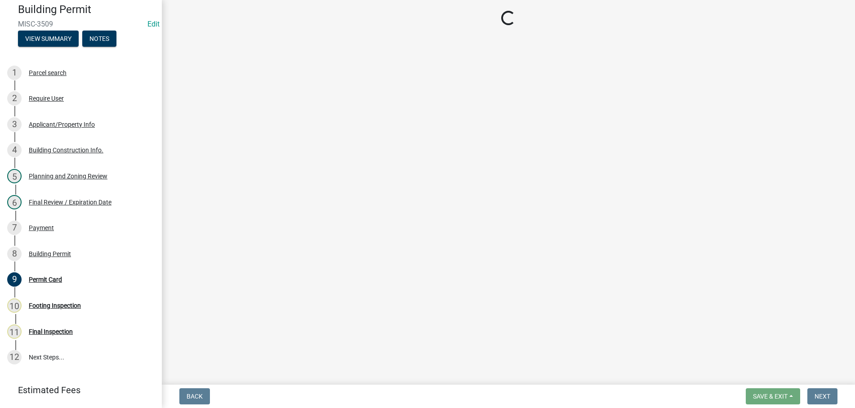
select select "d8142ddf-27f7-42b0-ba1e-04fee764576f"
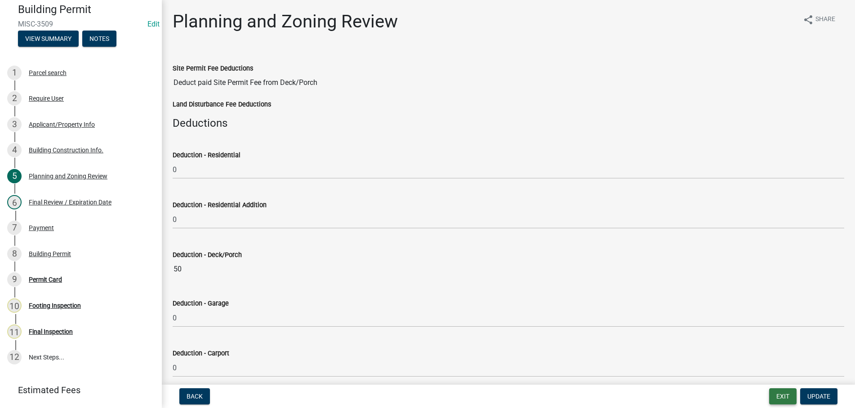
click at [789, 394] on button "Exit" at bounding box center [782, 396] width 27 height 16
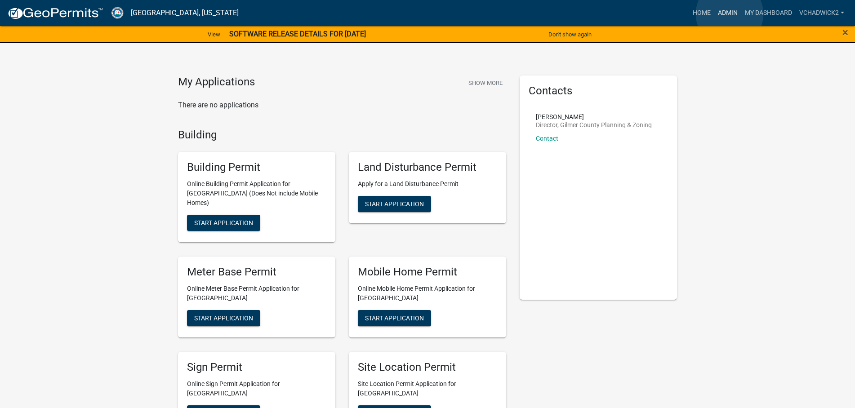
click at [730, 14] on link "Admin" at bounding box center [727, 12] width 27 height 17
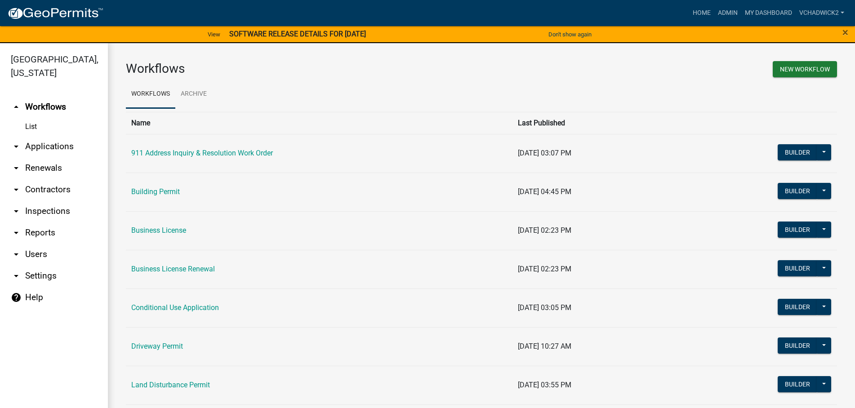
click at [55, 141] on link "arrow_drop_down Applications" at bounding box center [54, 147] width 108 height 22
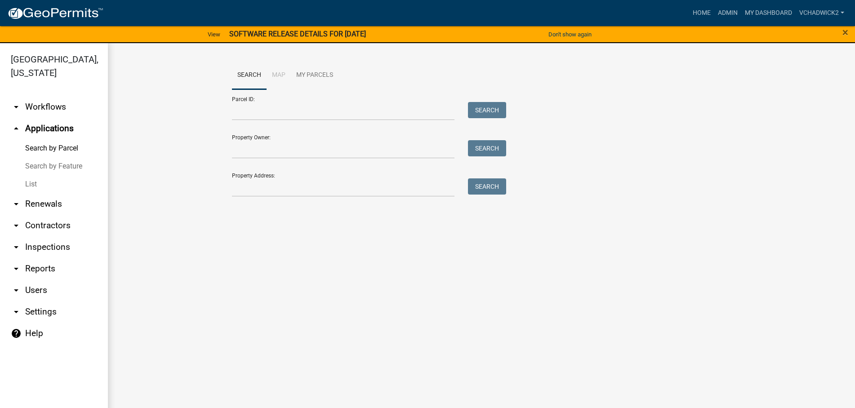
click at [21, 182] on link "List" at bounding box center [54, 184] width 108 height 18
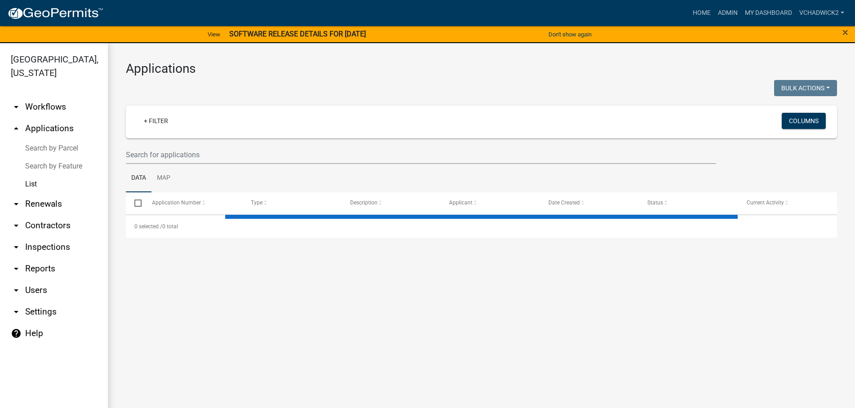
click at [192, 140] on wm-filter-builder "+ Filter Columns" at bounding box center [481, 135] width 711 height 58
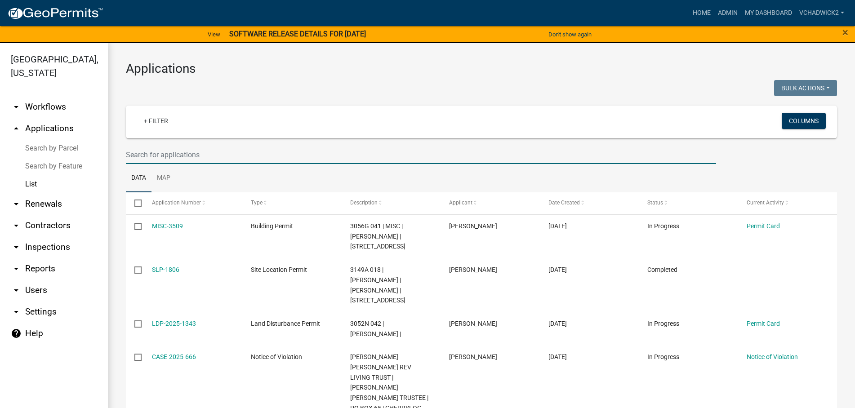
click at [192, 150] on input "text" at bounding box center [421, 155] width 590 height 18
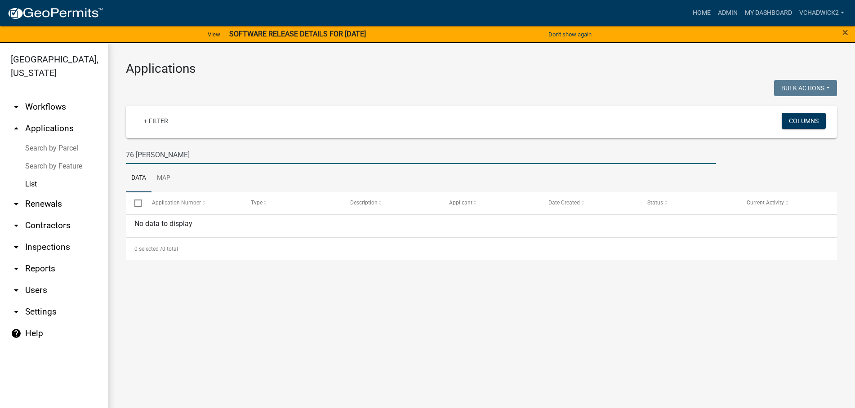
drag, startPoint x: 177, startPoint y: 154, endPoint x: 57, endPoint y: 154, distance: 119.6
click at [126, 154] on input "76 [PERSON_NAME]" at bounding box center [421, 155] width 590 height 18
type input "76 [PERSON_NAME]"
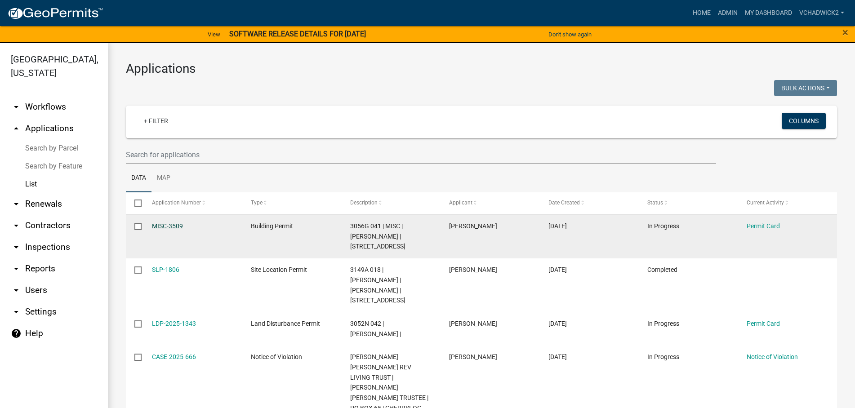
click at [172, 227] on link "MISC-3509" at bounding box center [167, 226] width 31 height 7
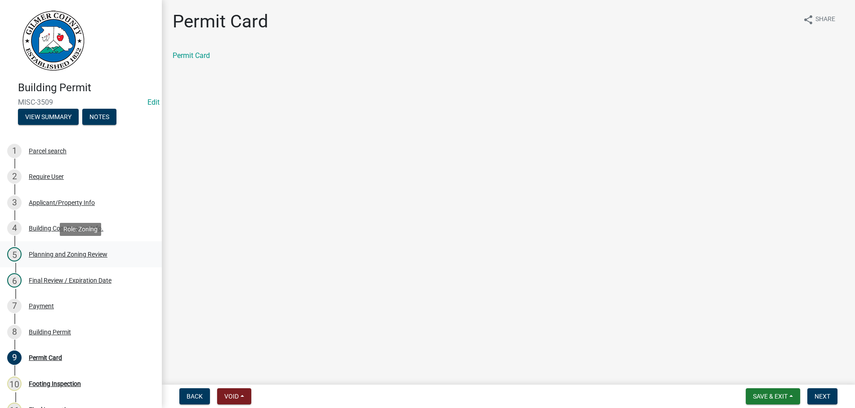
click at [58, 251] on div "Planning and Zoning Review" at bounding box center [68, 254] width 79 height 6
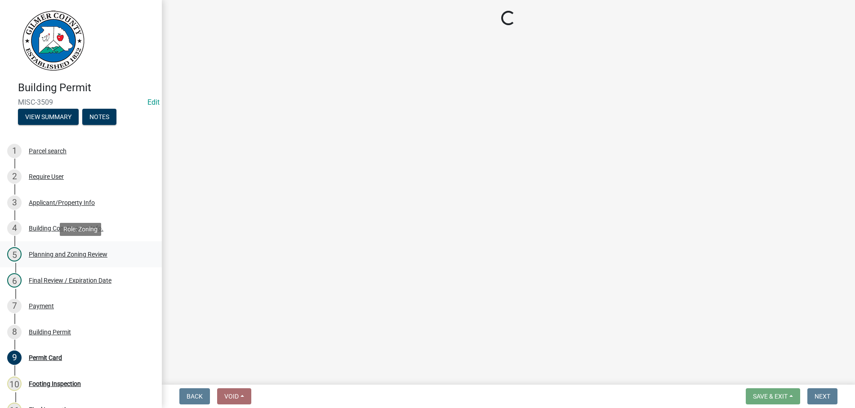
select select "d8142ddf-27f7-42b0-ba1e-04fee764576f"
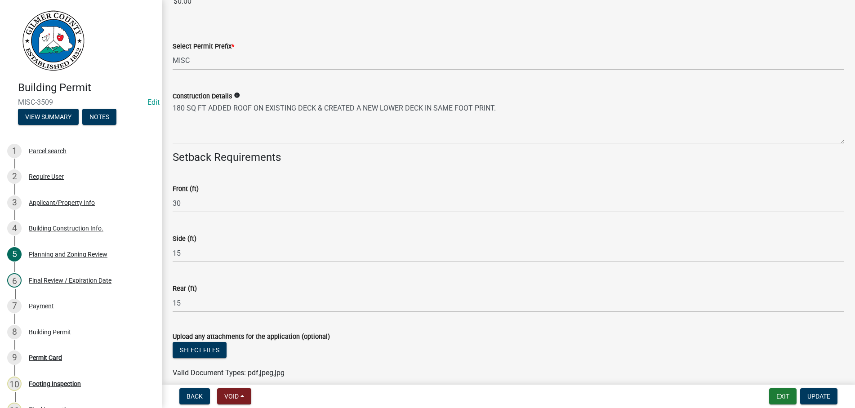
scroll to position [1526, 0]
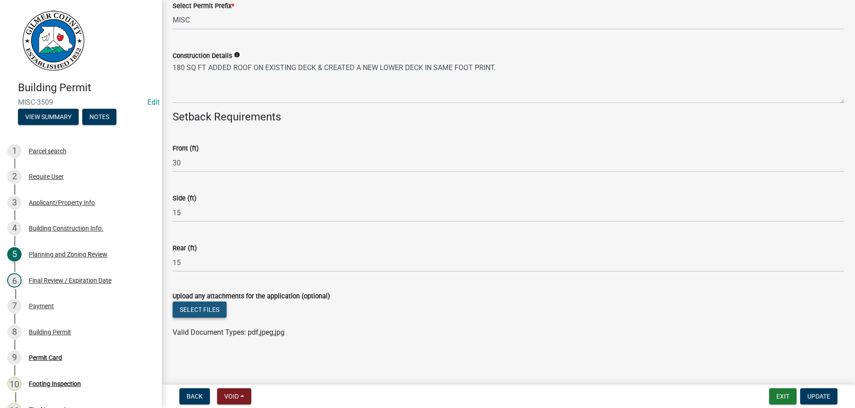
click at [195, 310] on button "Select files" at bounding box center [200, 310] width 54 height 16
click at [205, 304] on button "Select files" at bounding box center [200, 310] width 54 height 16
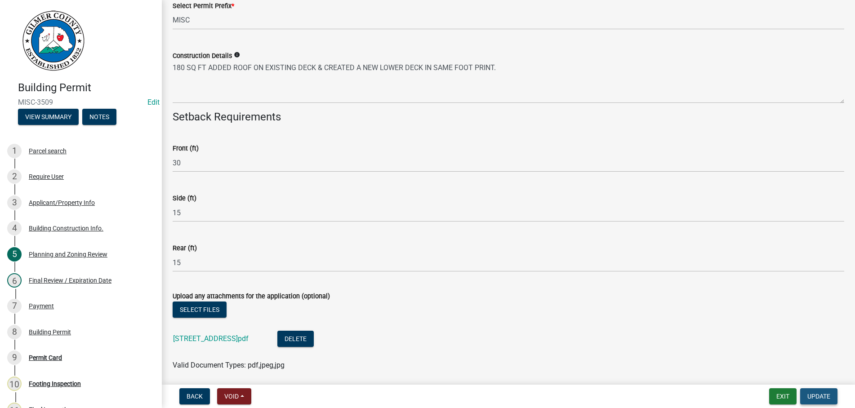
click at [817, 396] on span "Update" at bounding box center [818, 396] width 23 height 7
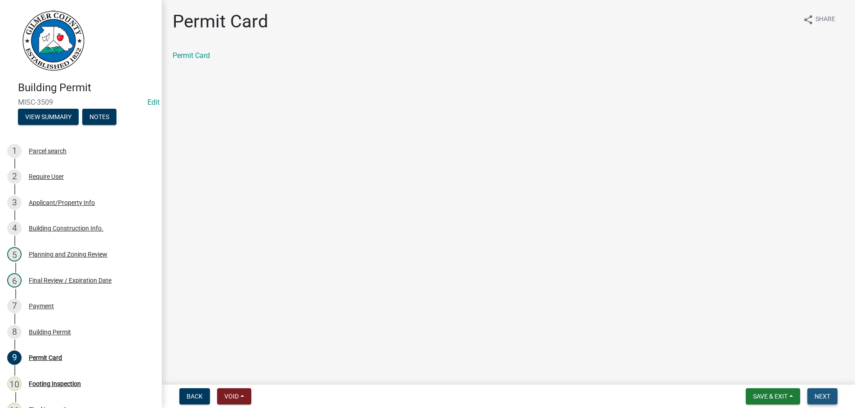
click at [822, 395] on span "Next" at bounding box center [822, 396] width 16 height 7
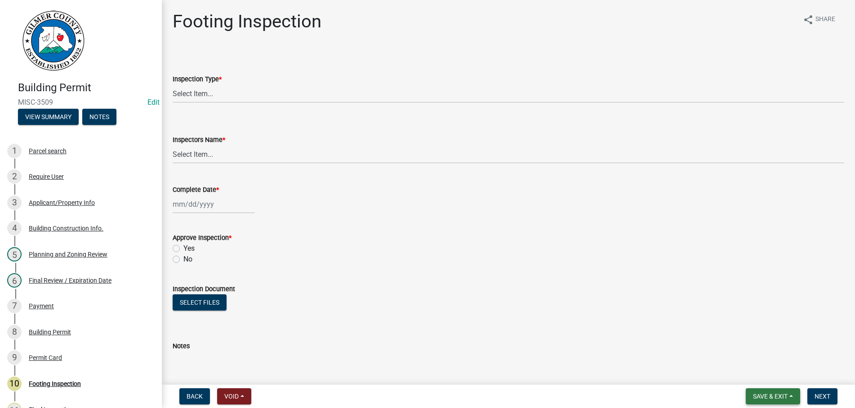
click at [774, 392] on button "Save & Exit" at bounding box center [773, 396] width 54 height 16
click at [767, 371] on button "Save & Exit" at bounding box center [764, 373] width 72 height 22
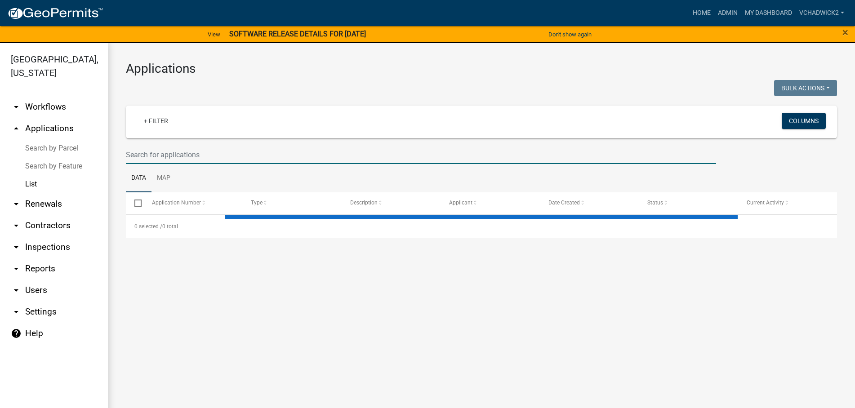
click at [246, 156] on input "text" at bounding box center [421, 155] width 590 height 18
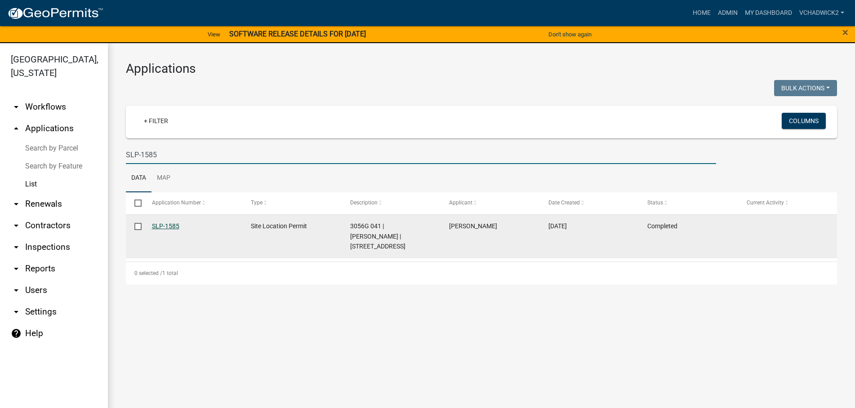
type input "SLP-1585"
click at [168, 224] on link "SLP-1585" at bounding box center [165, 226] width 27 height 7
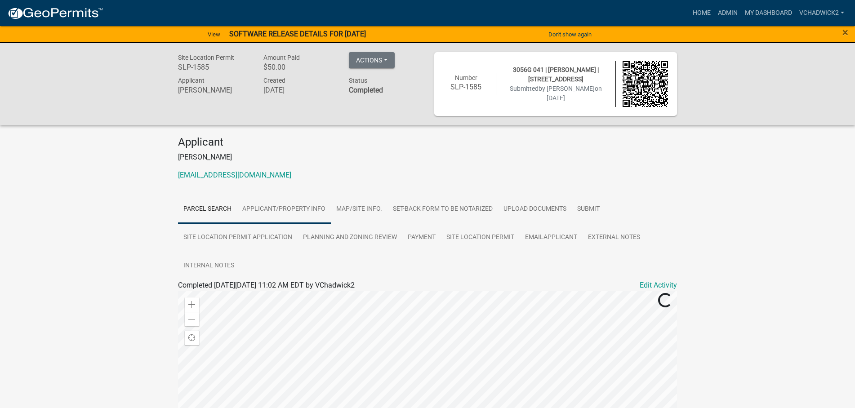
click at [271, 205] on link "Applicant/Property Info" at bounding box center [284, 209] width 94 height 29
click at [56, 174] on div "Site Location Permit SLP-1585 Amount Paid $50.00 Actions View receipt Printer F…" at bounding box center [427, 188] width 855 height 290
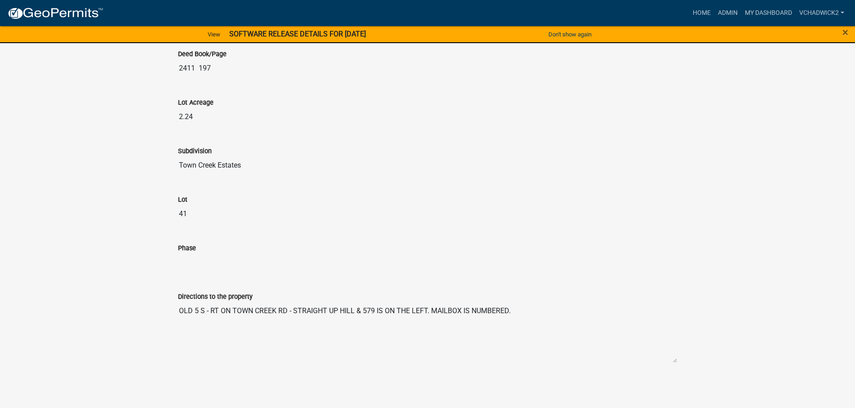
drag, startPoint x: 516, startPoint y: 317, endPoint x: 22, endPoint y: 316, distance: 494.9
click at [178, 316] on textarea "OLD 5 S - RT ON TOWN CREEK RD - STRAIGHT UP HILL & 579 IS ON THE LEFT. MAILBOX …" at bounding box center [427, 332] width 499 height 61
